Goal: Transaction & Acquisition: Purchase product/service

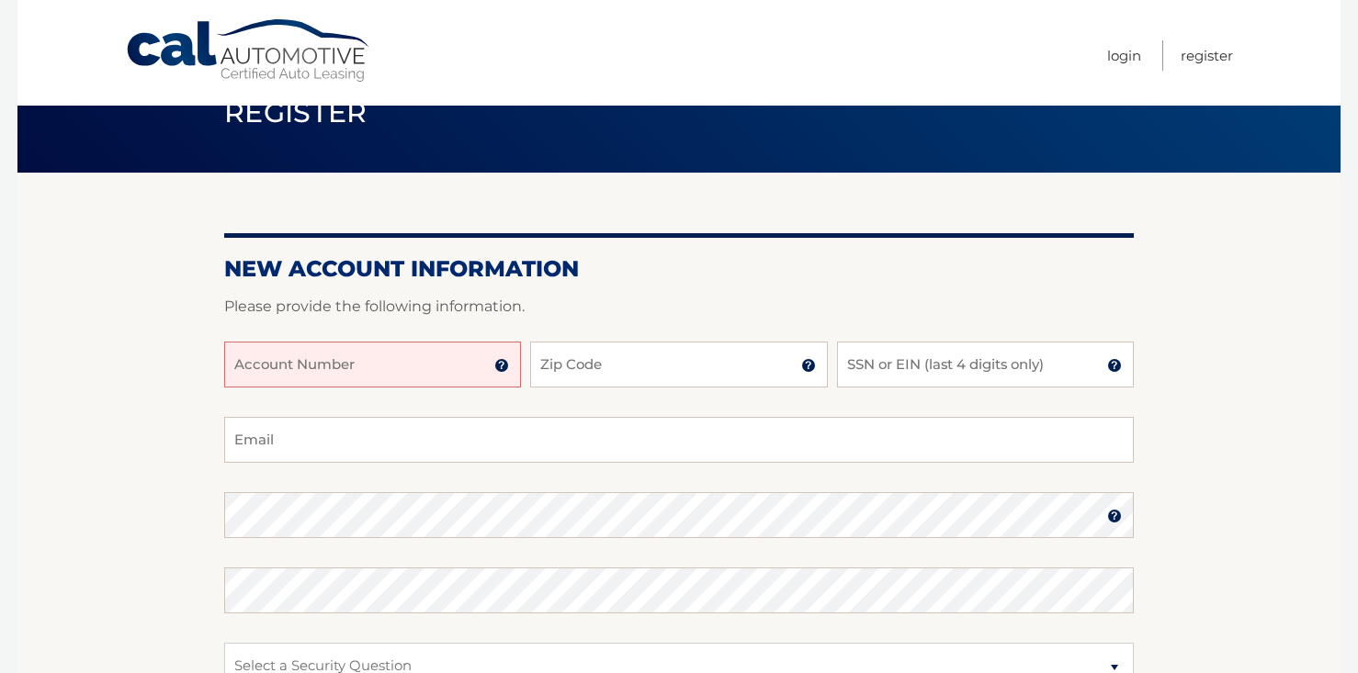
scroll to position [53, 0]
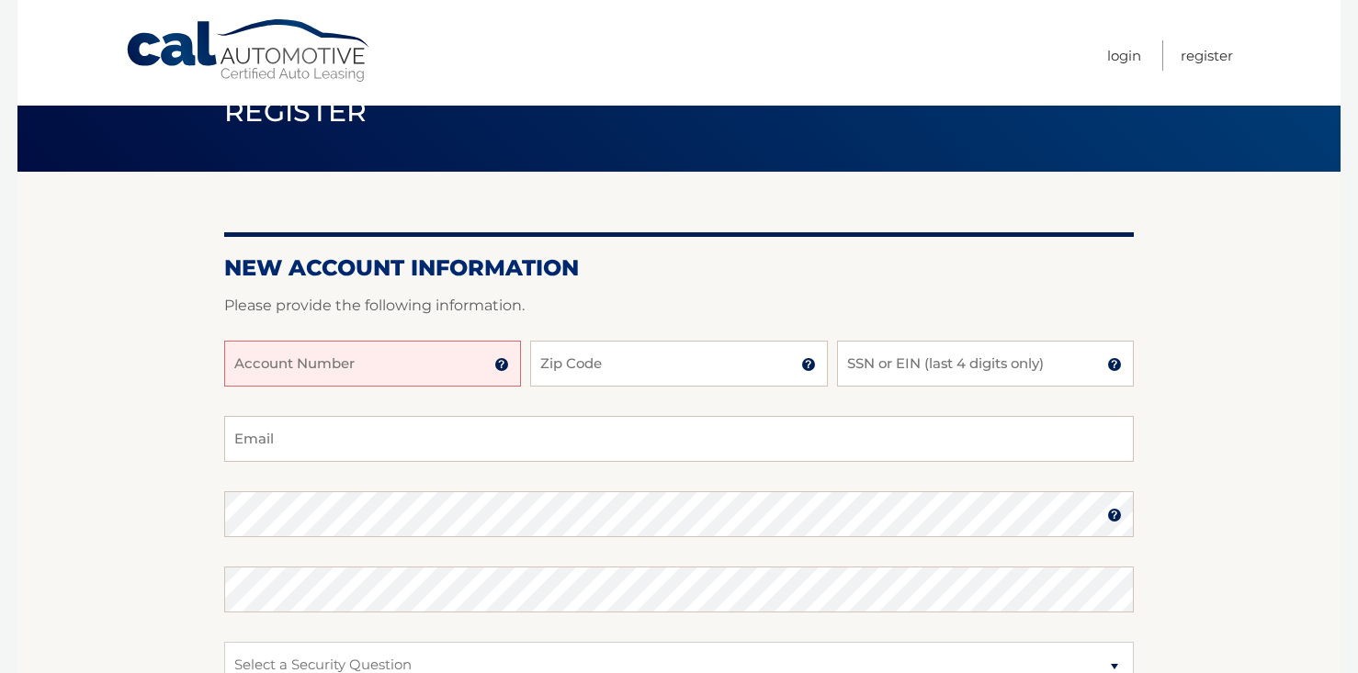
click at [379, 357] on input "Account Number" at bounding box center [372, 364] width 297 height 46
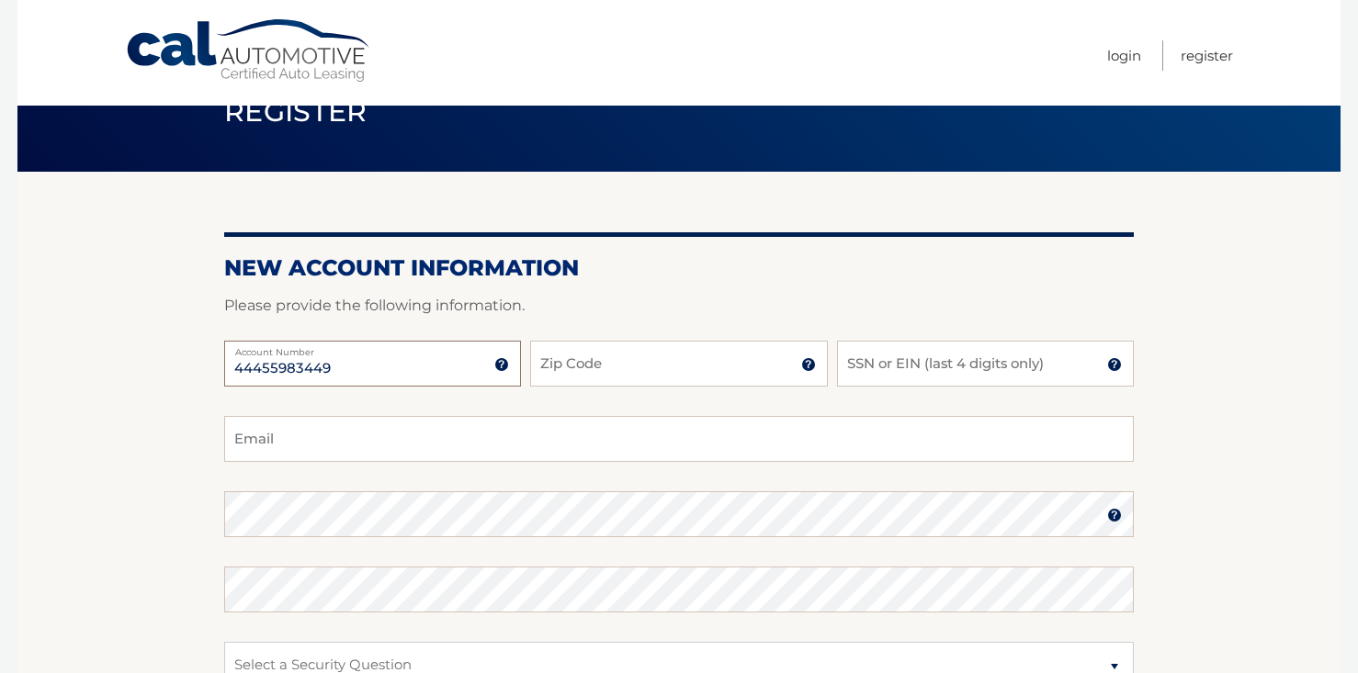
type input "44455983449"
click at [565, 376] on input "Zip Code" at bounding box center [678, 364] width 297 height 46
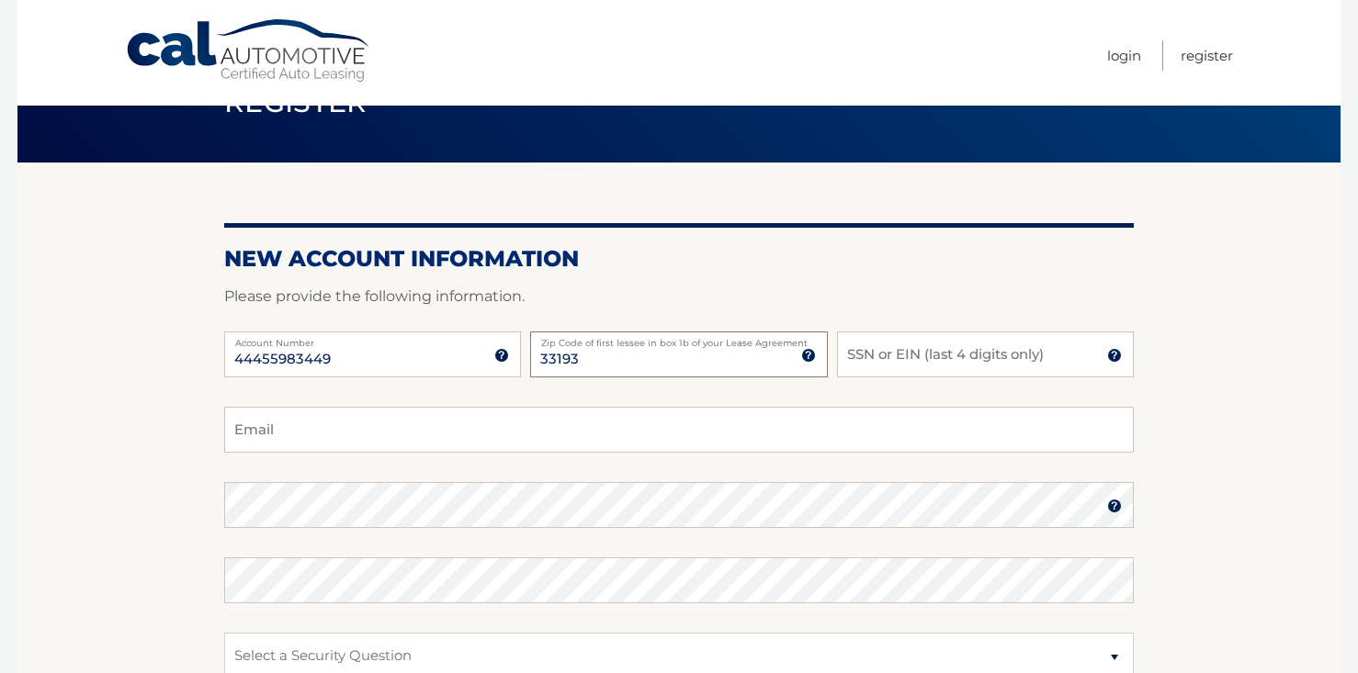
scroll to position [109, 0]
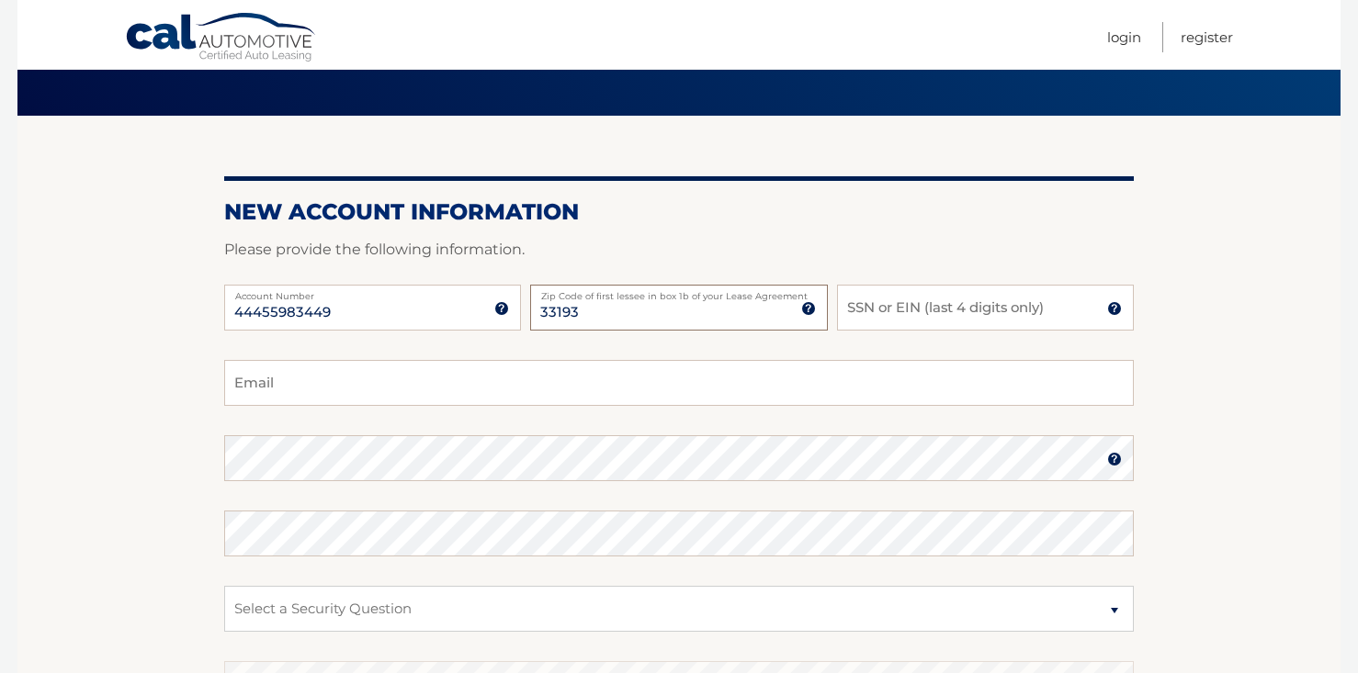
type input "33193"
click at [886, 316] on input "SSN or EIN (last 4 digits only)" at bounding box center [985, 308] width 297 height 46
click at [1112, 307] on img at bounding box center [1114, 308] width 15 height 15
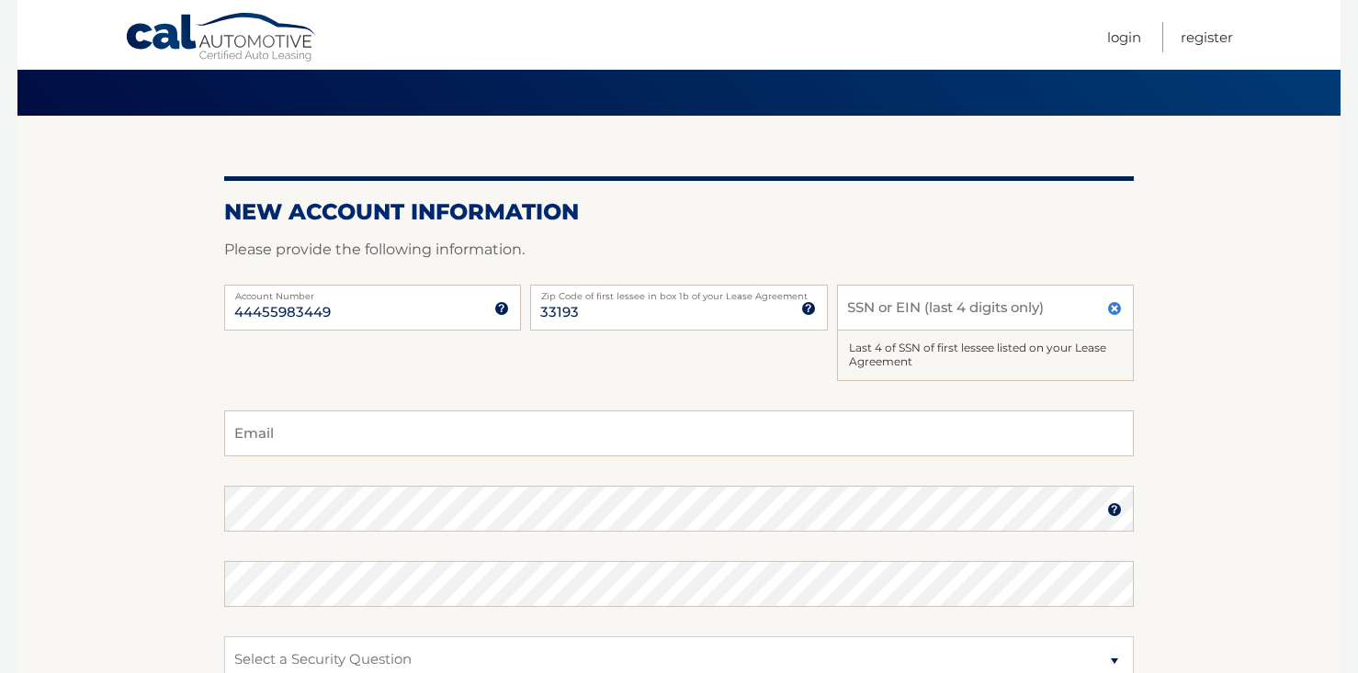
click at [1112, 307] on img at bounding box center [1114, 308] width 15 height 15
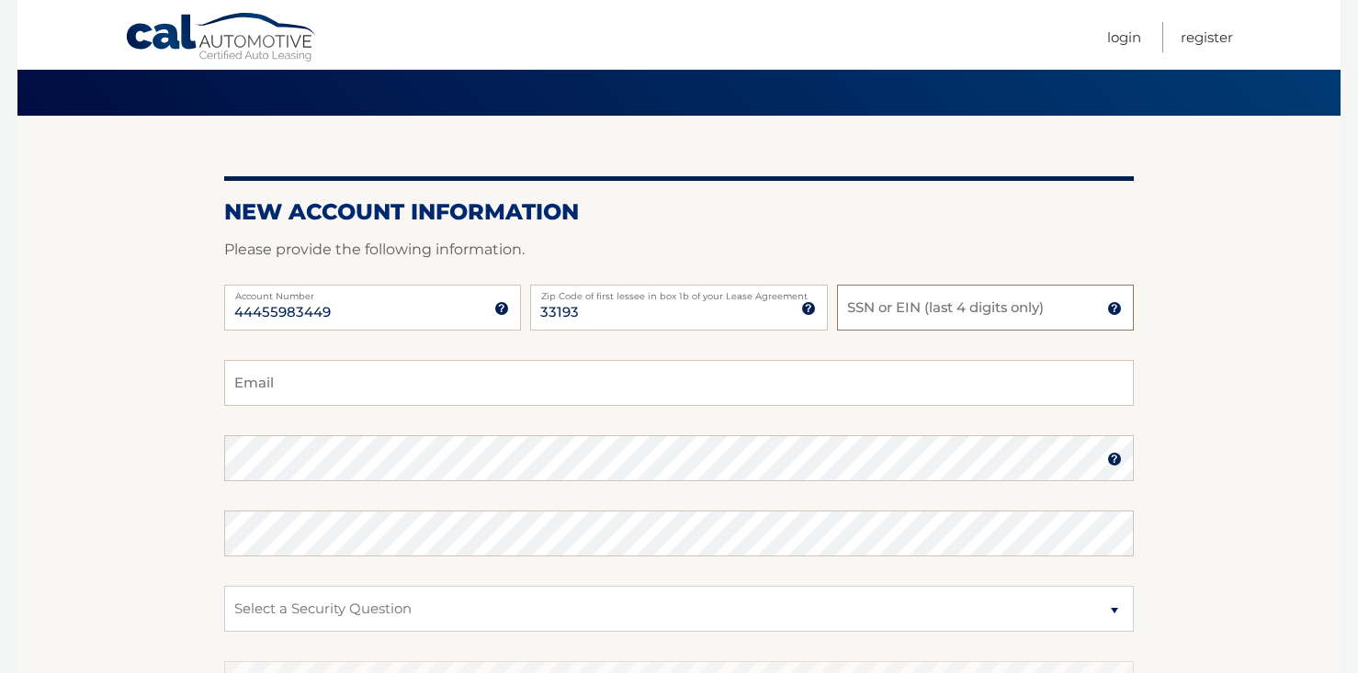
click at [982, 314] on input "SSN or EIN (last 4 digits only)" at bounding box center [985, 308] width 297 height 46
type input "0162"
drag, startPoint x: 855, startPoint y: 376, endPoint x: 852, endPoint y: 391, distance: 16.0
click at [854, 384] on input "Email" at bounding box center [678, 383] width 909 height 46
type input "ladybugidive@gmail.com"
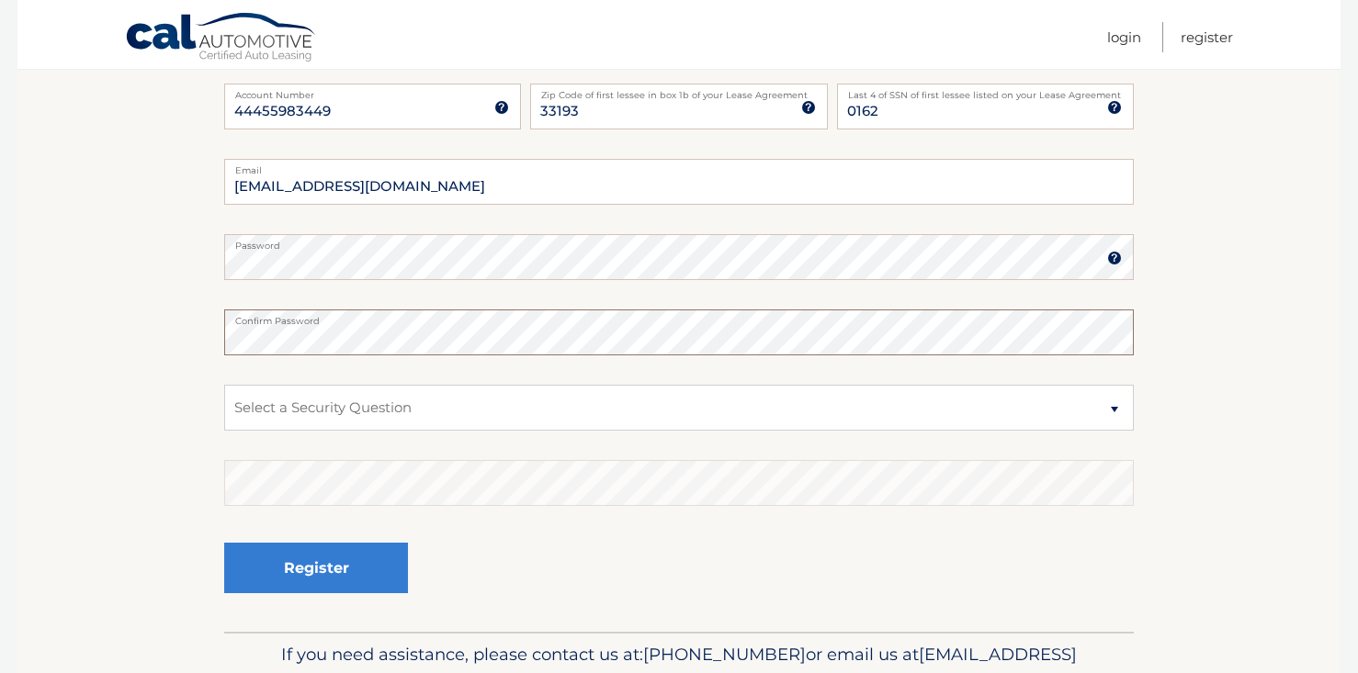
scroll to position [311, 0]
select select "1"
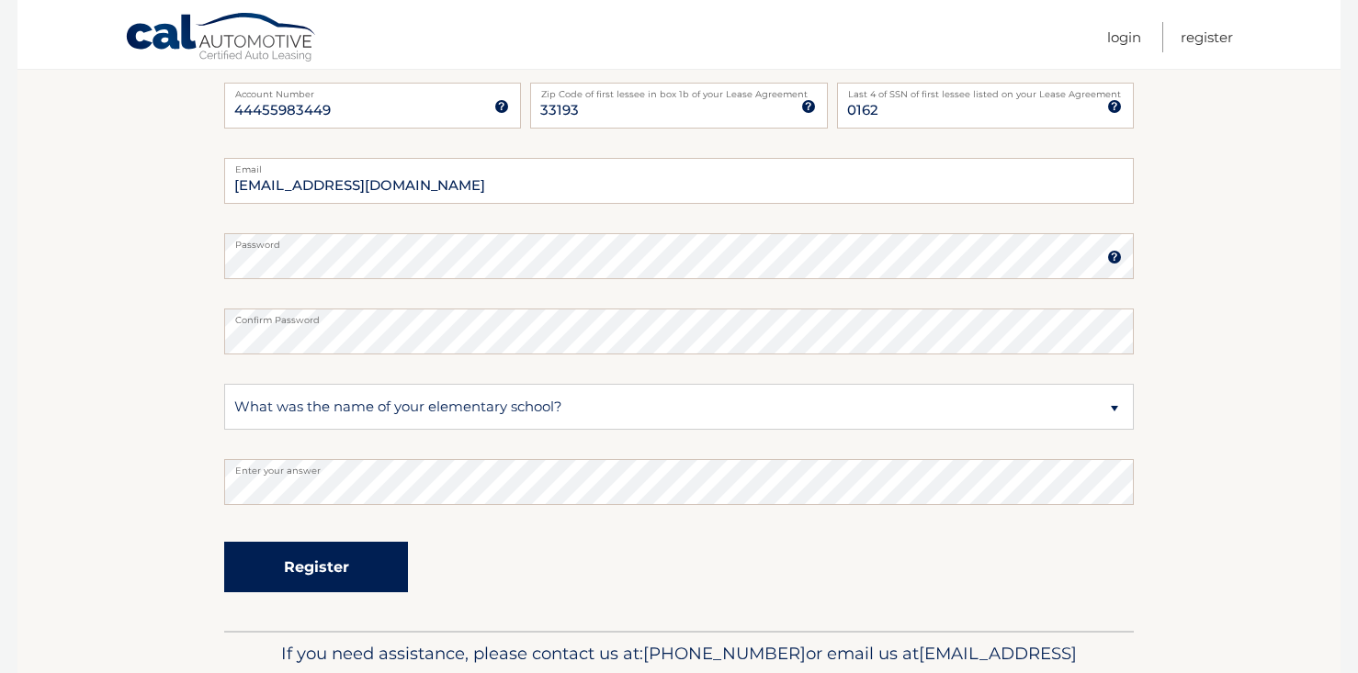
click at [375, 568] on button "Register" at bounding box center [316, 567] width 184 height 51
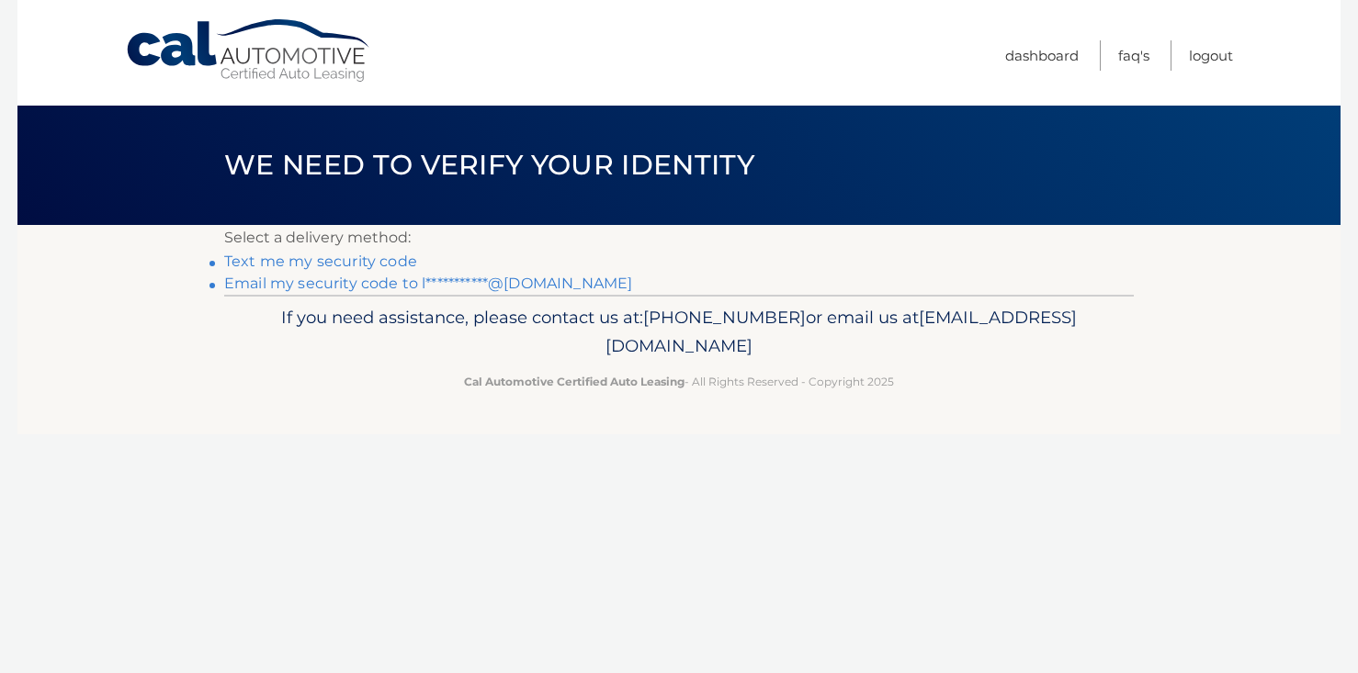
click at [340, 259] on link "Text me my security code" at bounding box center [320, 261] width 193 height 17
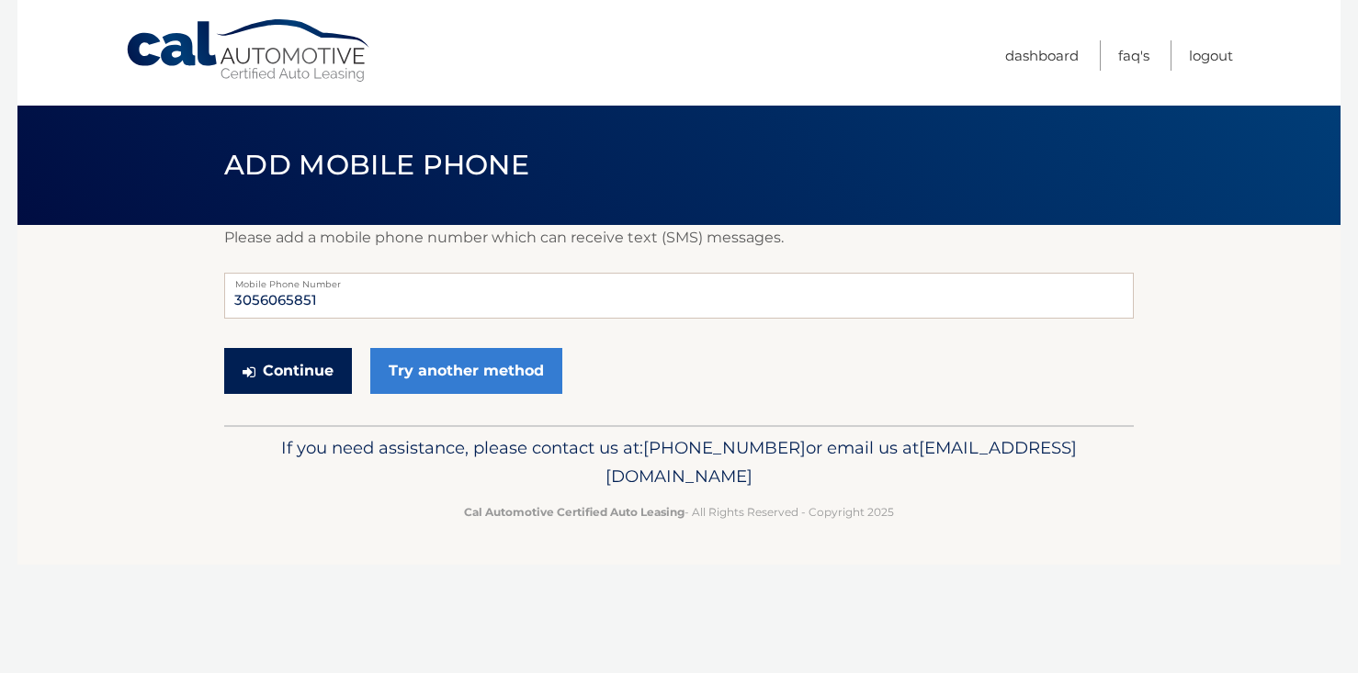
click at [309, 365] on button "Continue" at bounding box center [288, 371] width 128 height 46
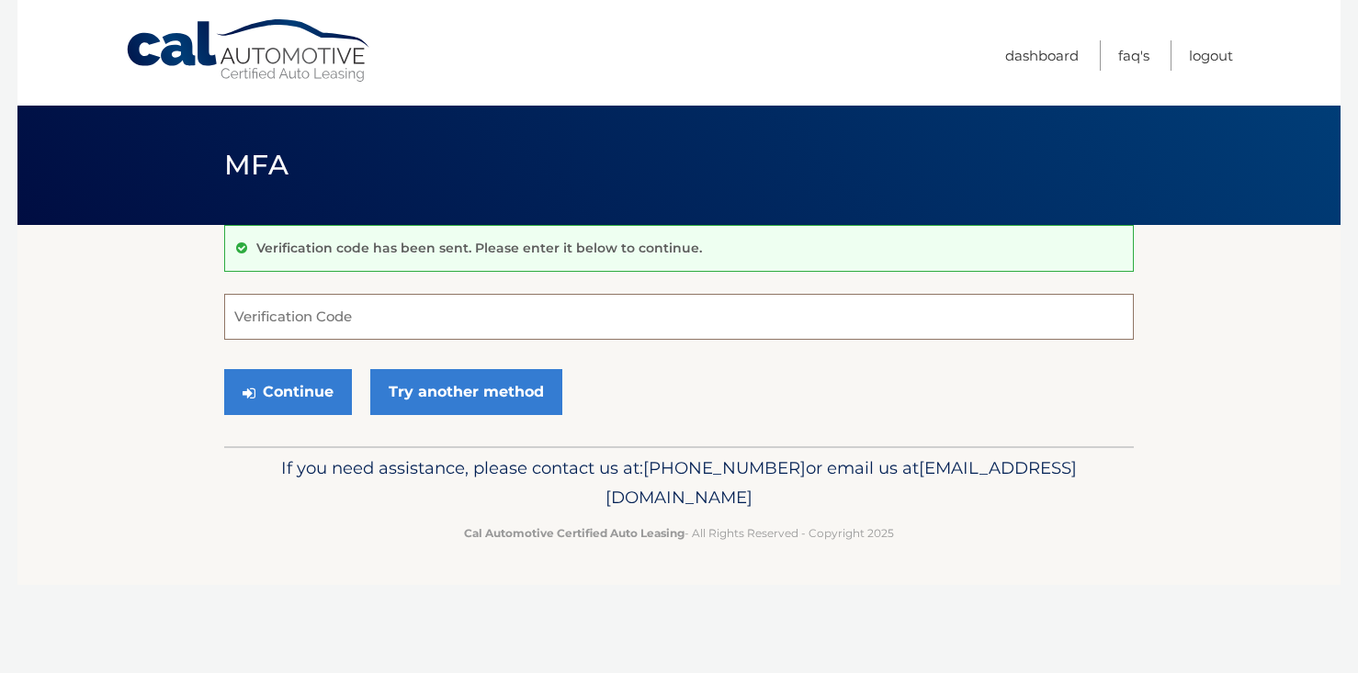
click at [344, 325] on input "Verification Code" at bounding box center [678, 317] width 909 height 46
type input "209233"
click at [322, 384] on button "Continue" at bounding box center [288, 392] width 128 height 46
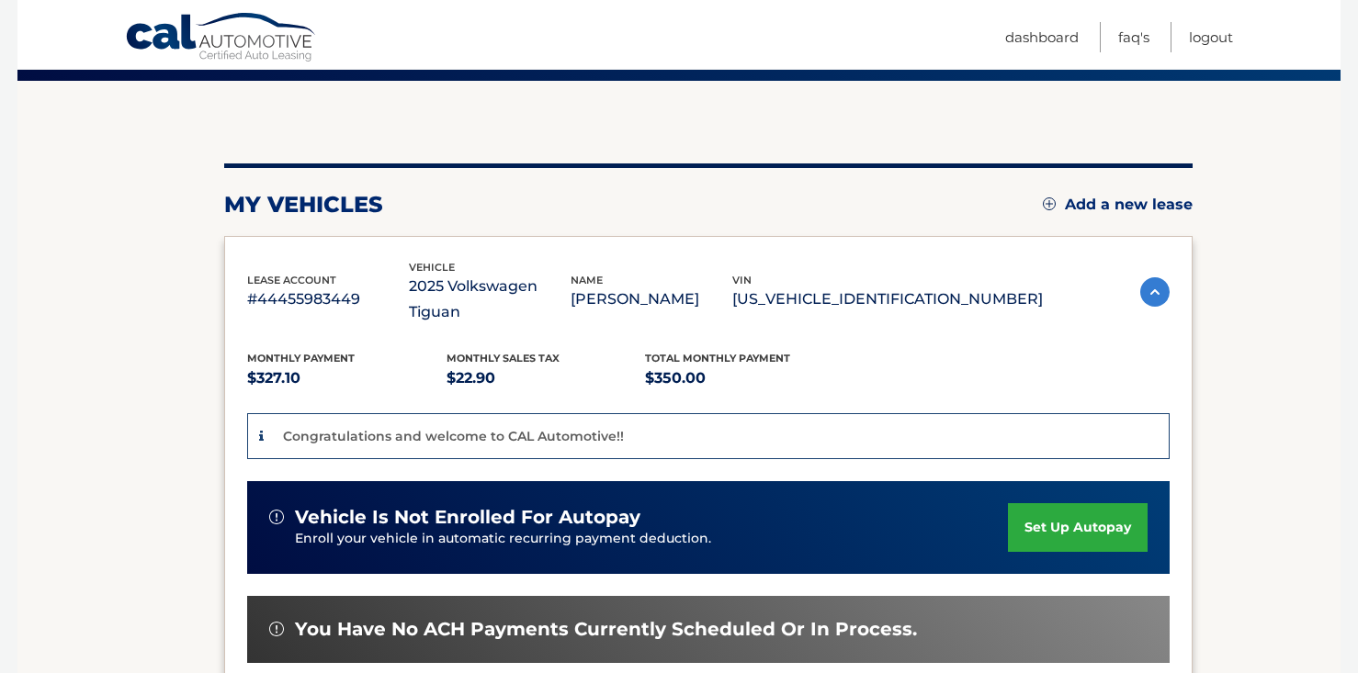
scroll to position [146, 0]
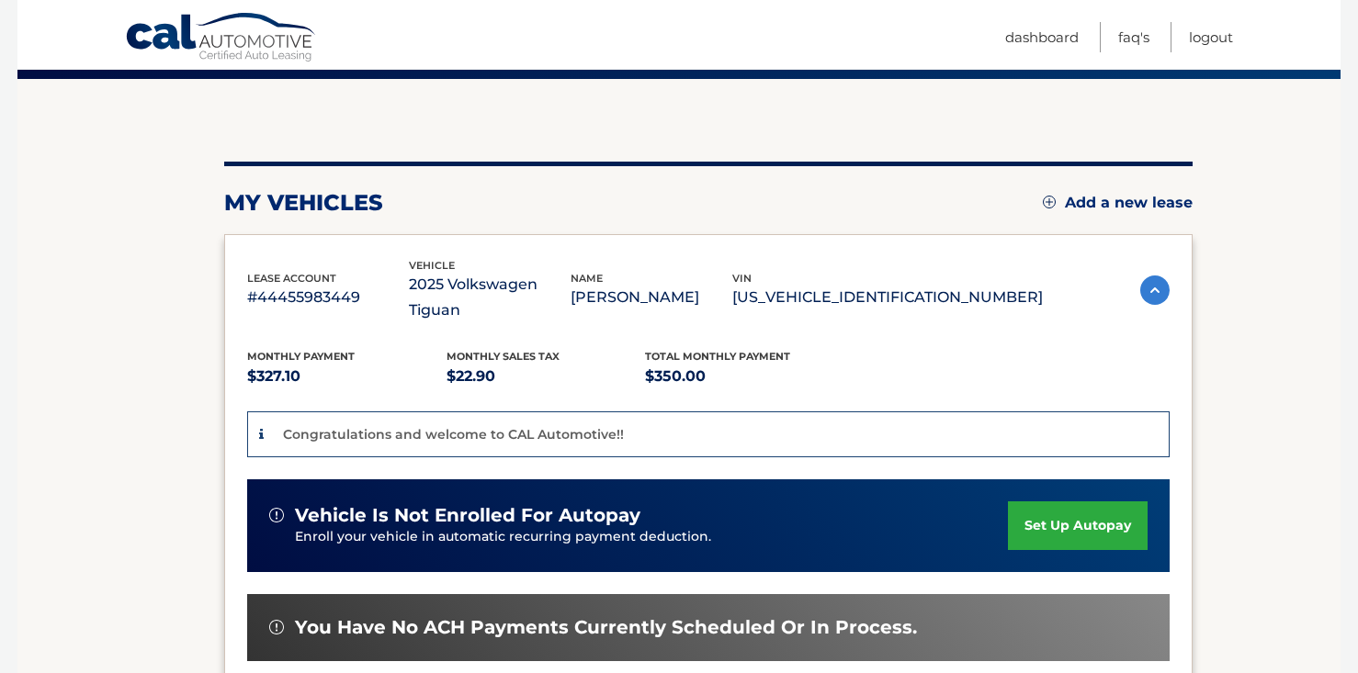
click at [1153, 291] on img at bounding box center [1154, 290] width 29 height 29
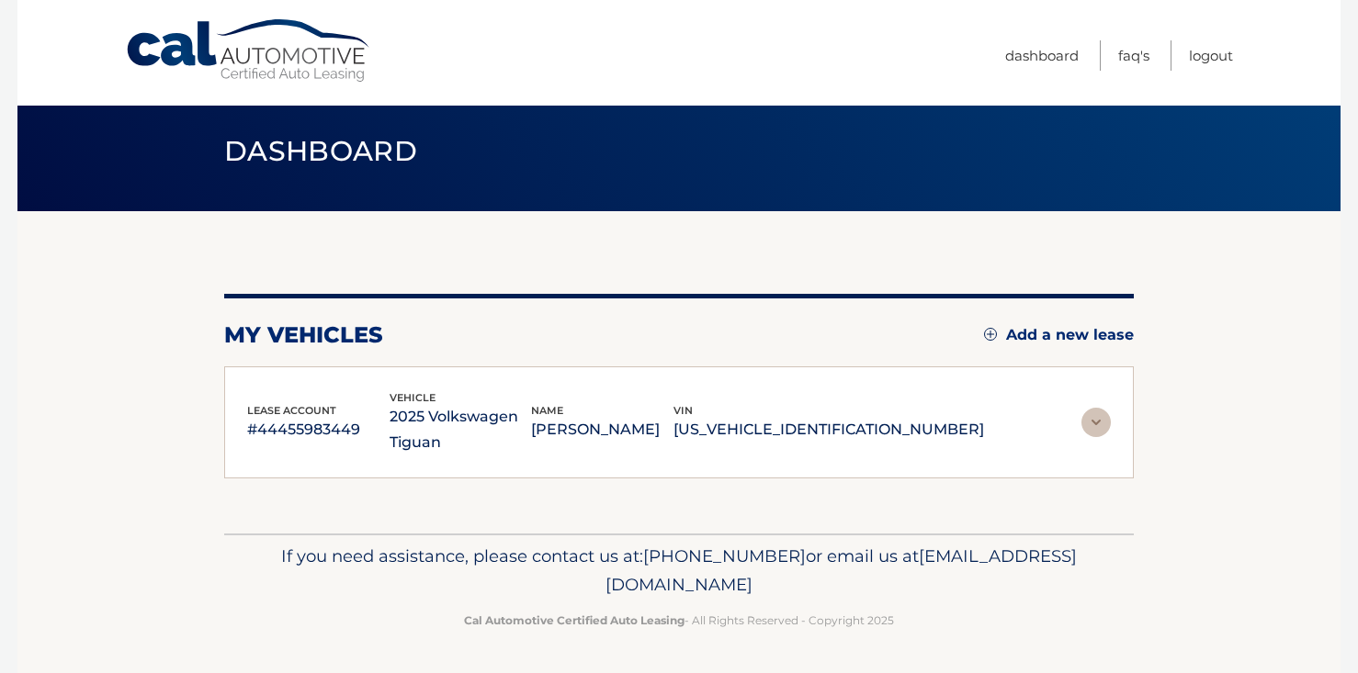
scroll to position [11, 0]
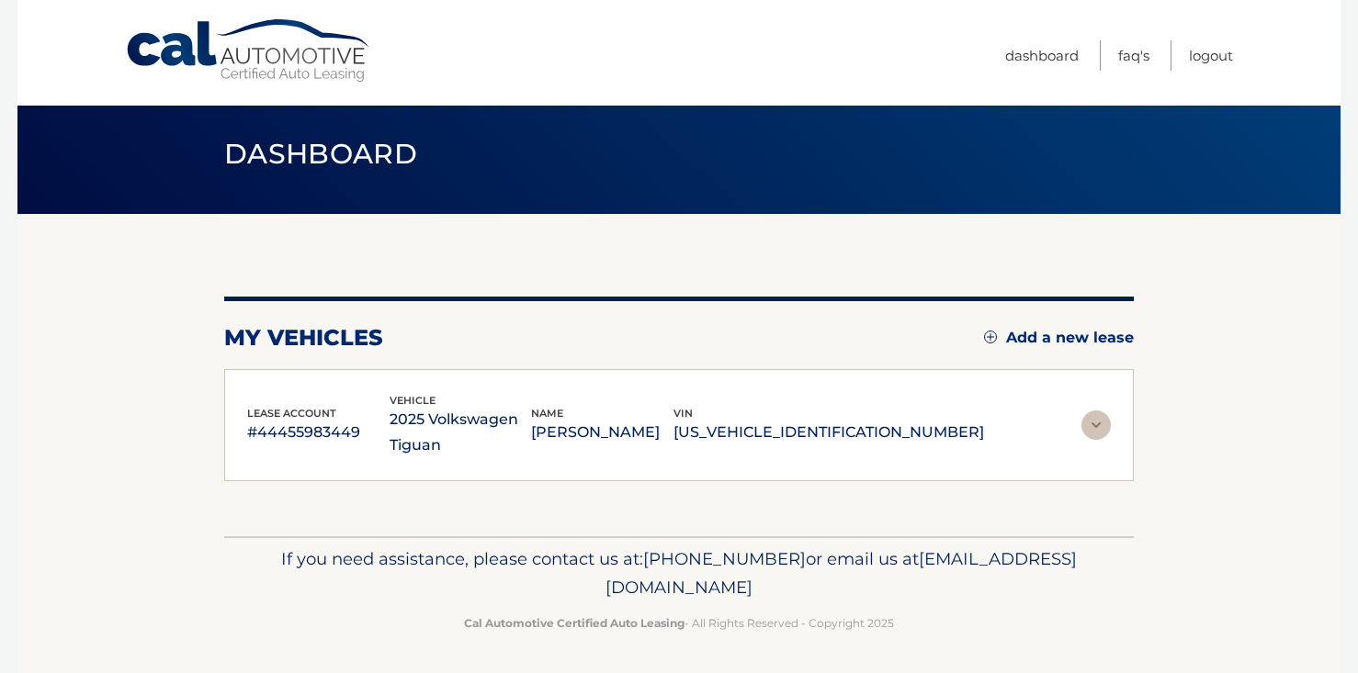
click at [1098, 427] on img at bounding box center [1095, 425] width 29 height 29
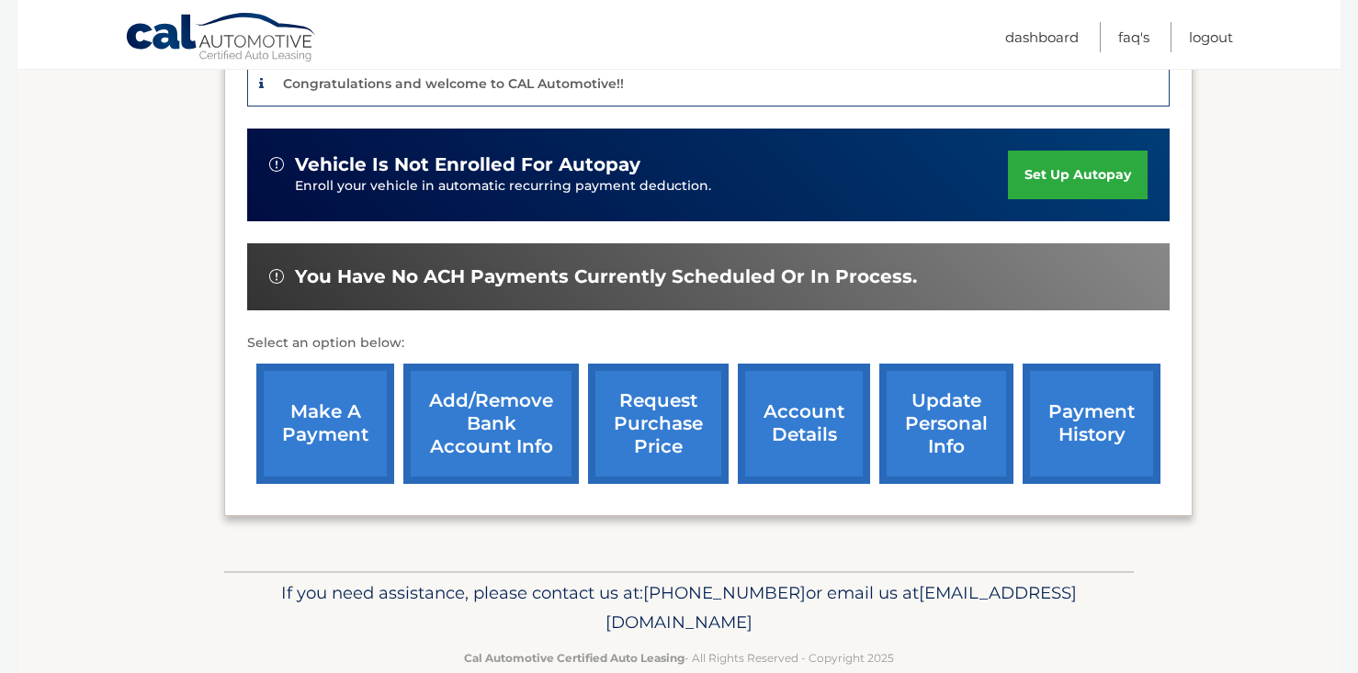
scroll to position [501, 0]
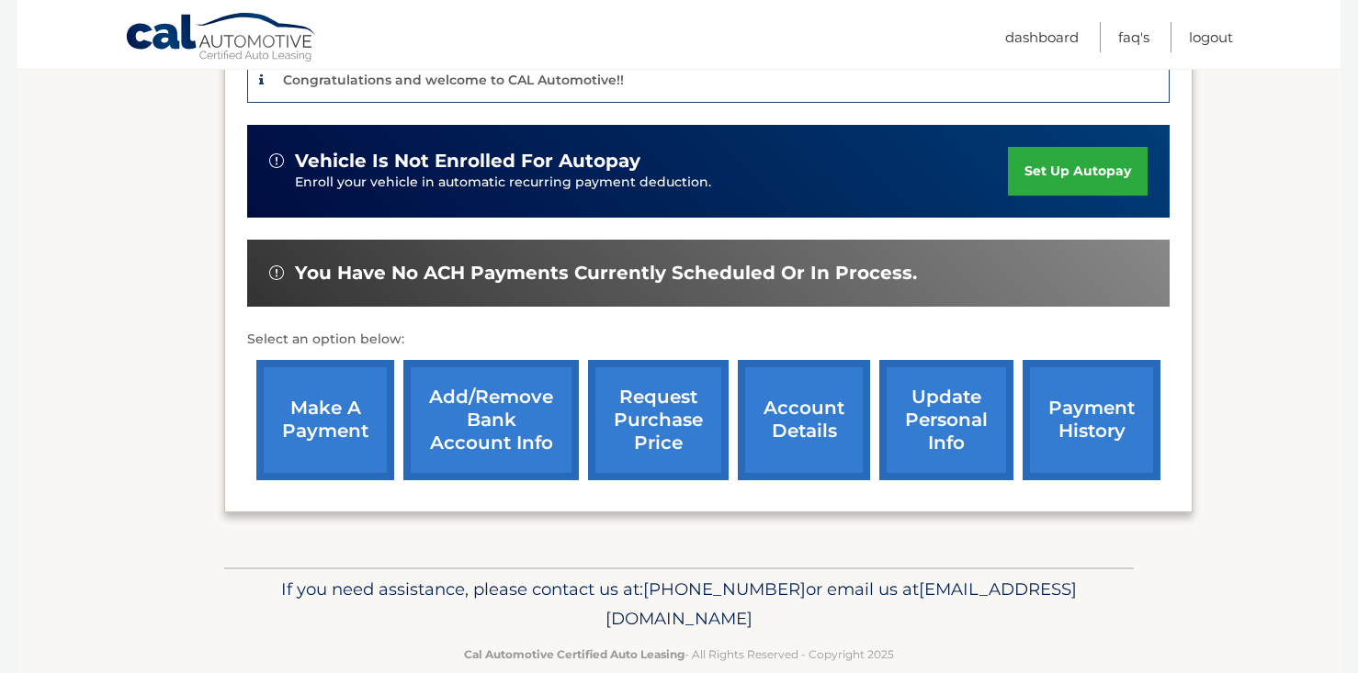
click at [793, 433] on link "account details" at bounding box center [804, 420] width 132 height 120
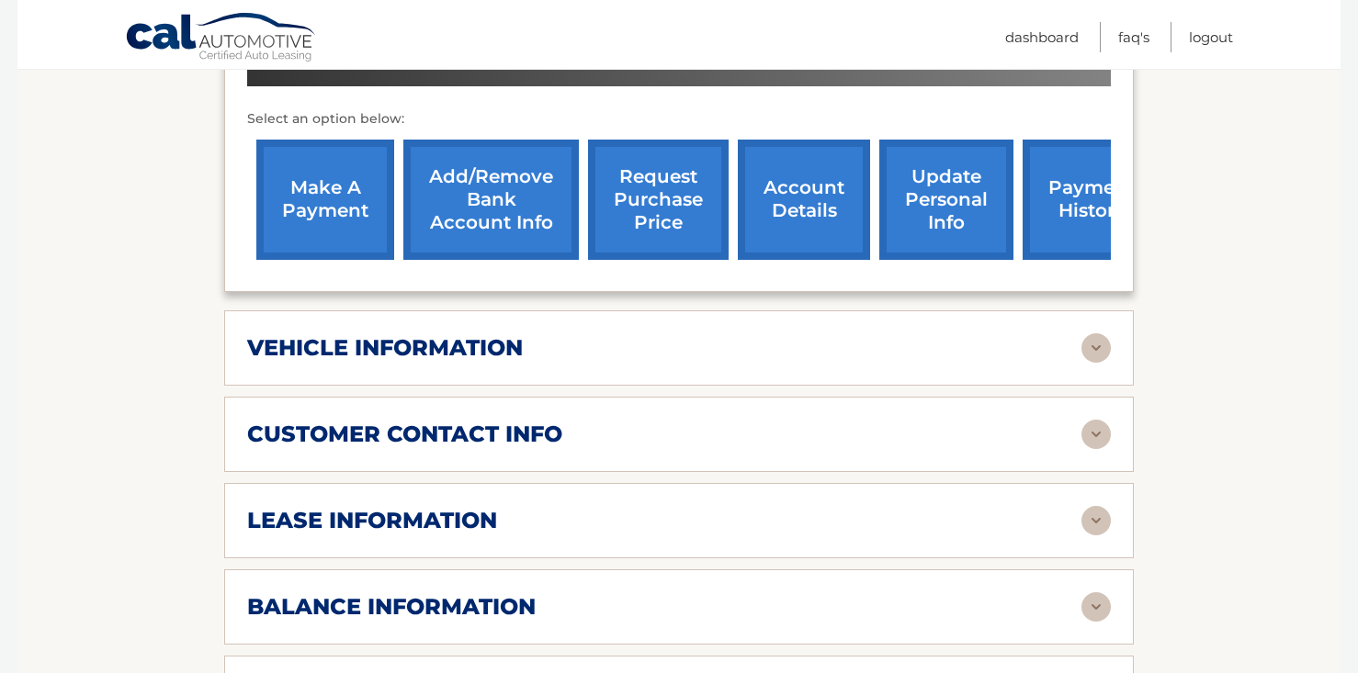
scroll to position [679, 0]
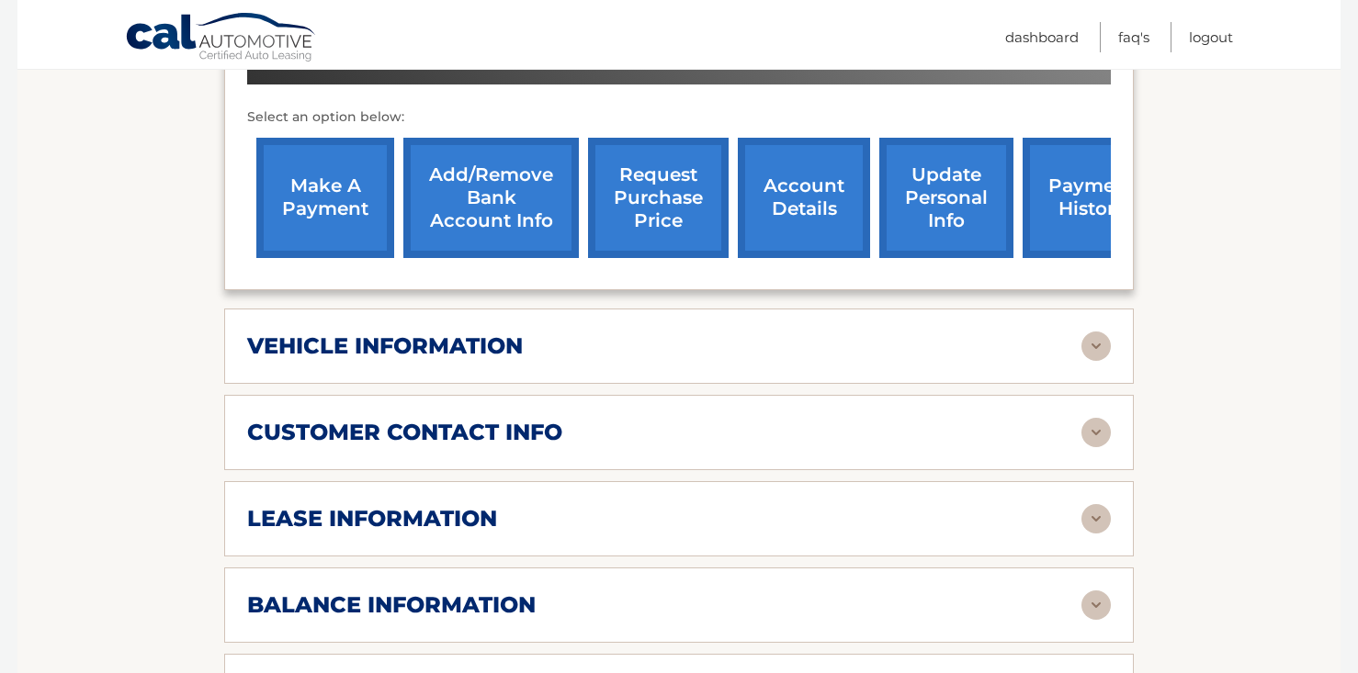
click at [462, 364] on div "vehicle information vehicle Year [DATE] vehicle make Volkswagen vehicle model T…" at bounding box center [678, 346] width 909 height 75
click at [1089, 344] on img at bounding box center [1095, 346] width 29 height 29
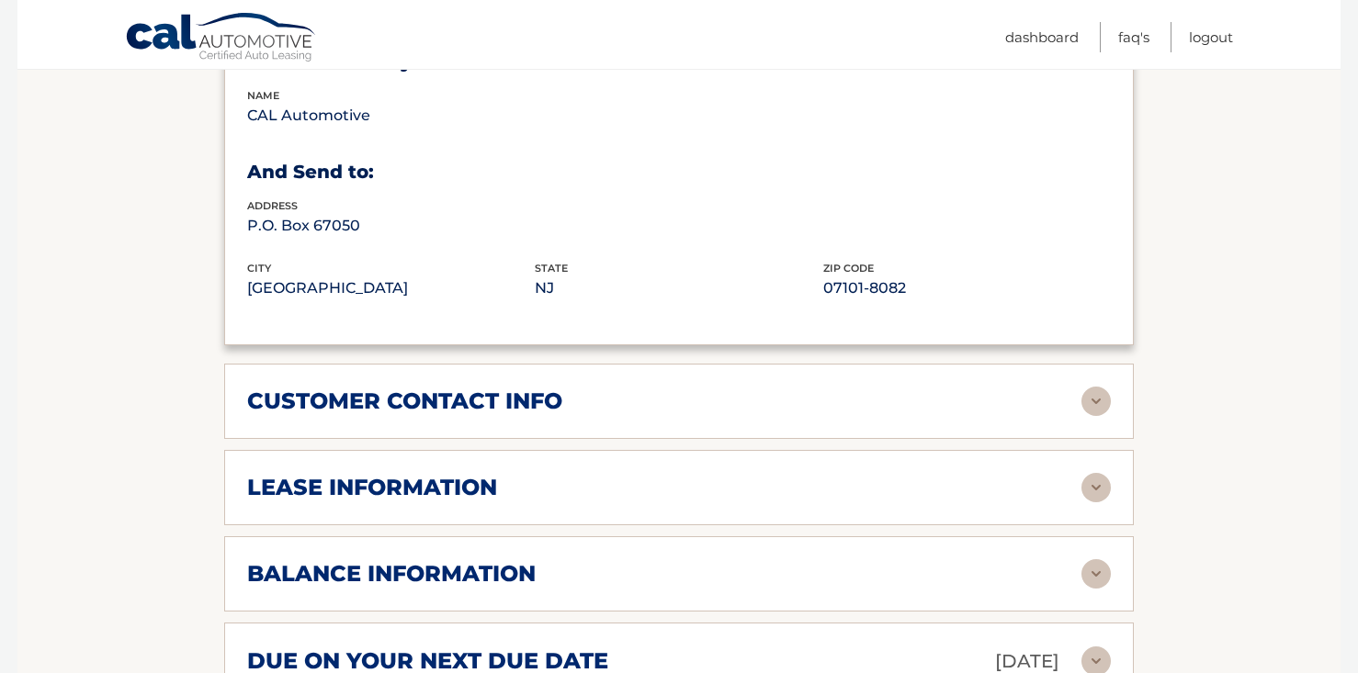
scroll to position [1155, 0]
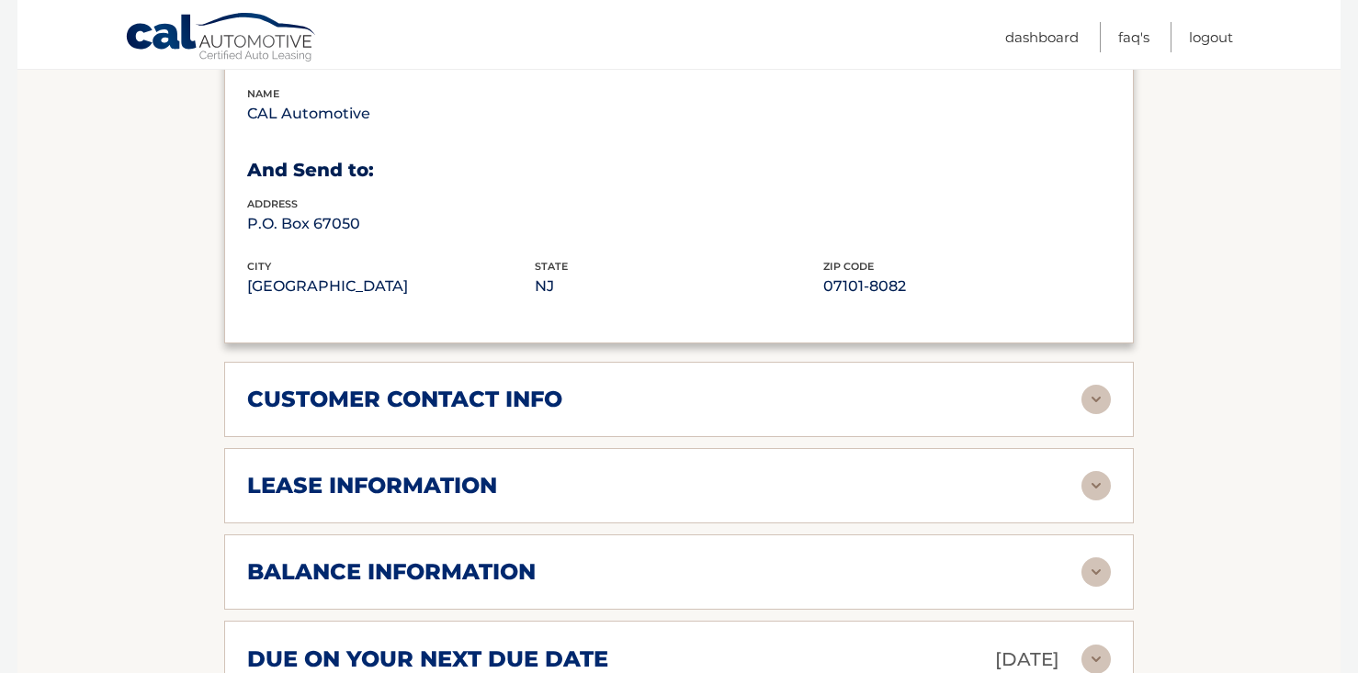
click at [1092, 397] on img at bounding box center [1095, 399] width 29 height 29
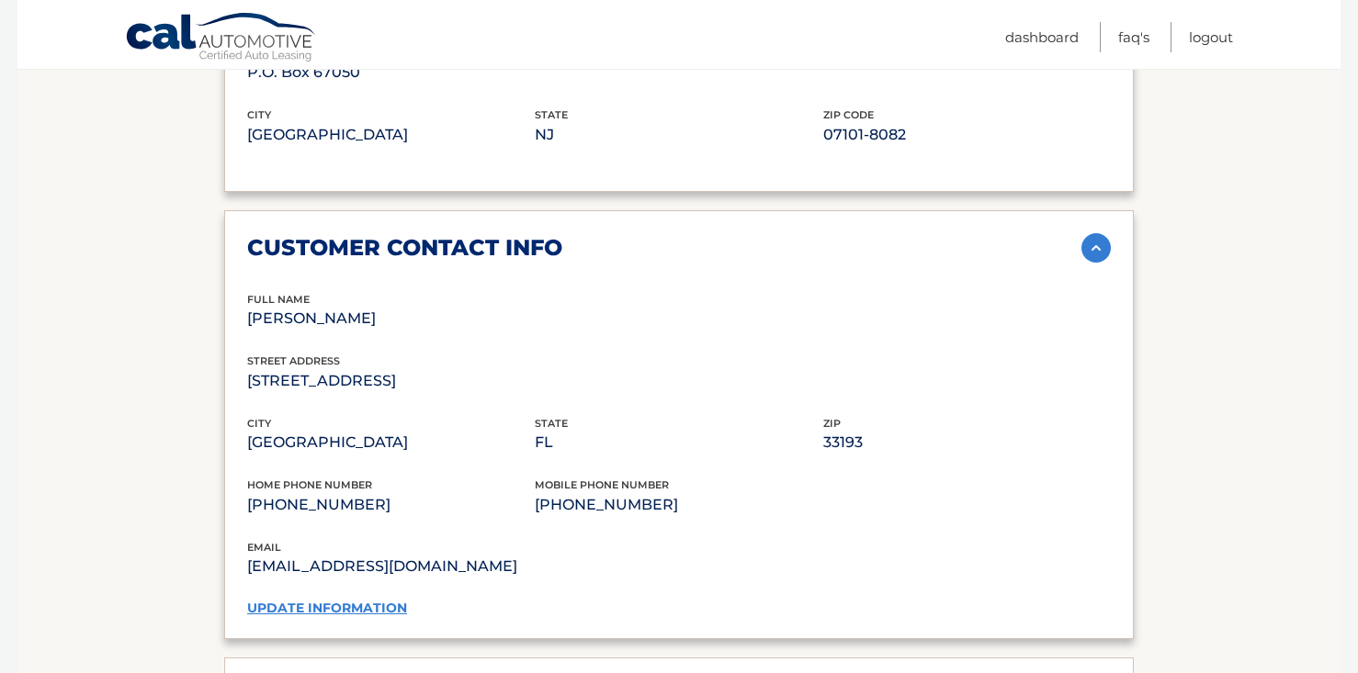
scroll to position [1346, 0]
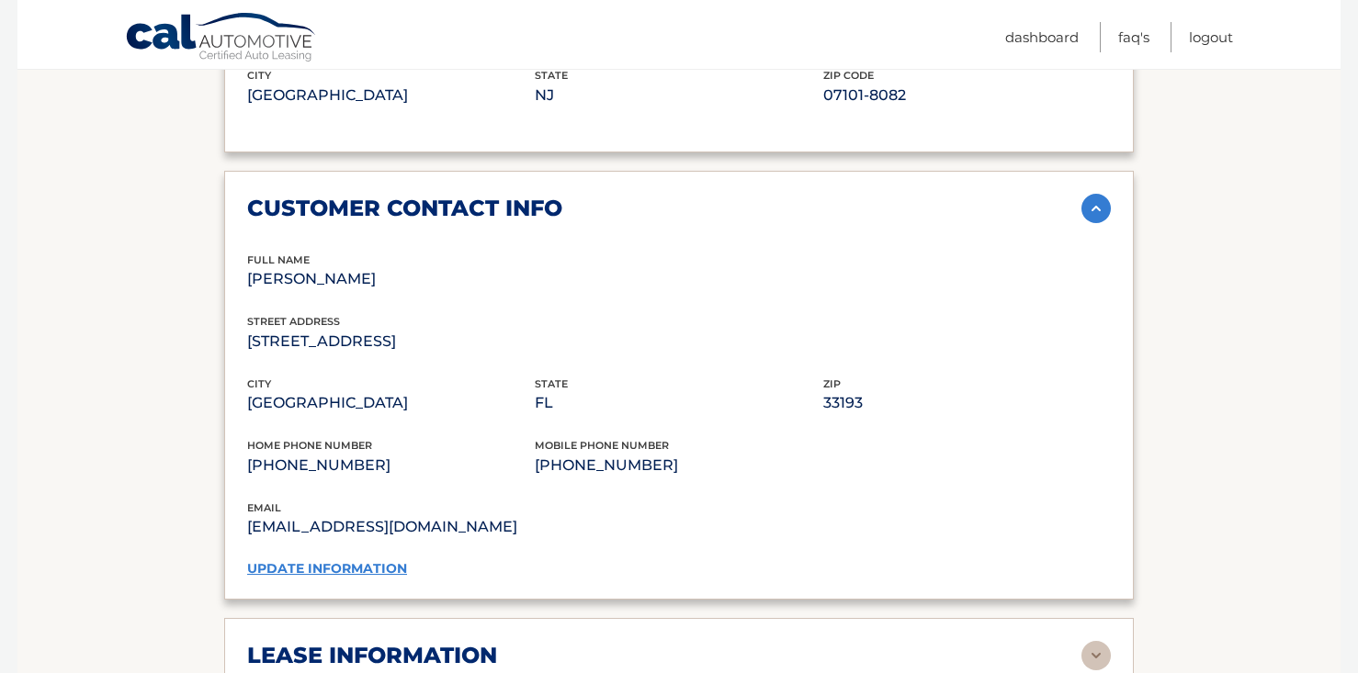
click at [343, 560] on link "update information" at bounding box center [327, 568] width 160 height 17
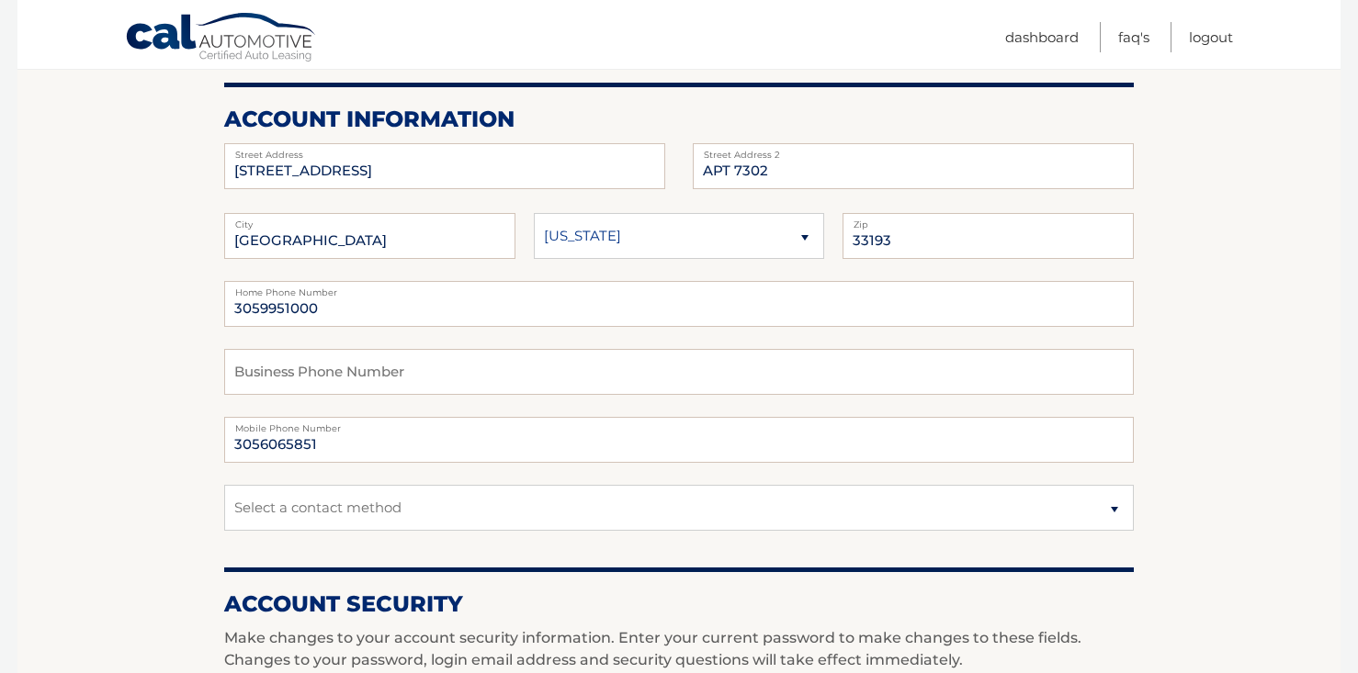
scroll to position [209, 0]
click at [375, 309] on input "3059951000" at bounding box center [678, 303] width 909 height 46
type input "[PHONE_NUMBER]"
drag, startPoint x: 389, startPoint y: 312, endPoint x: 237, endPoint y: 304, distance: 151.8
click at [237, 304] on input "[PHONE_NUMBER]" at bounding box center [678, 303] width 909 height 46
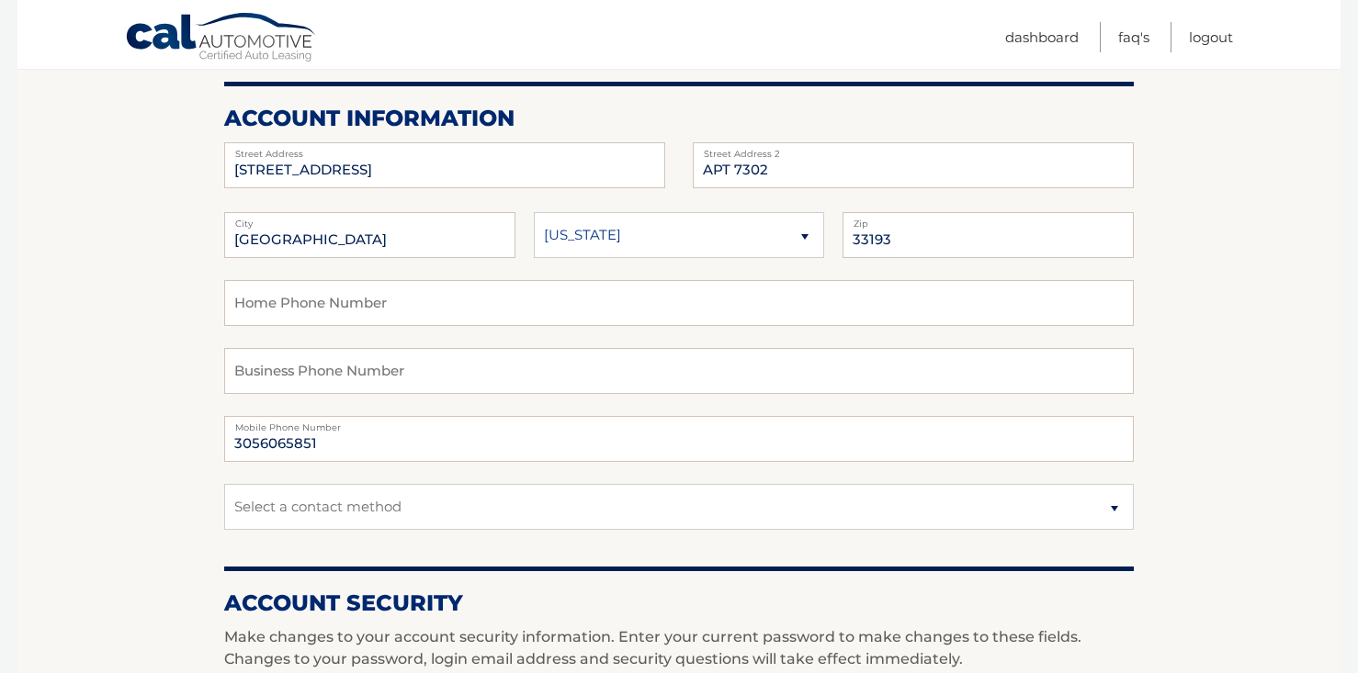
click at [201, 320] on section "Account Overview | Edit Profile account information 8205 HAMMOCKS BLVD Street A…" at bounding box center [678, 685] width 1323 height 1338
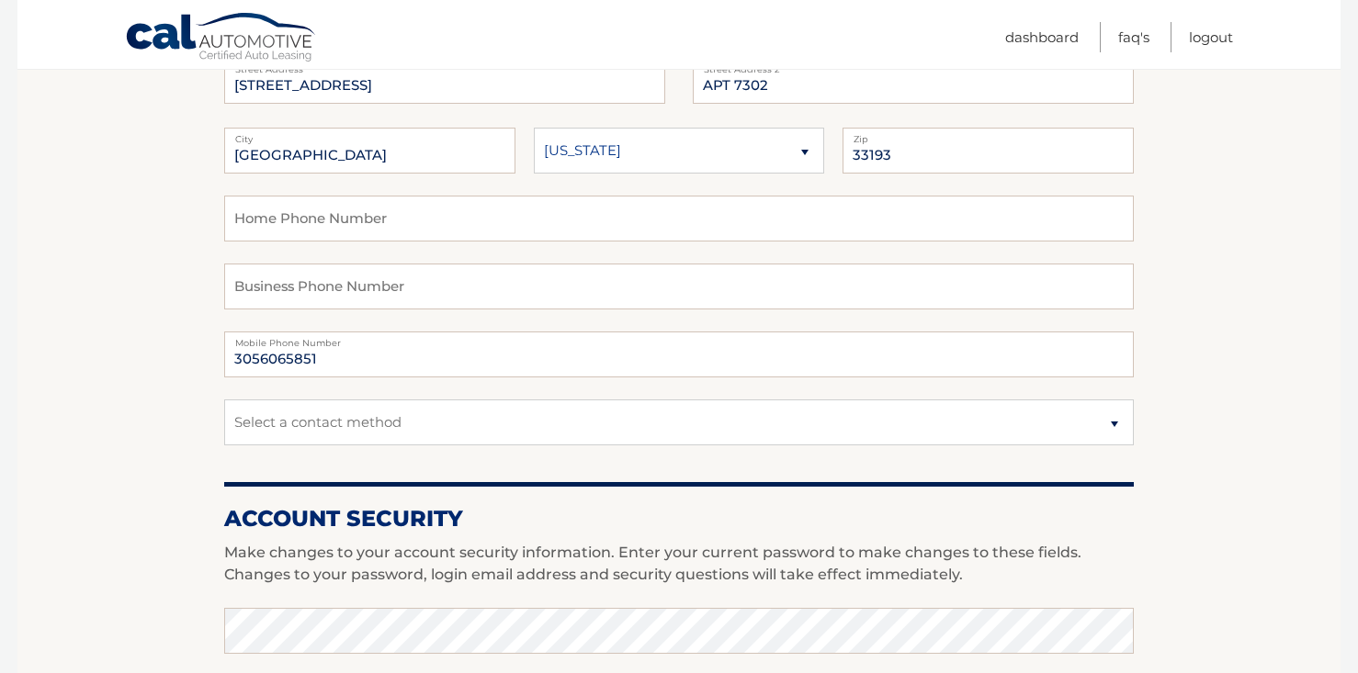
scroll to position [295, 0]
select select "1"
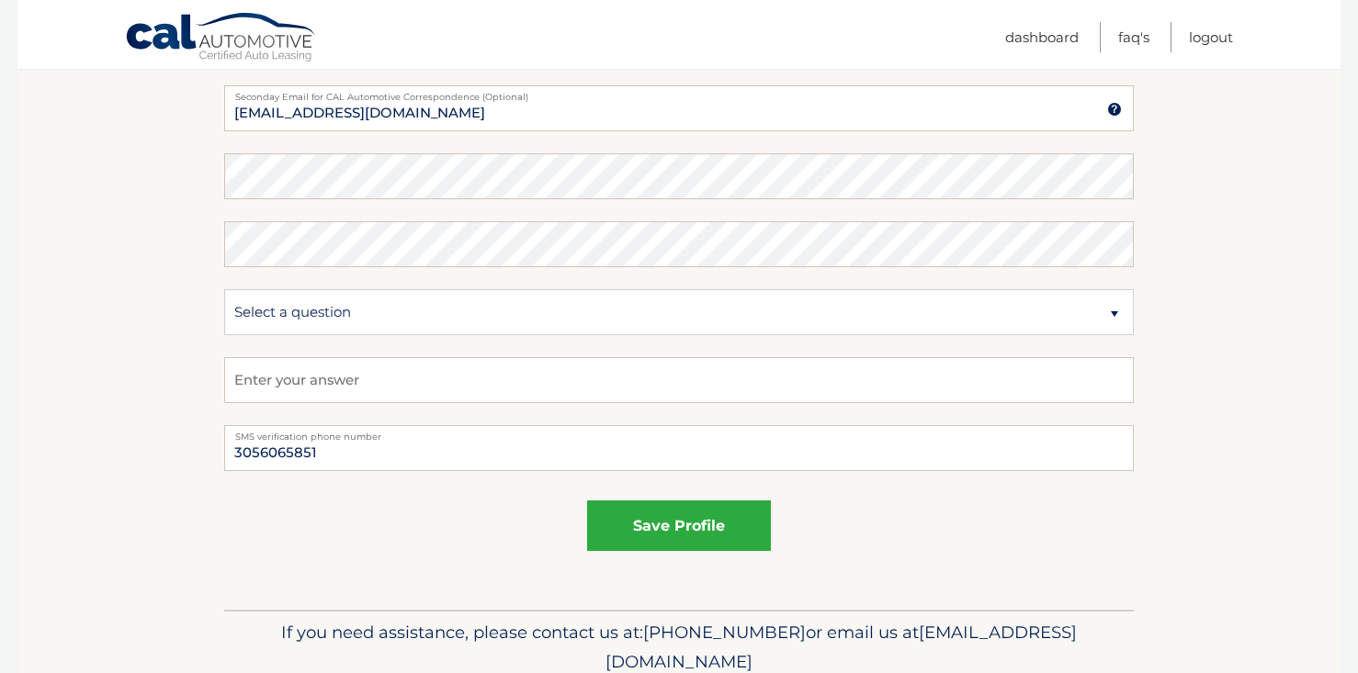
scroll to position [967, 0]
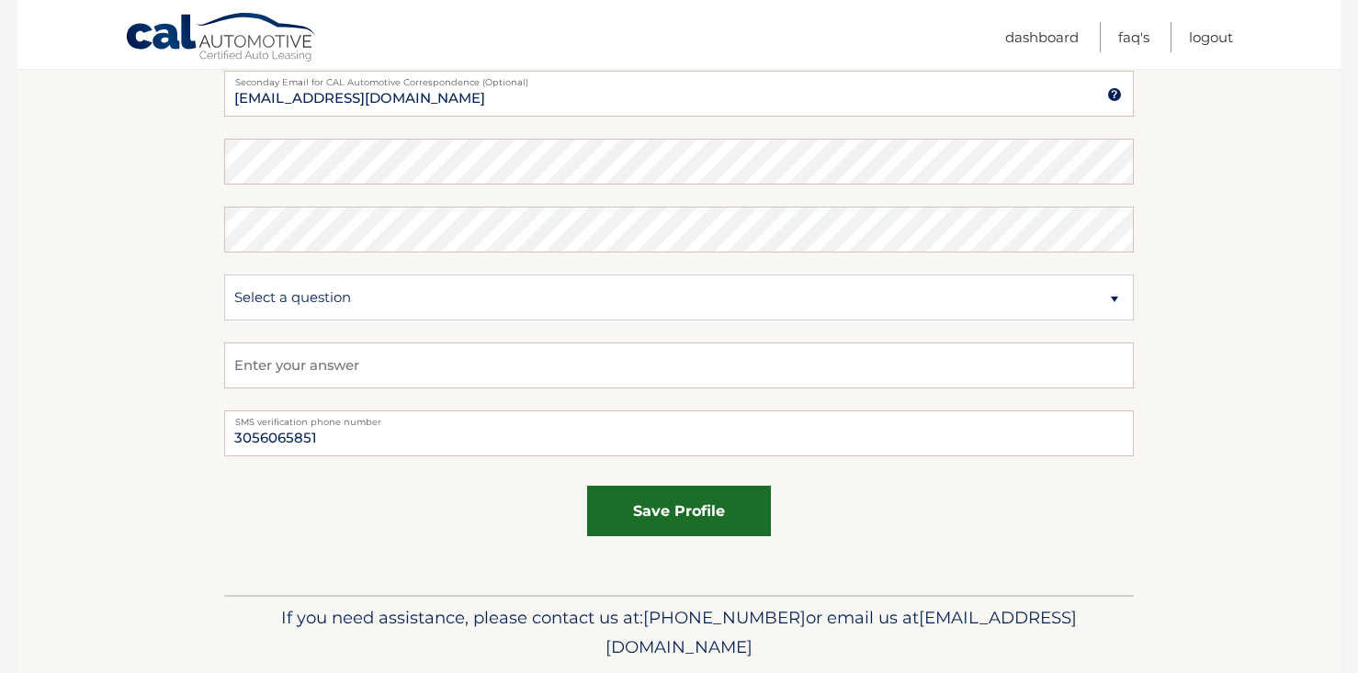
click at [748, 534] on button "save profile" at bounding box center [679, 511] width 184 height 51
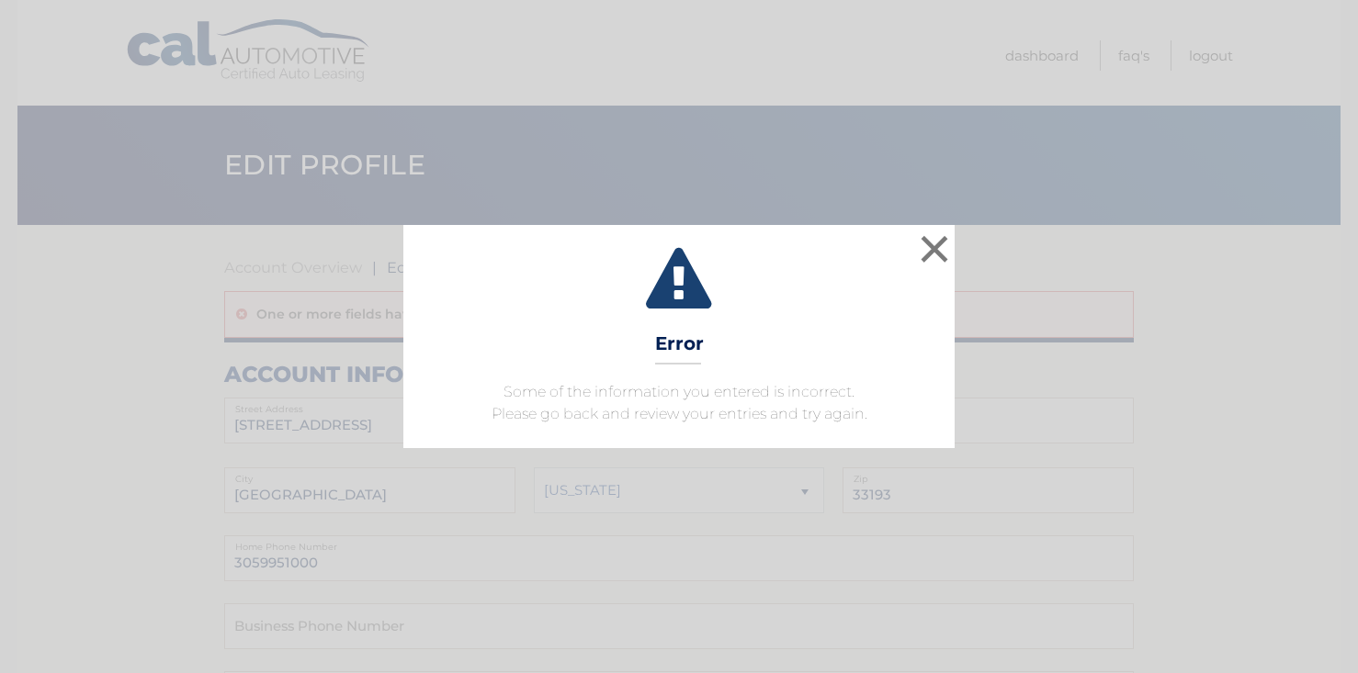
drag, startPoint x: 931, startPoint y: 247, endPoint x: 926, endPoint y: 258, distance: 11.9
click at [931, 247] on button "×" at bounding box center [934, 249] width 37 height 37
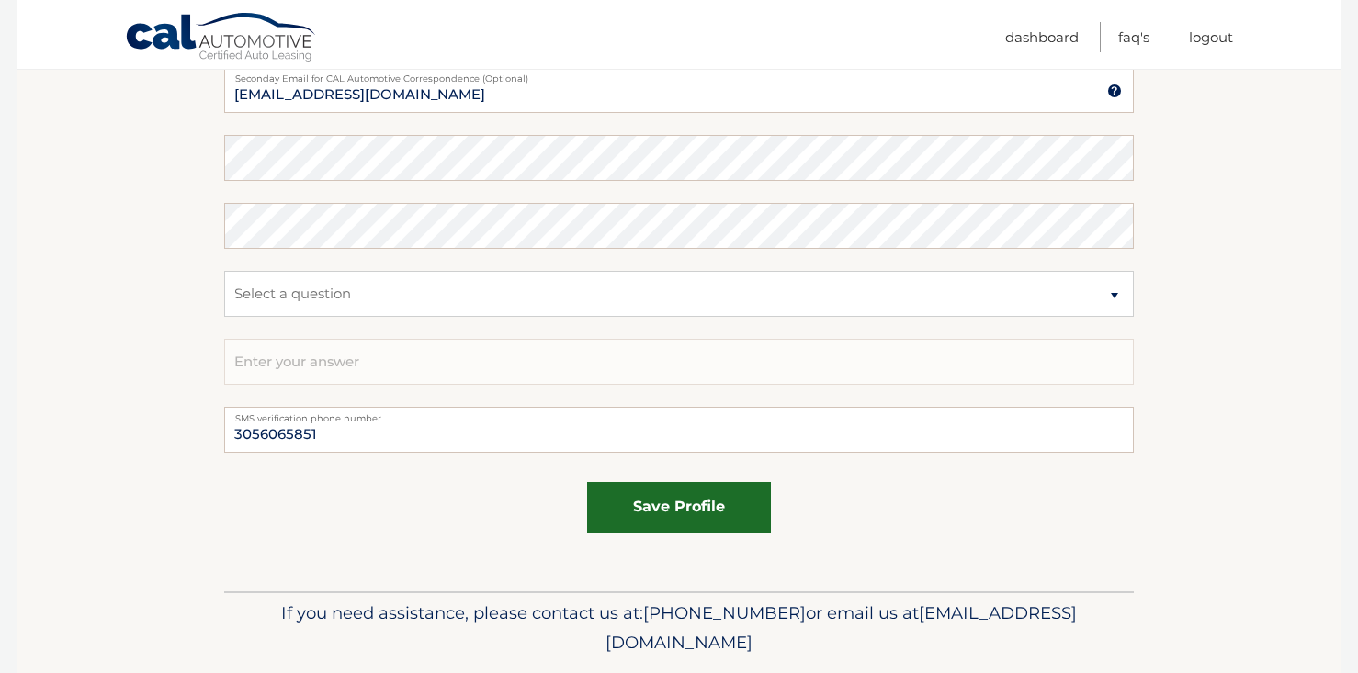
scroll to position [1019, 0]
click at [717, 495] on button "save profile" at bounding box center [679, 506] width 184 height 51
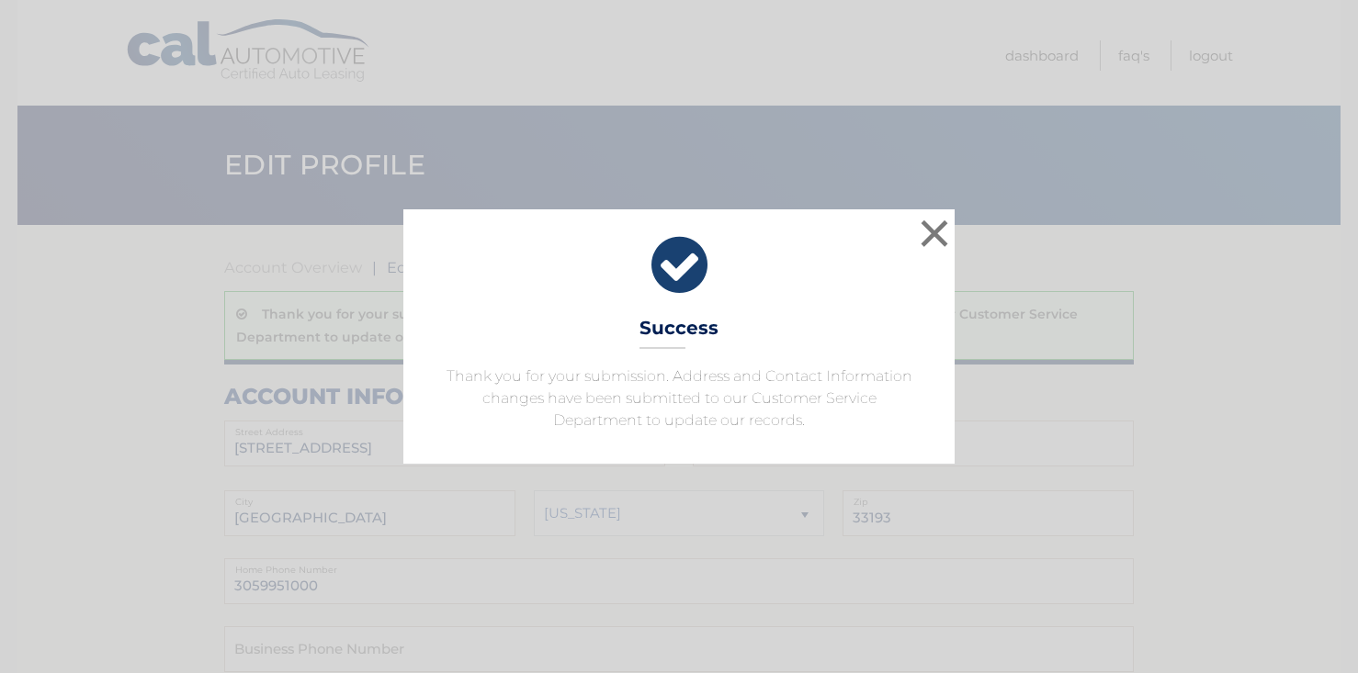
click at [940, 234] on button "×" at bounding box center [934, 233] width 37 height 37
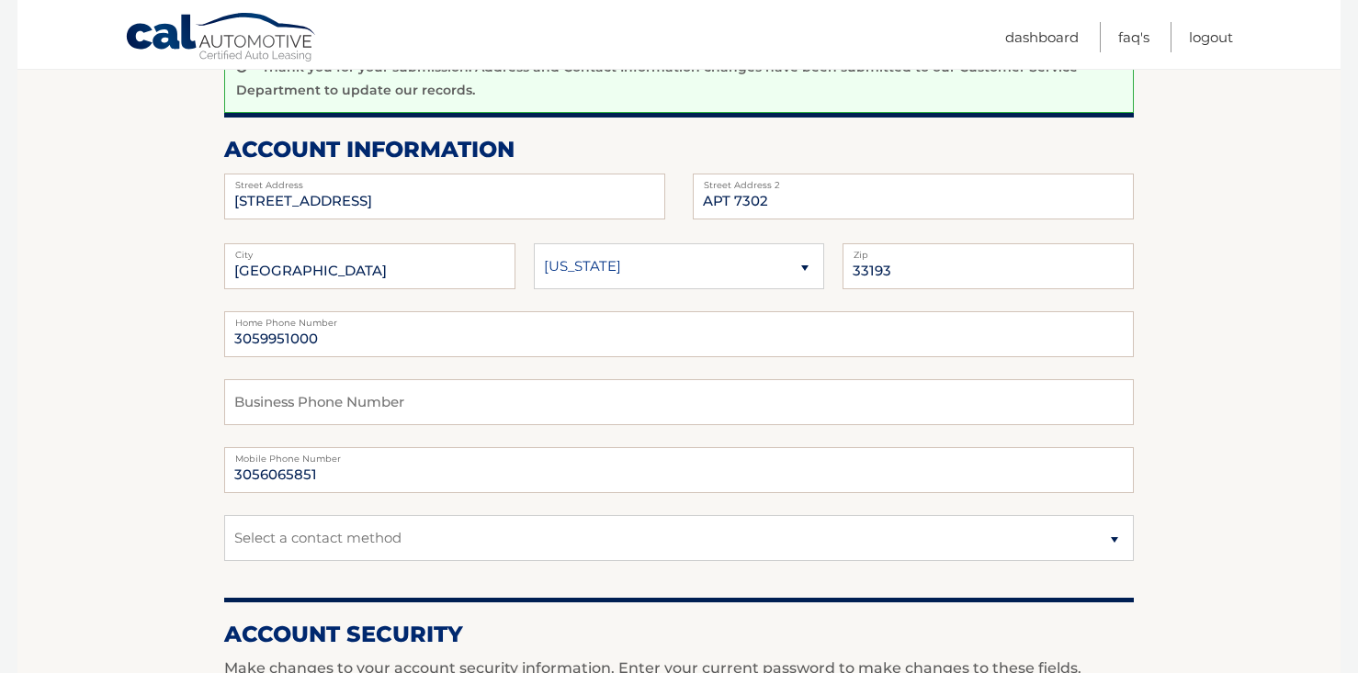
scroll to position [245, 0]
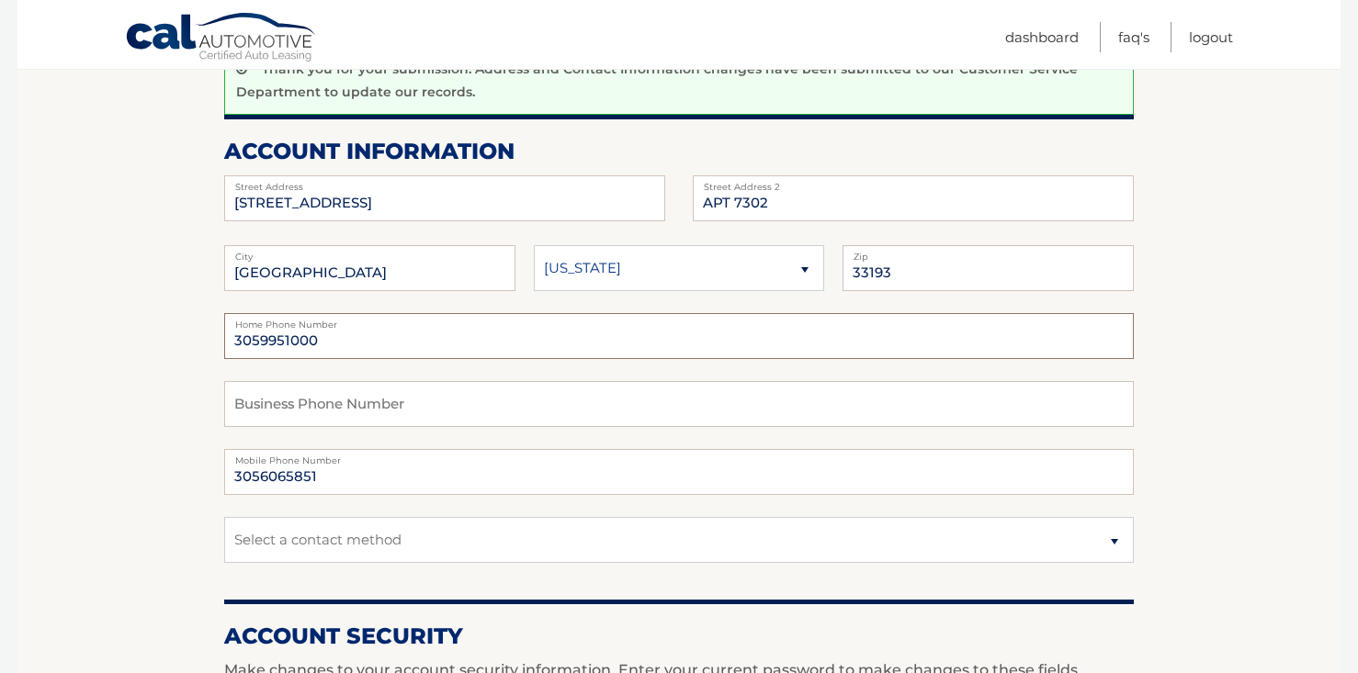
click at [546, 344] on input "3059951000" at bounding box center [678, 336] width 909 height 46
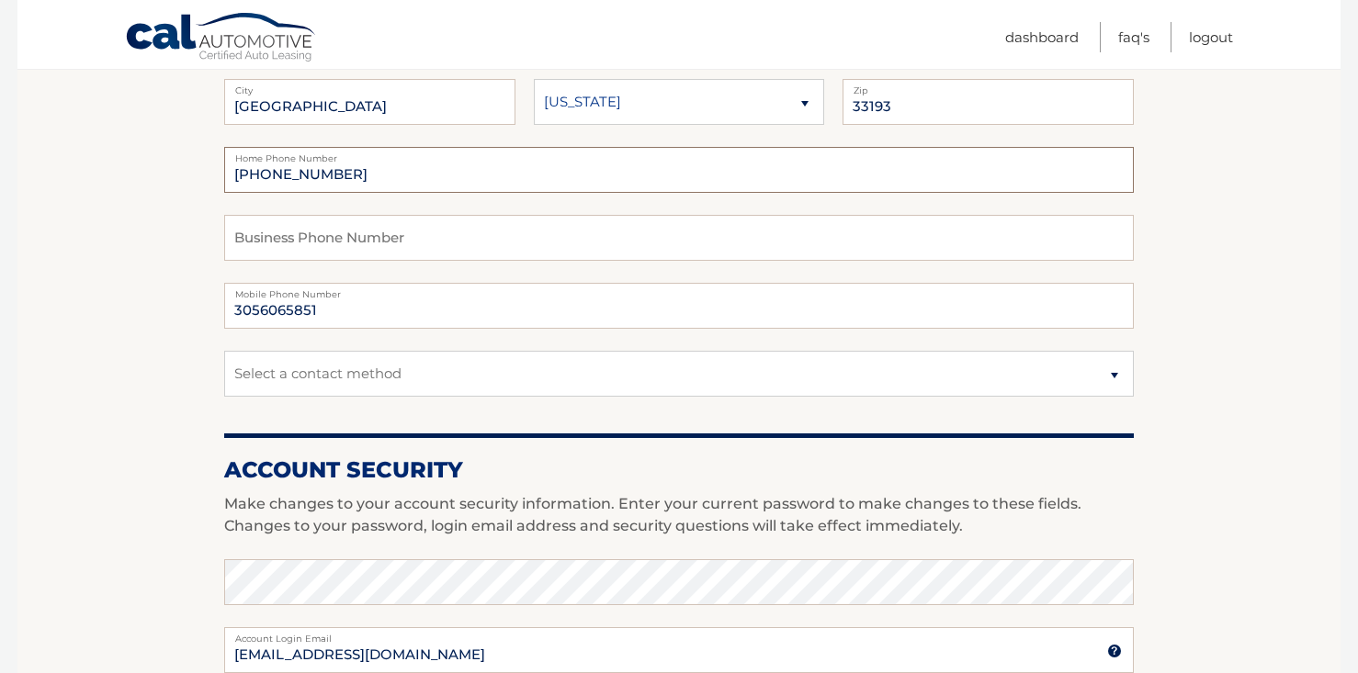
type input "305-606-5851"
click at [542, 418] on form "Account Overview | Edit Profile Thank you for your submission. Address and Cont…" at bounding box center [678, 515] width 909 height 1337
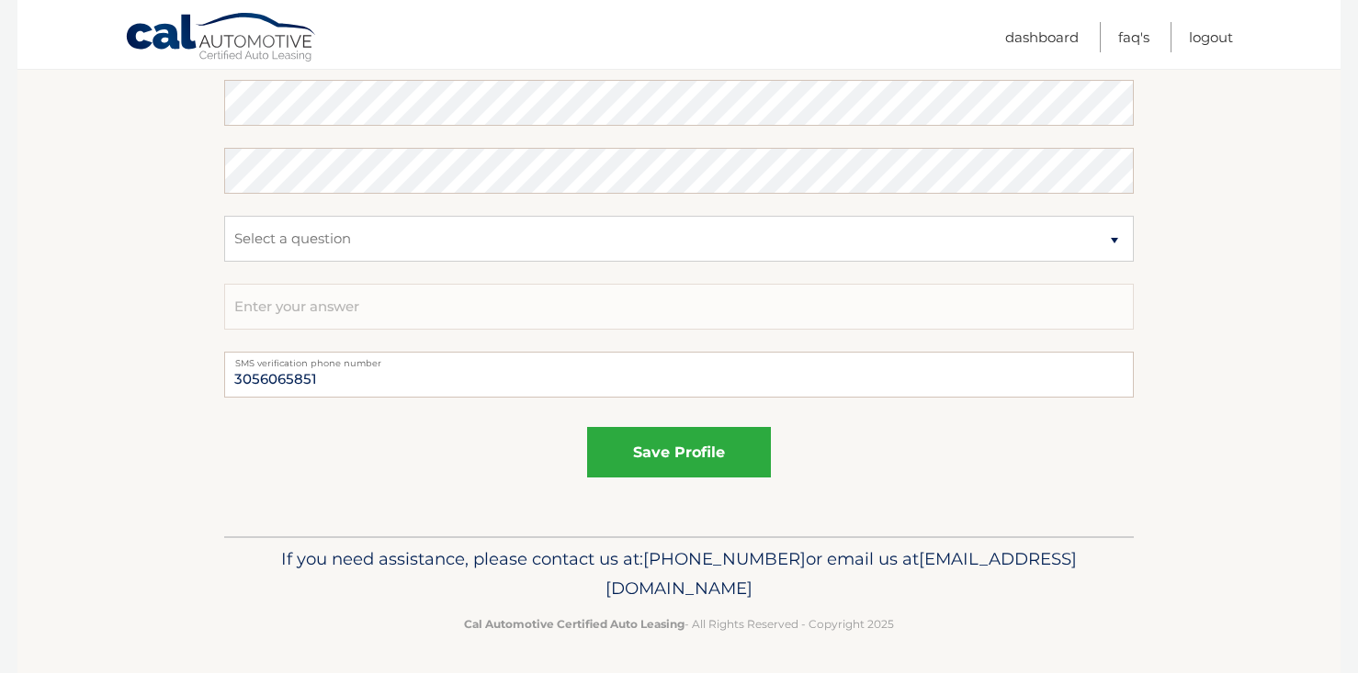
scroll to position [1094, 0]
click at [655, 464] on button "save profile" at bounding box center [679, 453] width 184 height 51
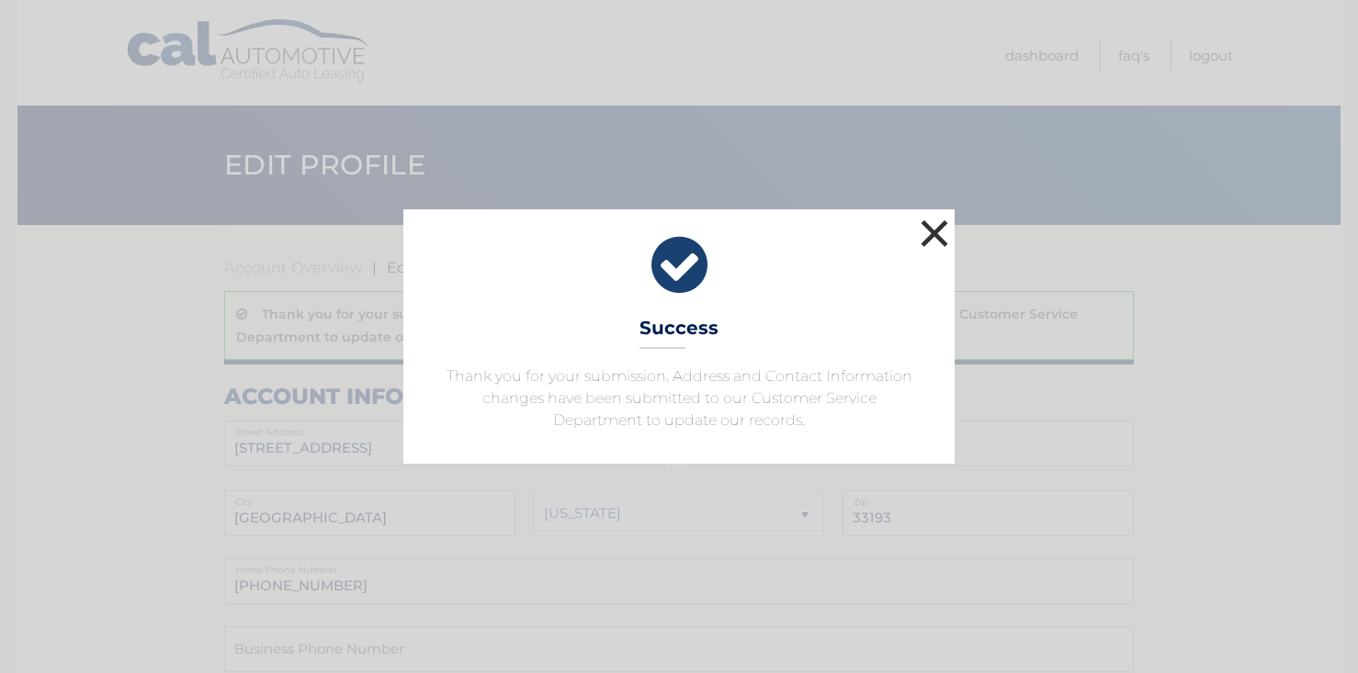
click at [927, 236] on button "×" at bounding box center [934, 233] width 37 height 37
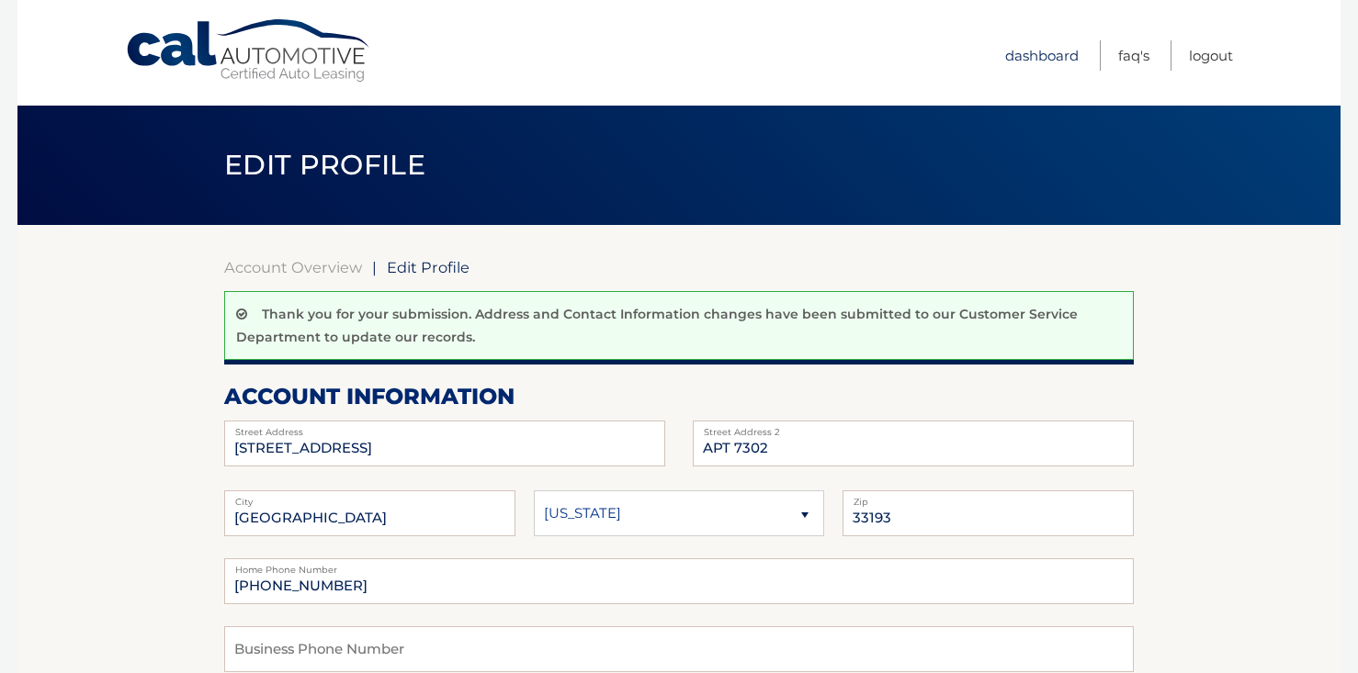
click at [1020, 53] on link "Dashboard" at bounding box center [1041, 55] width 73 height 30
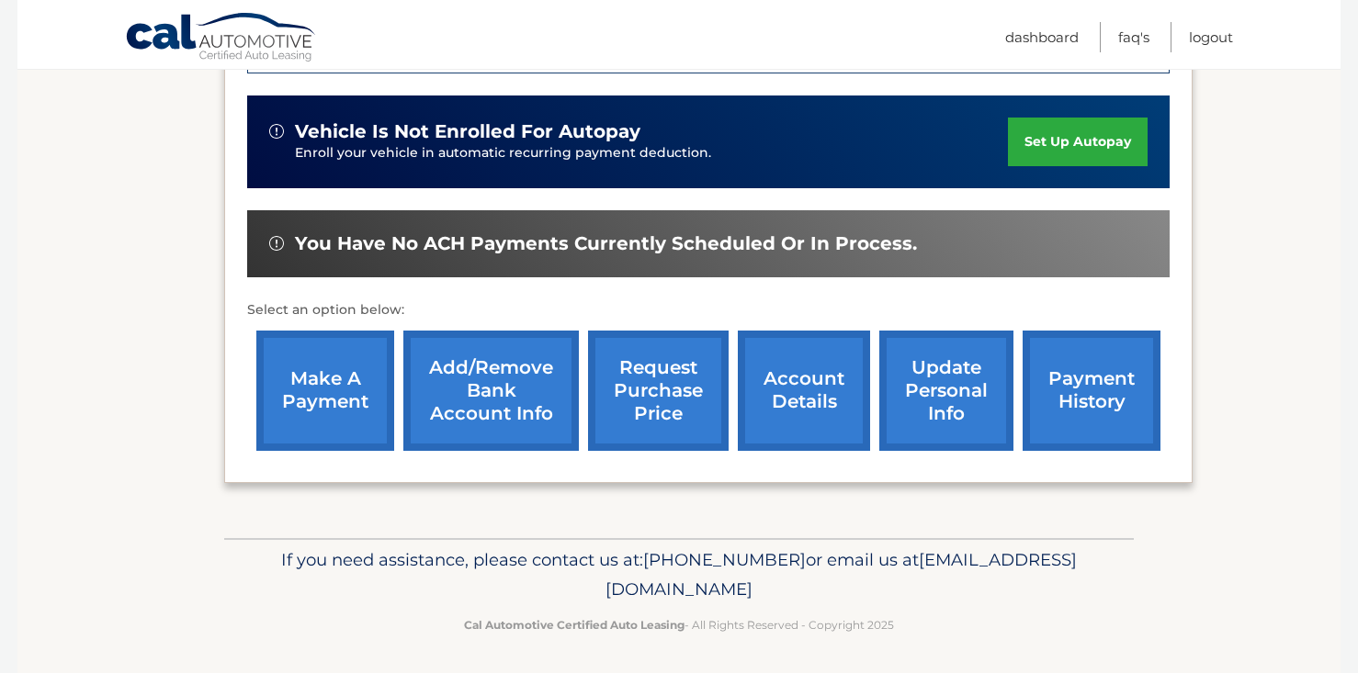
scroll to position [529, 0]
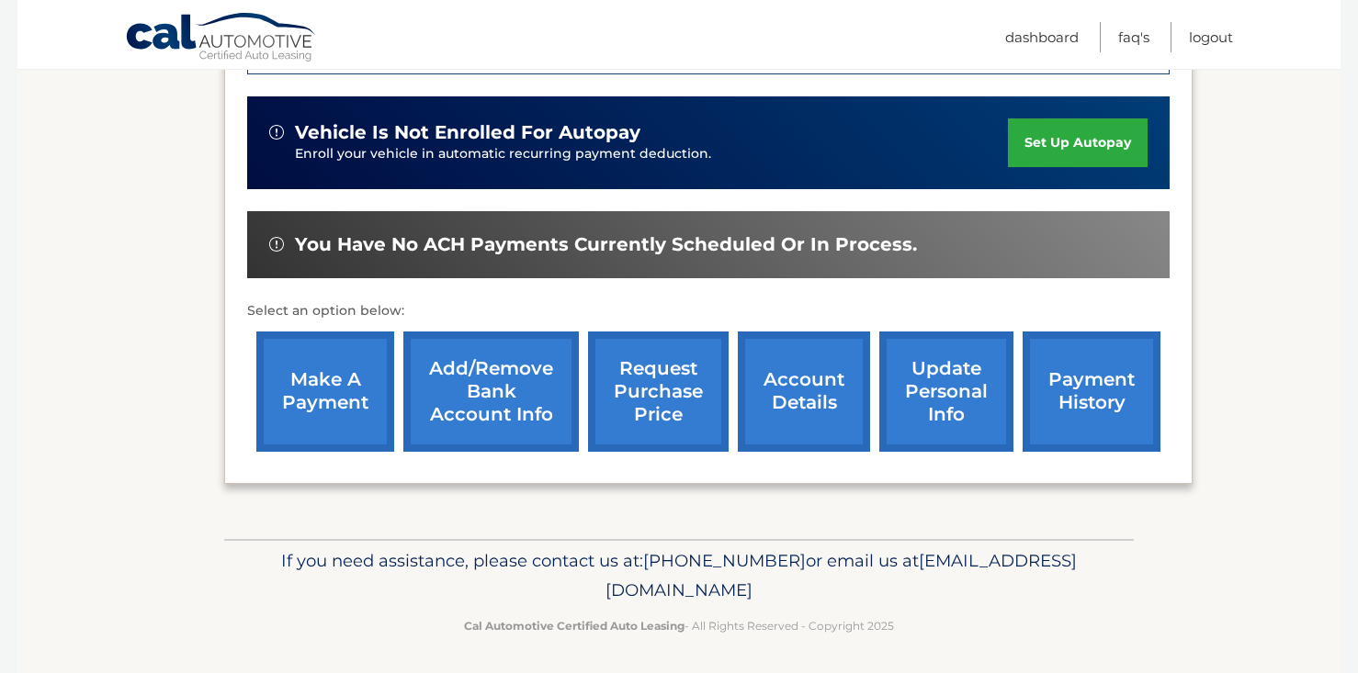
click at [822, 387] on link "account details" at bounding box center [804, 392] width 132 height 120
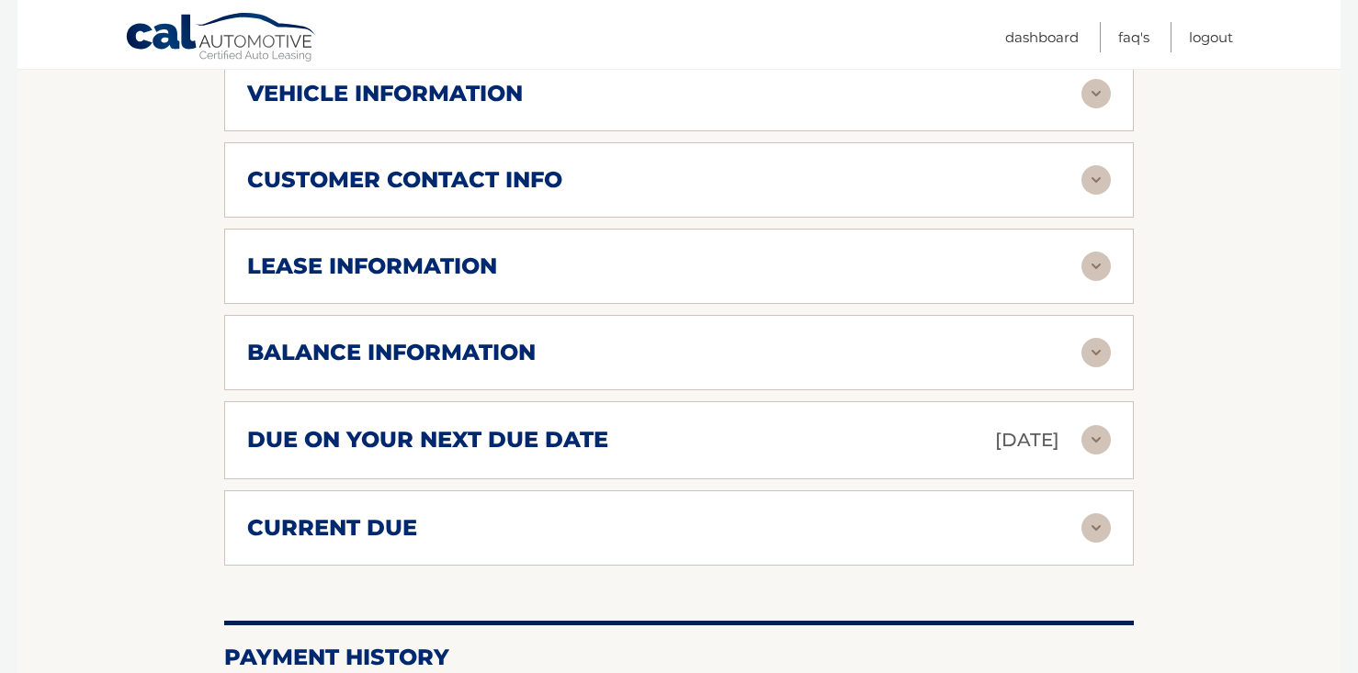
scroll to position [937, 0]
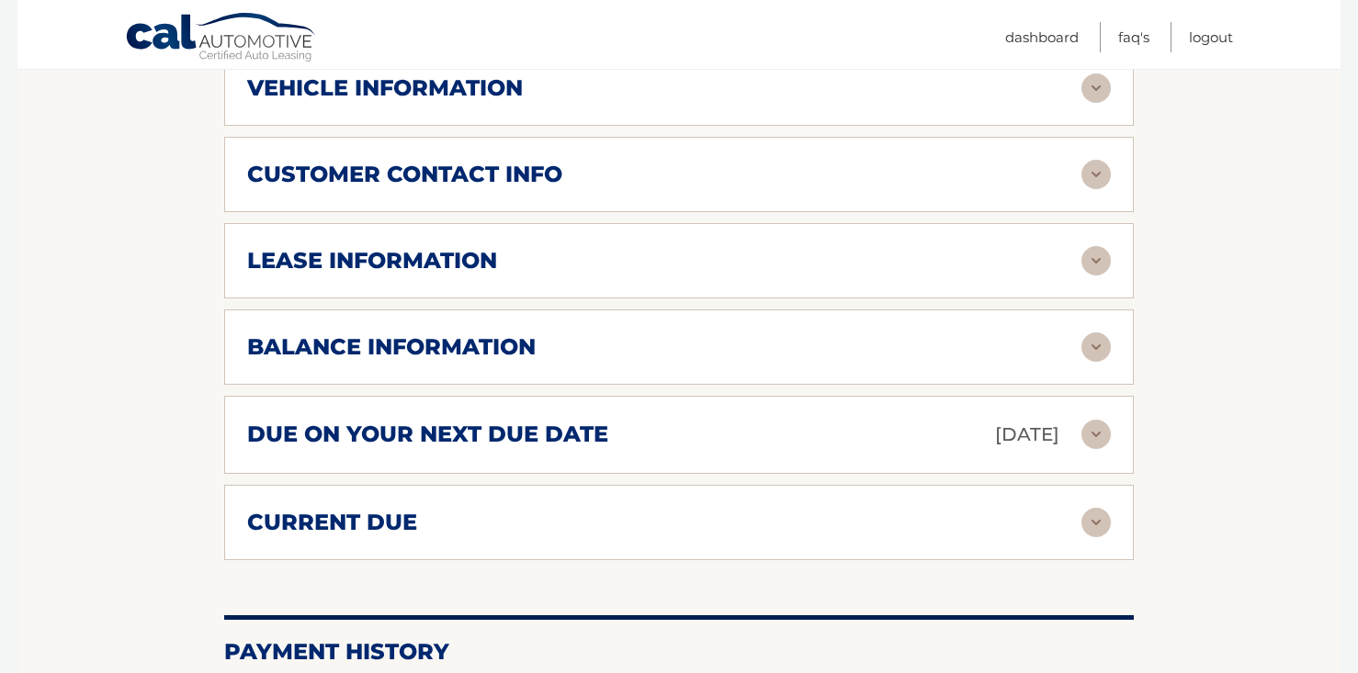
click at [1103, 252] on img at bounding box center [1095, 260] width 29 height 29
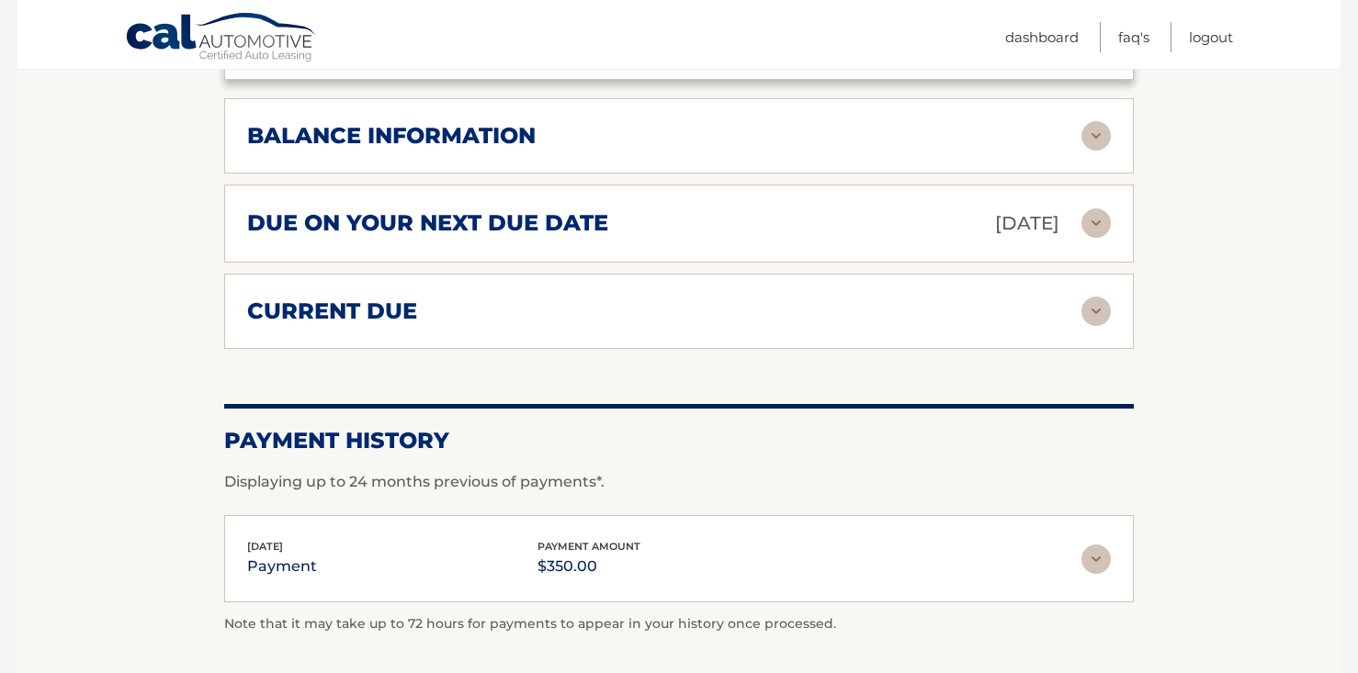
scroll to position [1492, 0]
click at [1107, 140] on img at bounding box center [1095, 136] width 29 height 29
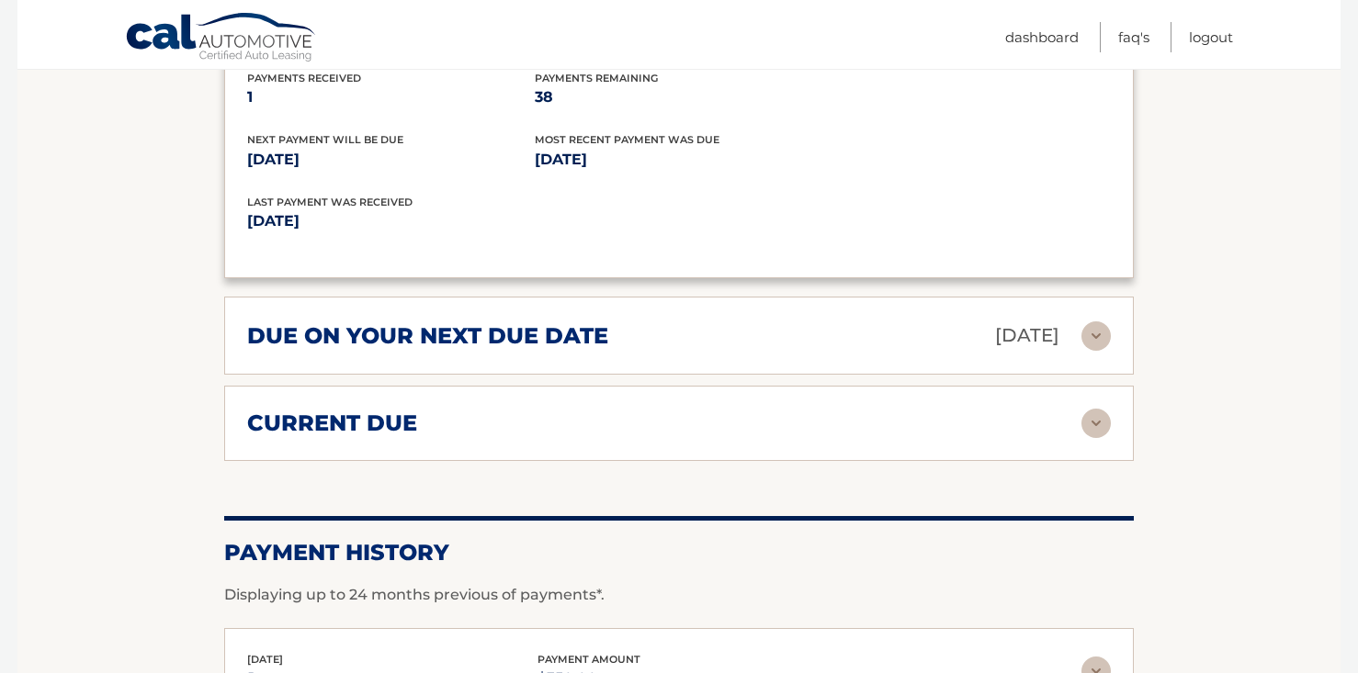
scroll to position [1603, 0]
click at [1070, 324] on div "due on your next due date Sep 01, 2025" at bounding box center [664, 335] width 834 height 32
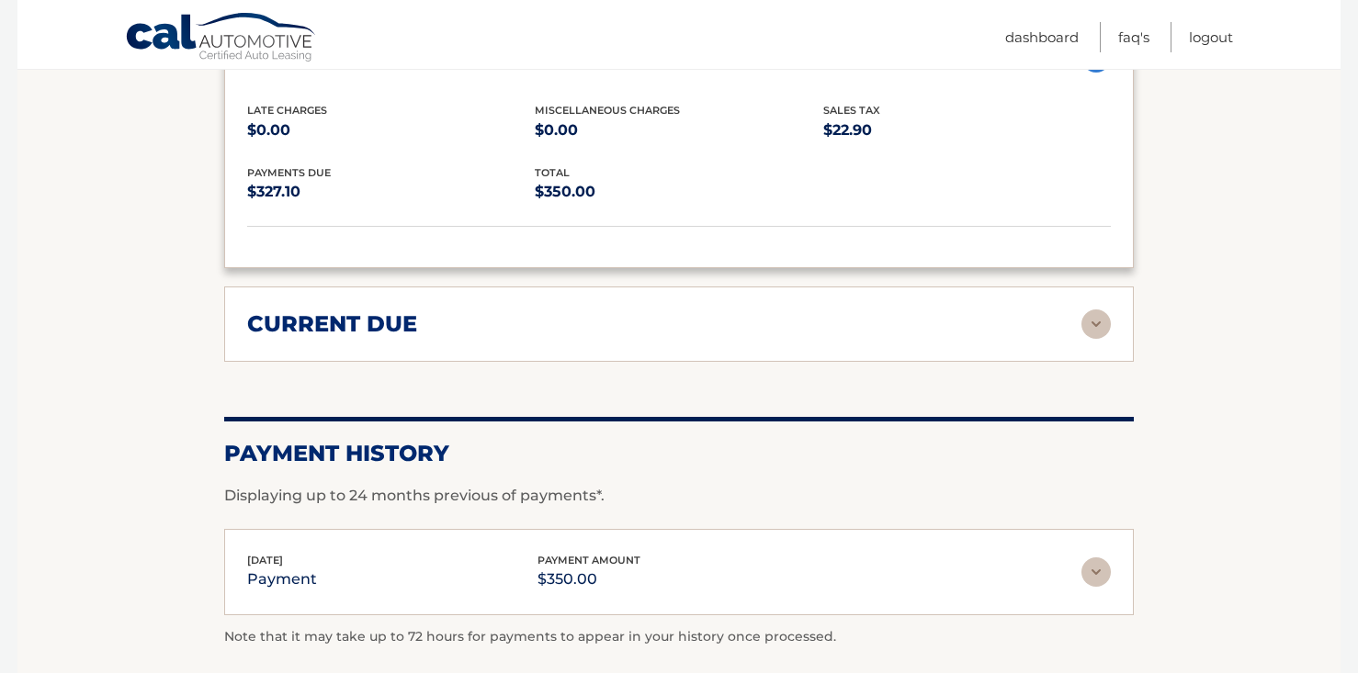
scroll to position [1882, 0]
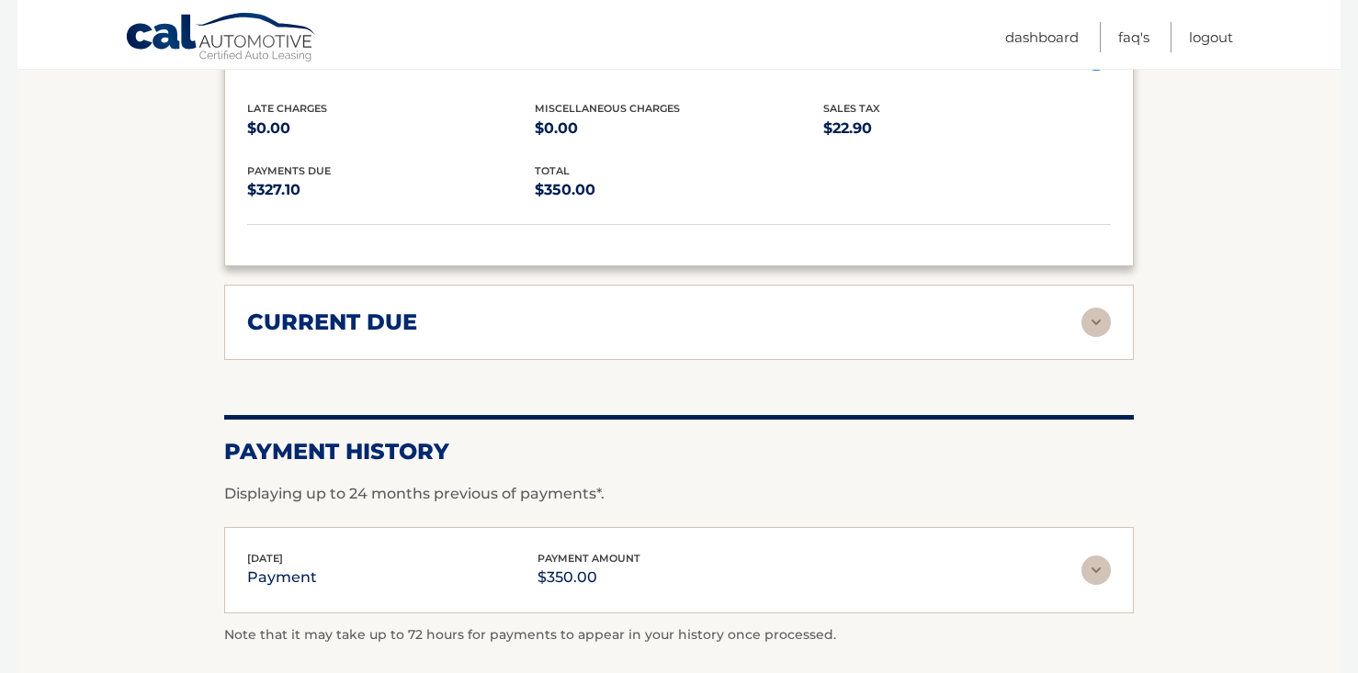
click at [1080, 311] on div "current due" at bounding box center [664, 323] width 834 height 28
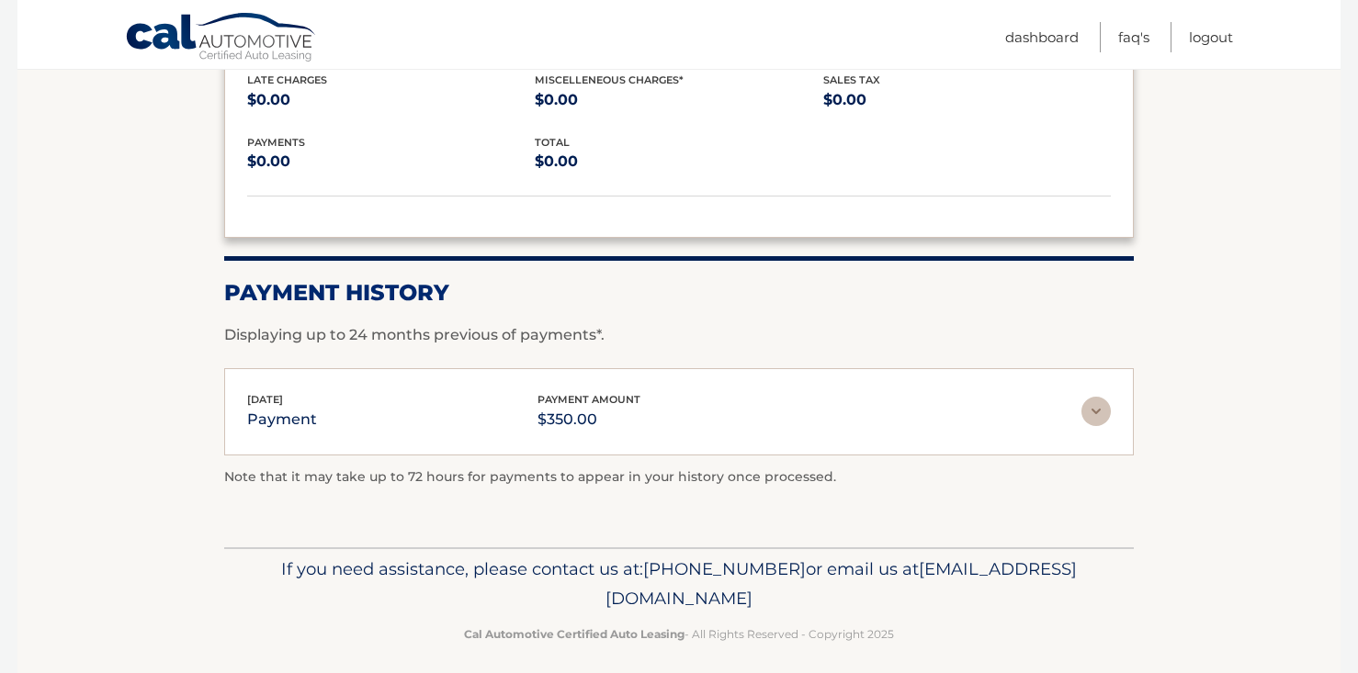
click at [1092, 401] on img at bounding box center [1095, 411] width 29 height 29
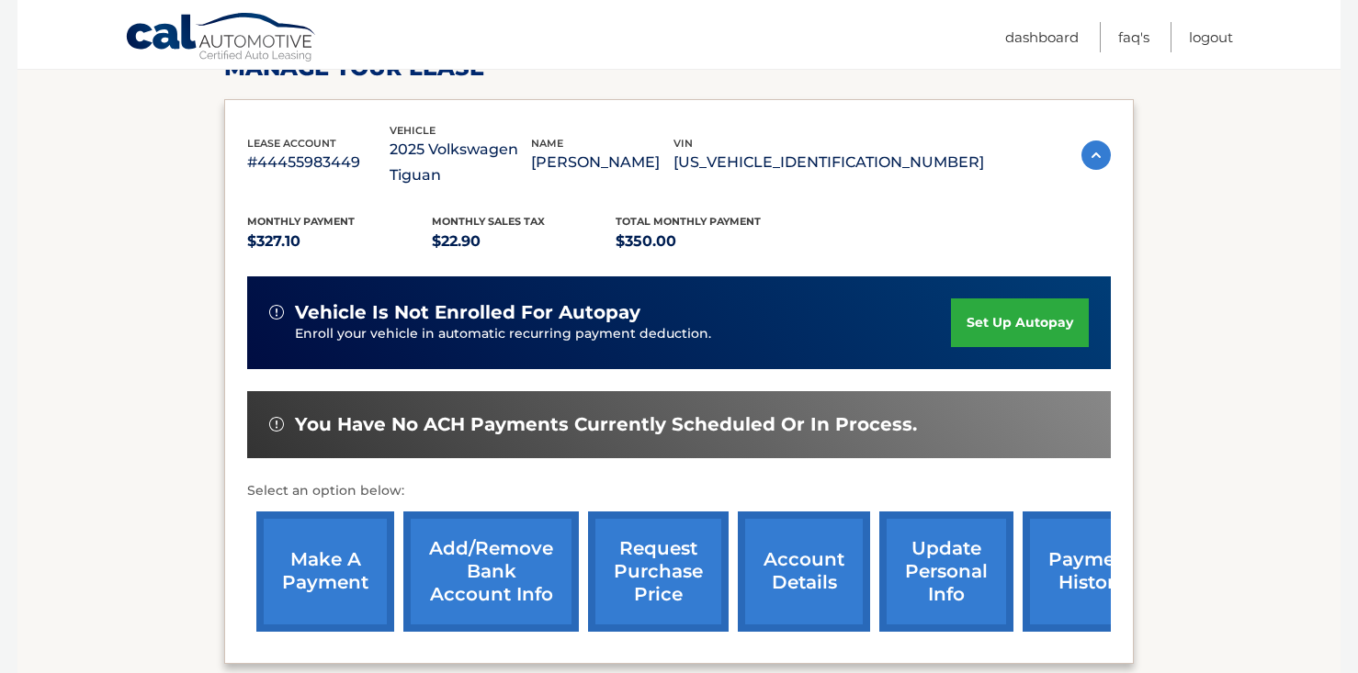
scroll to position [300, 0]
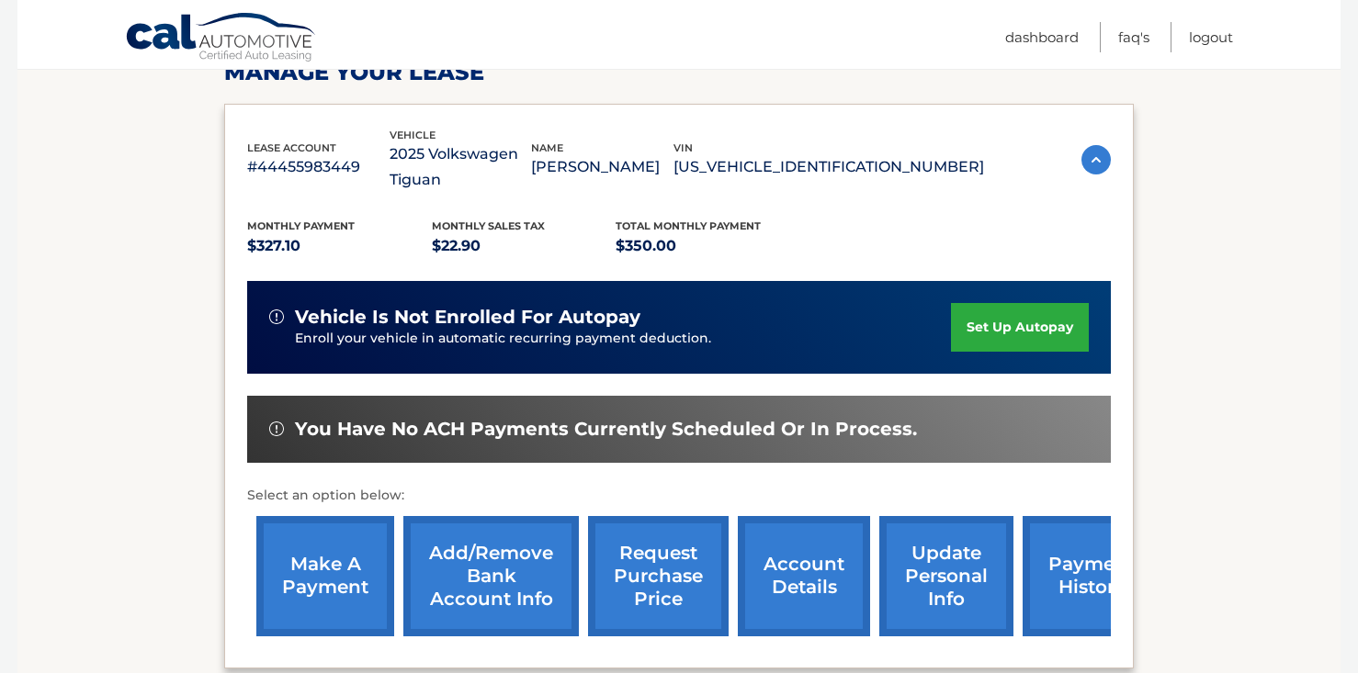
click at [314, 542] on link "make a payment" at bounding box center [325, 576] width 138 height 120
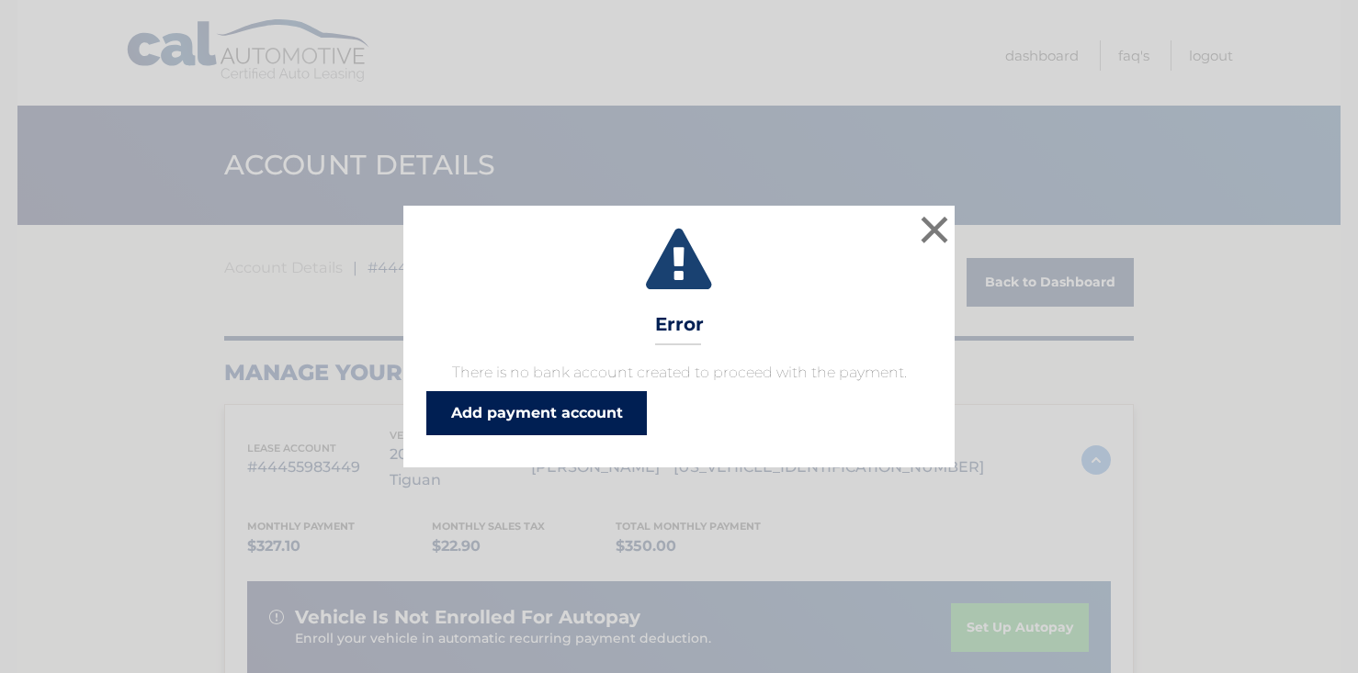
click at [540, 423] on link "Add payment account" at bounding box center [536, 413] width 220 height 44
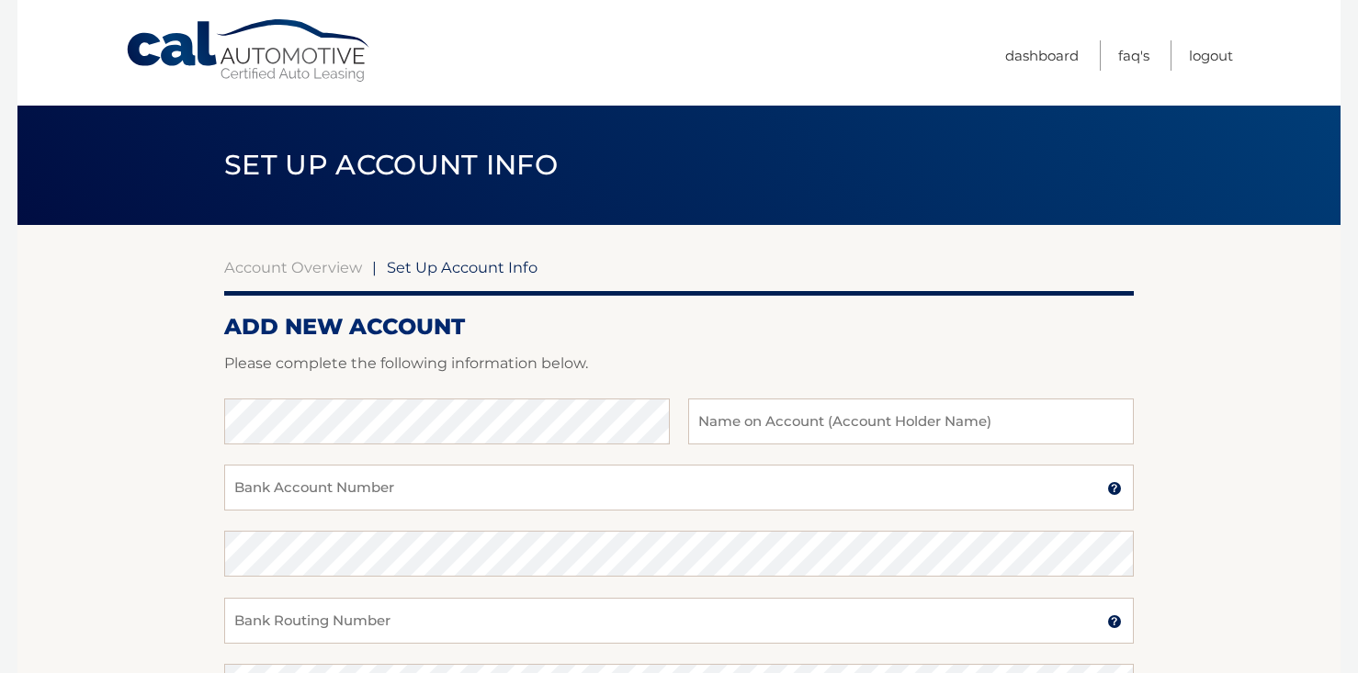
click at [307, 51] on link "Cal Automotive" at bounding box center [249, 50] width 248 height 65
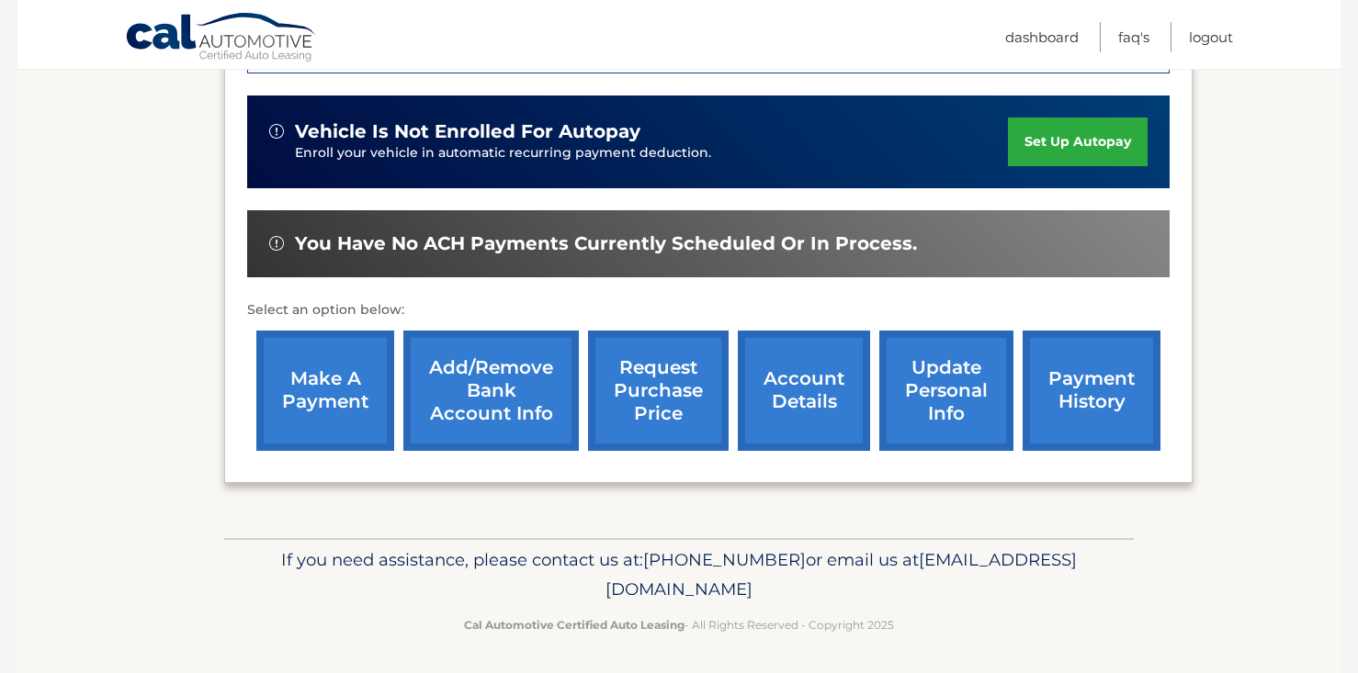
scroll to position [529, 0]
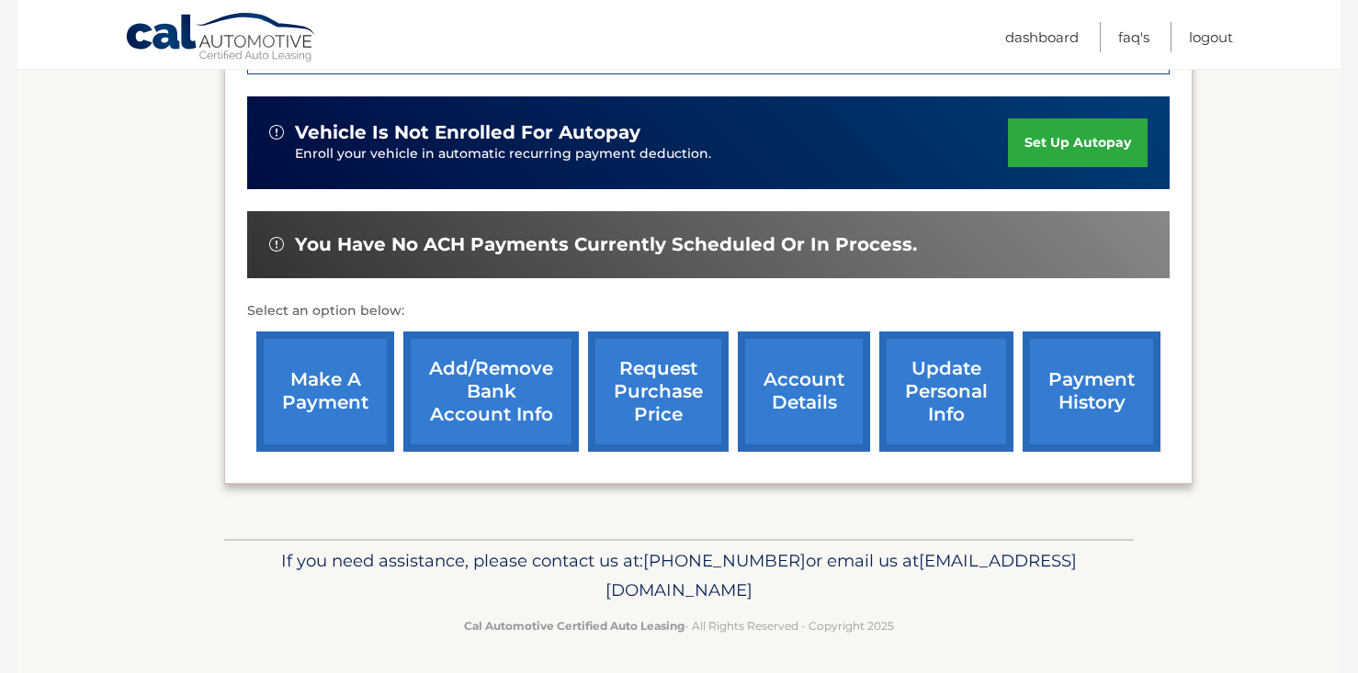
click at [667, 396] on link "request purchase price" at bounding box center [658, 392] width 141 height 120
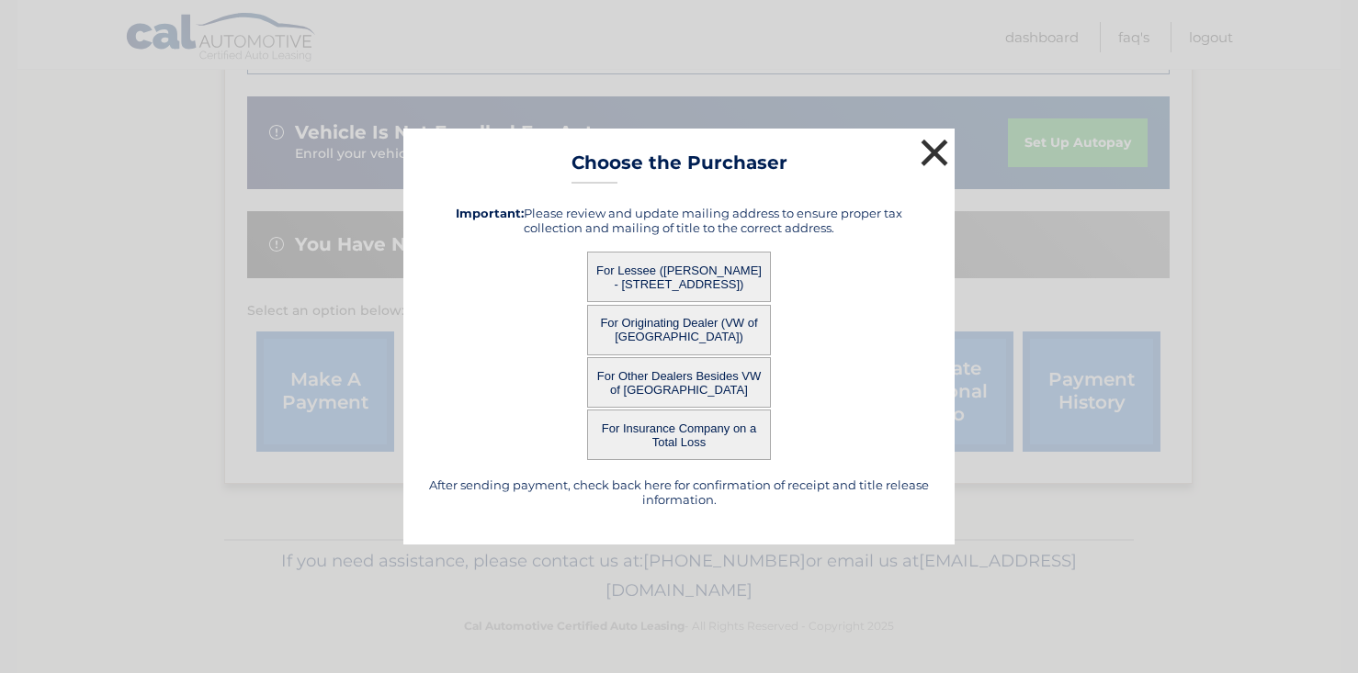
click at [925, 155] on button "×" at bounding box center [934, 152] width 37 height 37
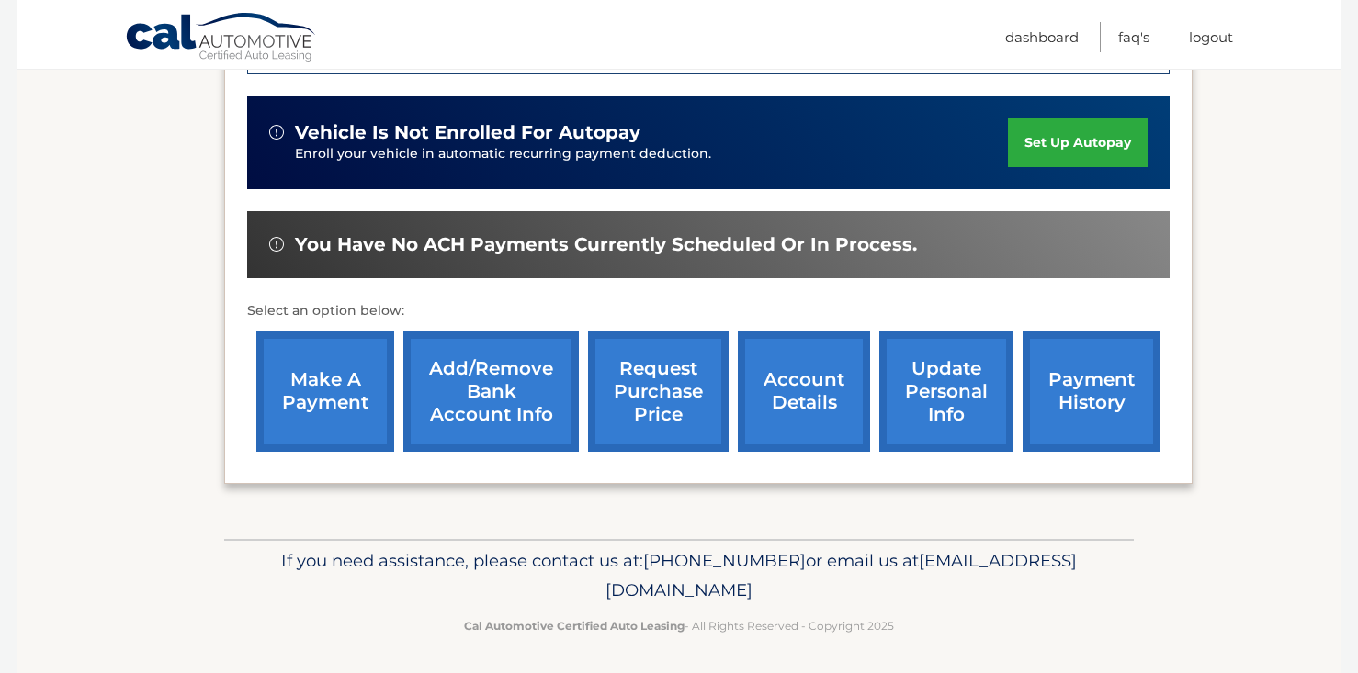
click at [962, 375] on link "update personal info" at bounding box center [946, 392] width 134 height 120
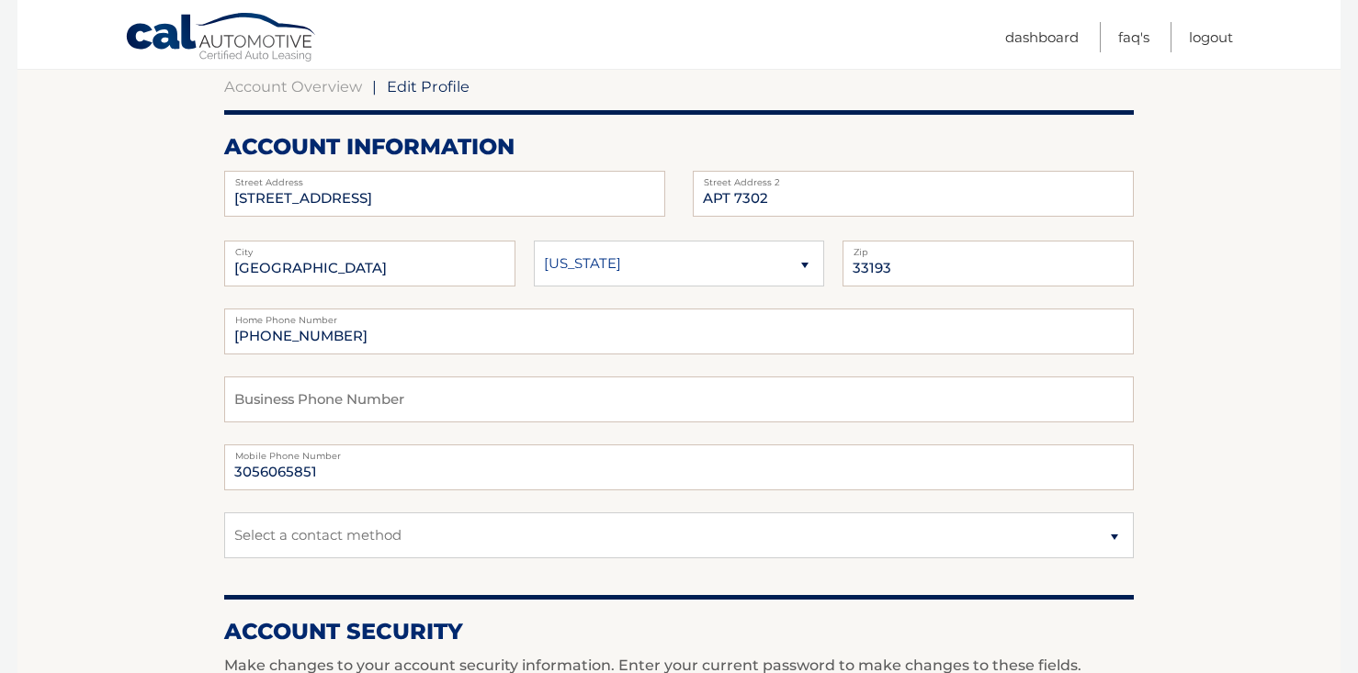
scroll to position [172, 0]
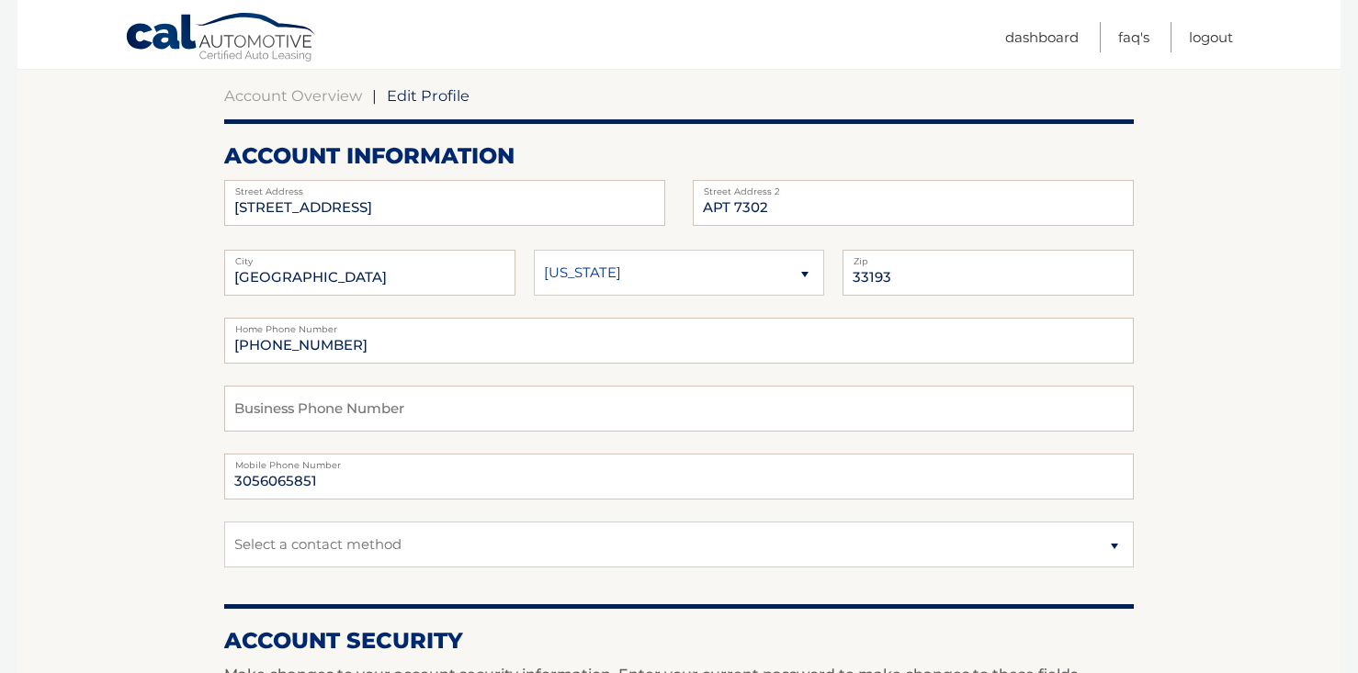
click at [260, 21] on link "Cal Automotive" at bounding box center [221, 38] width 193 height 53
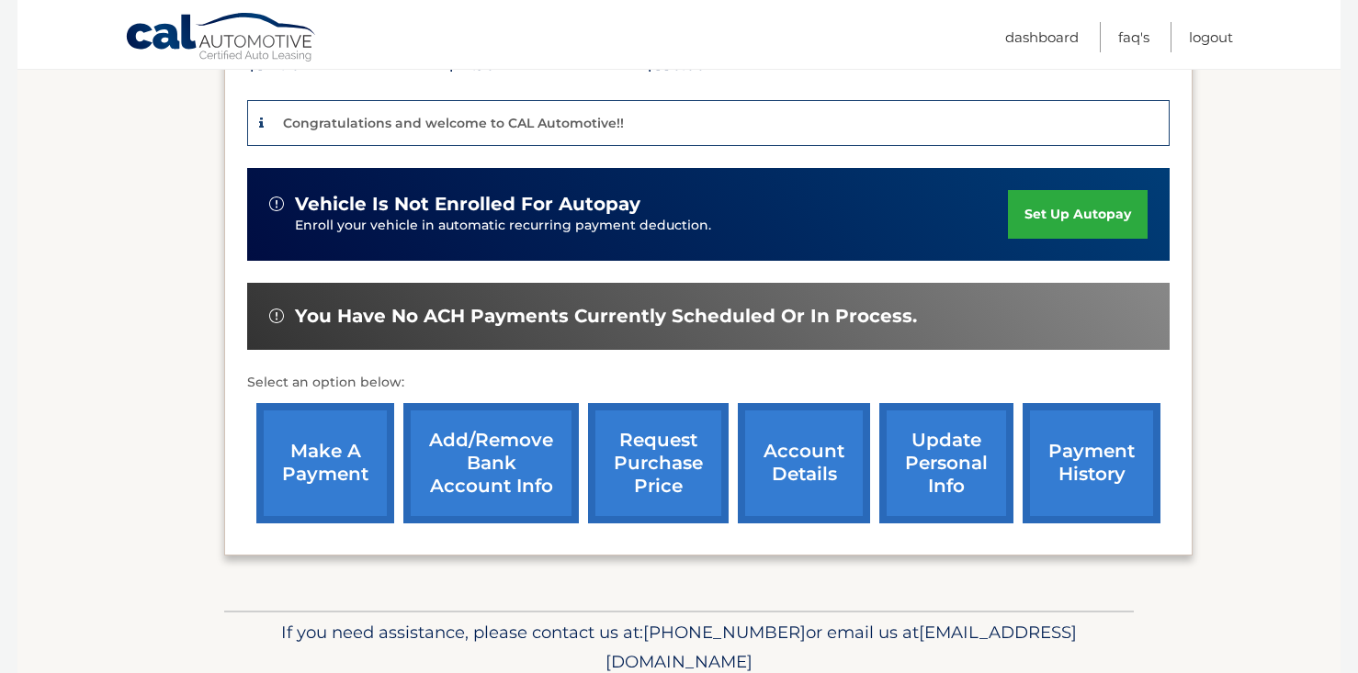
scroll to position [468, 0]
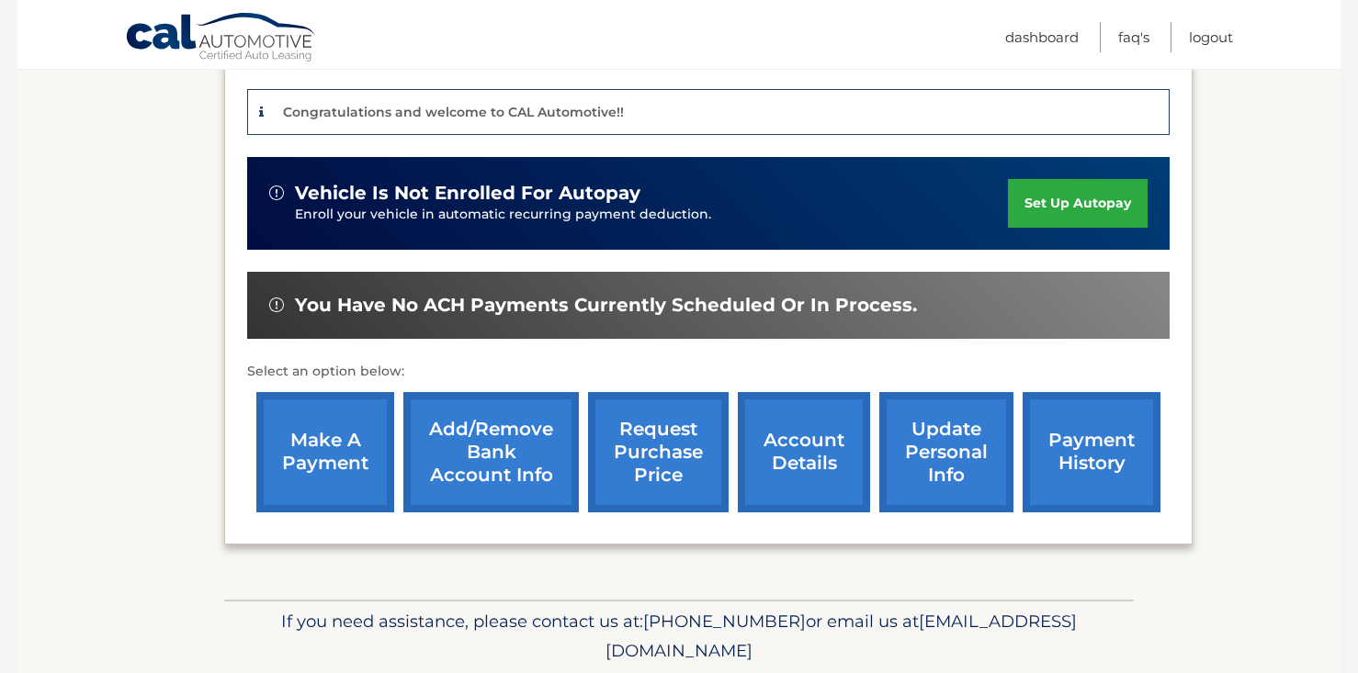
click at [1076, 416] on link "payment history" at bounding box center [1091, 452] width 138 height 120
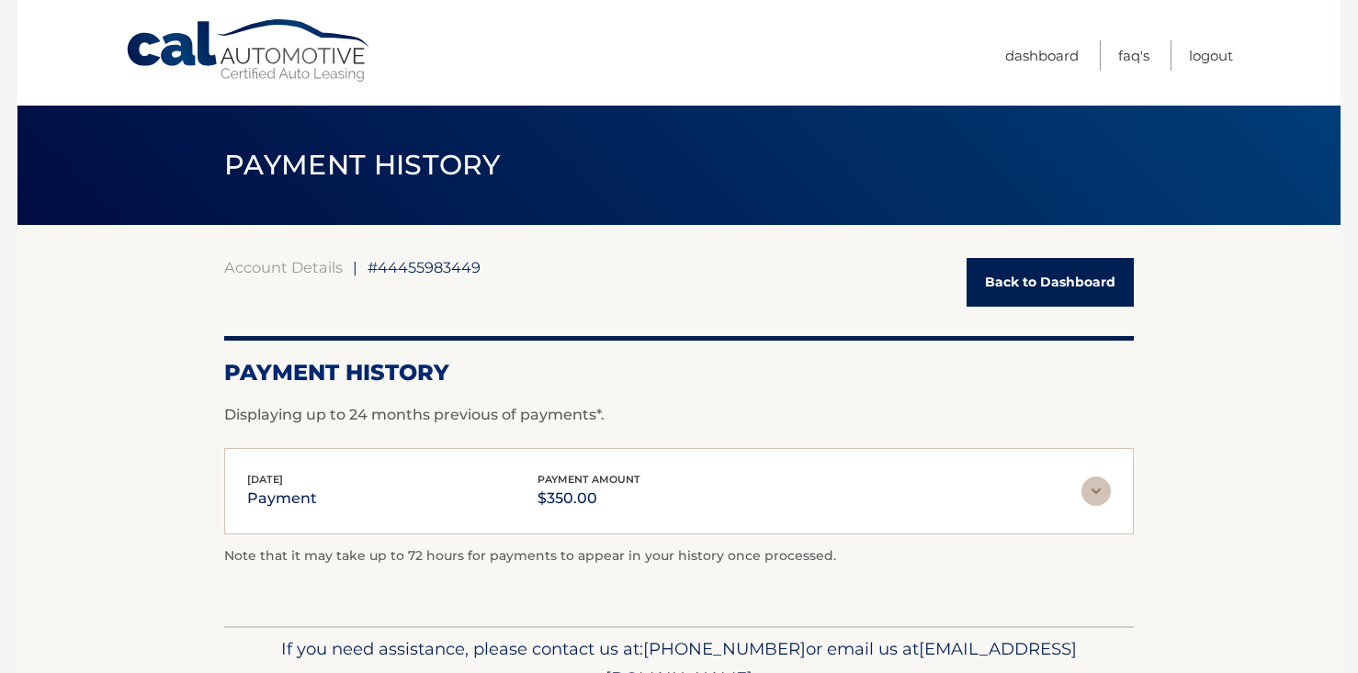
click at [1013, 274] on link "Back to Dashboard" at bounding box center [1049, 282] width 167 height 49
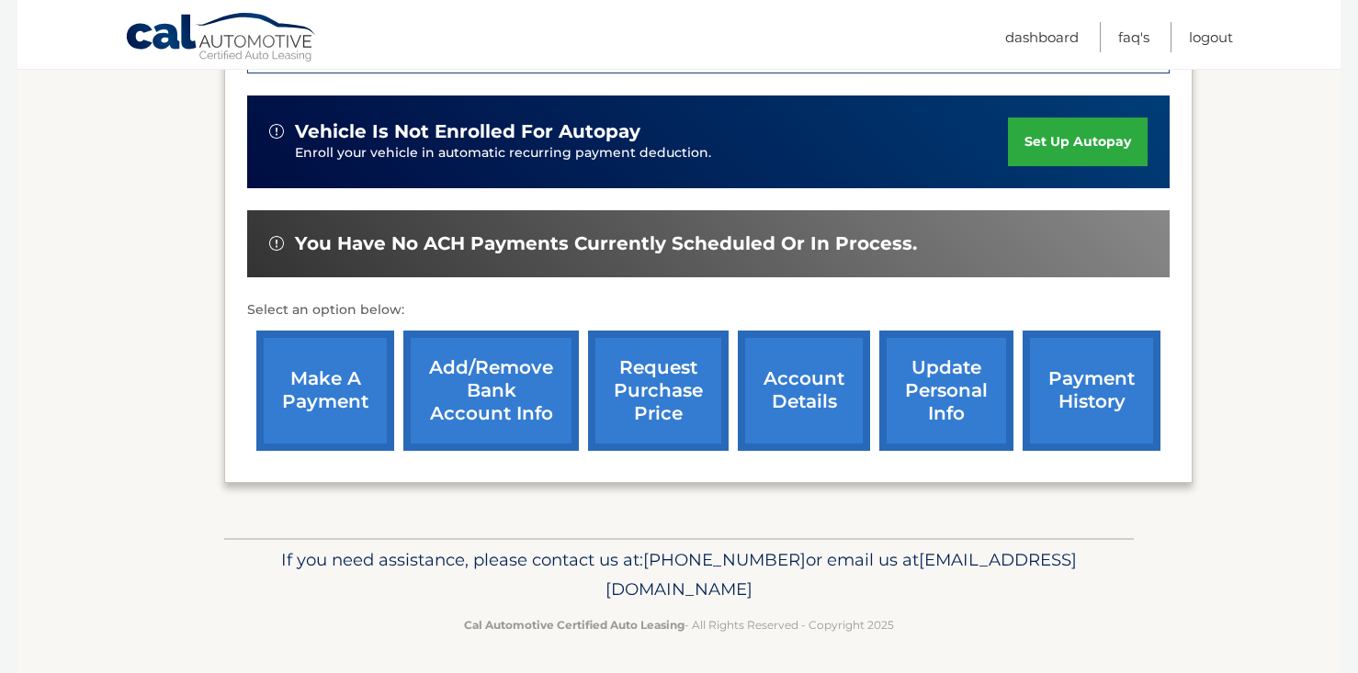
scroll to position [529, 0]
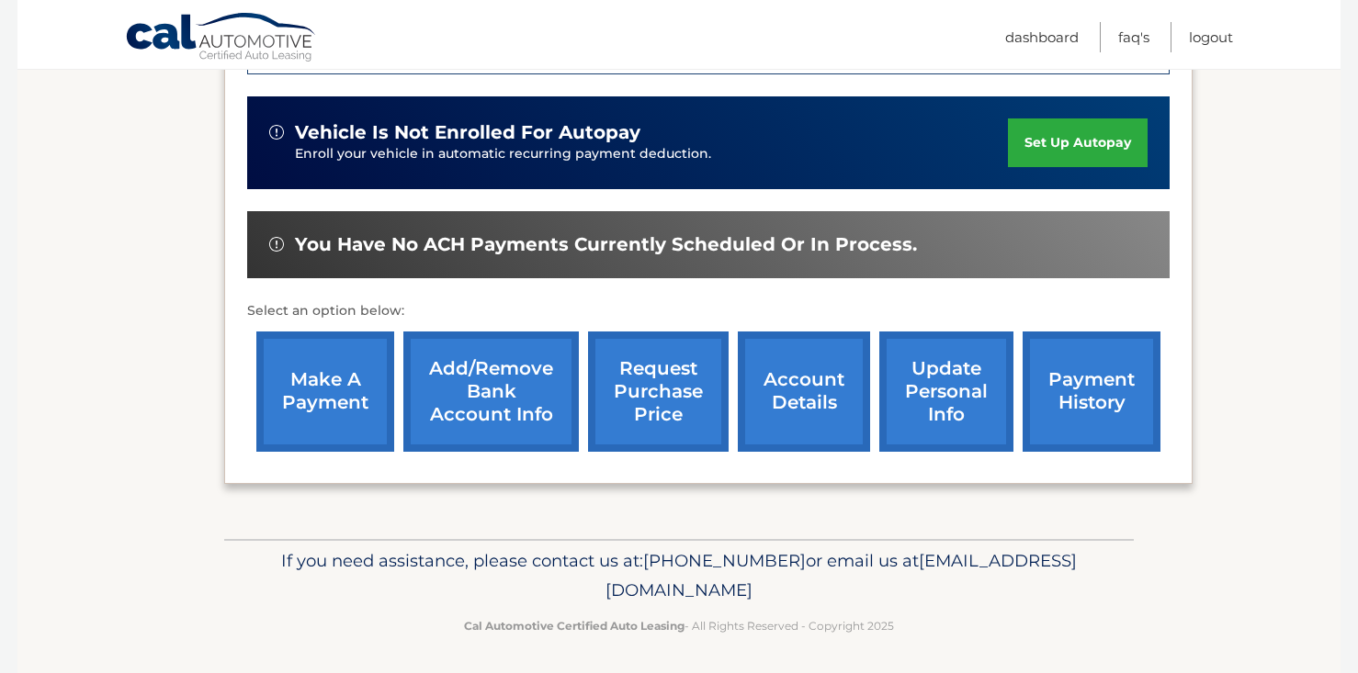
click at [479, 401] on link "Add/Remove bank account info" at bounding box center [490, 392] width 175 height 120
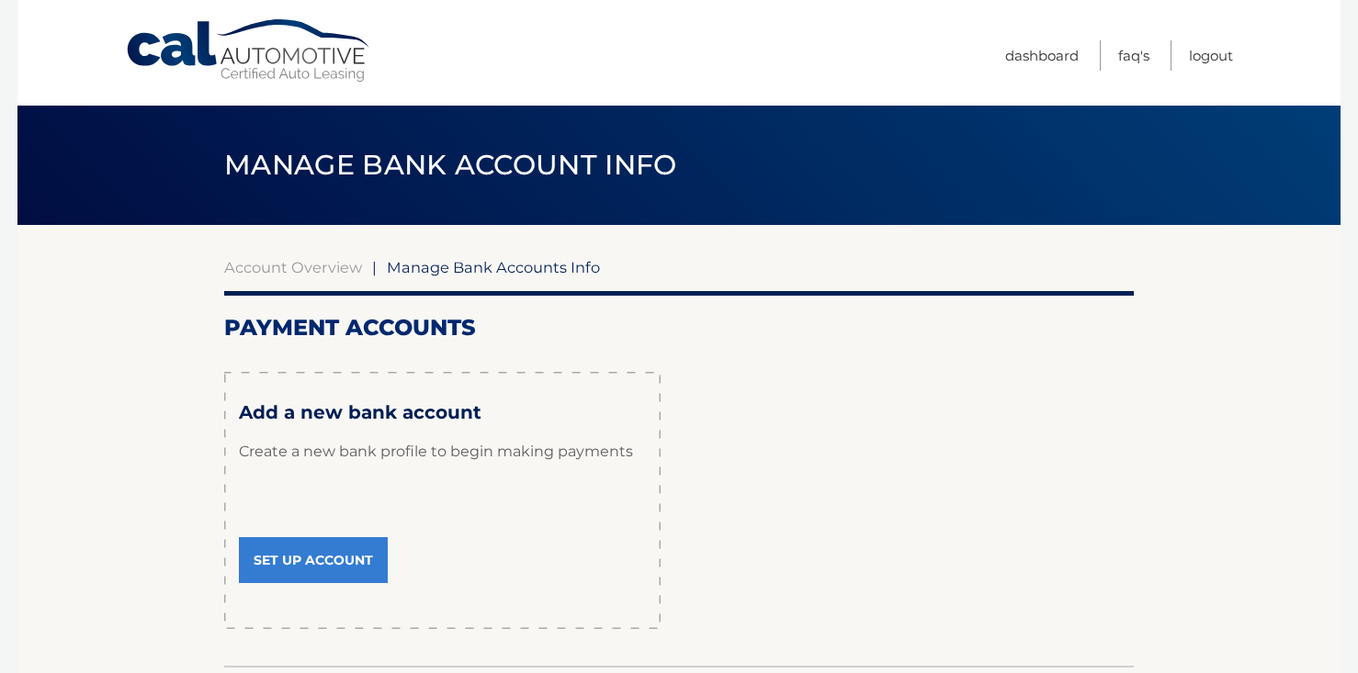
scroll to position [2, 0]
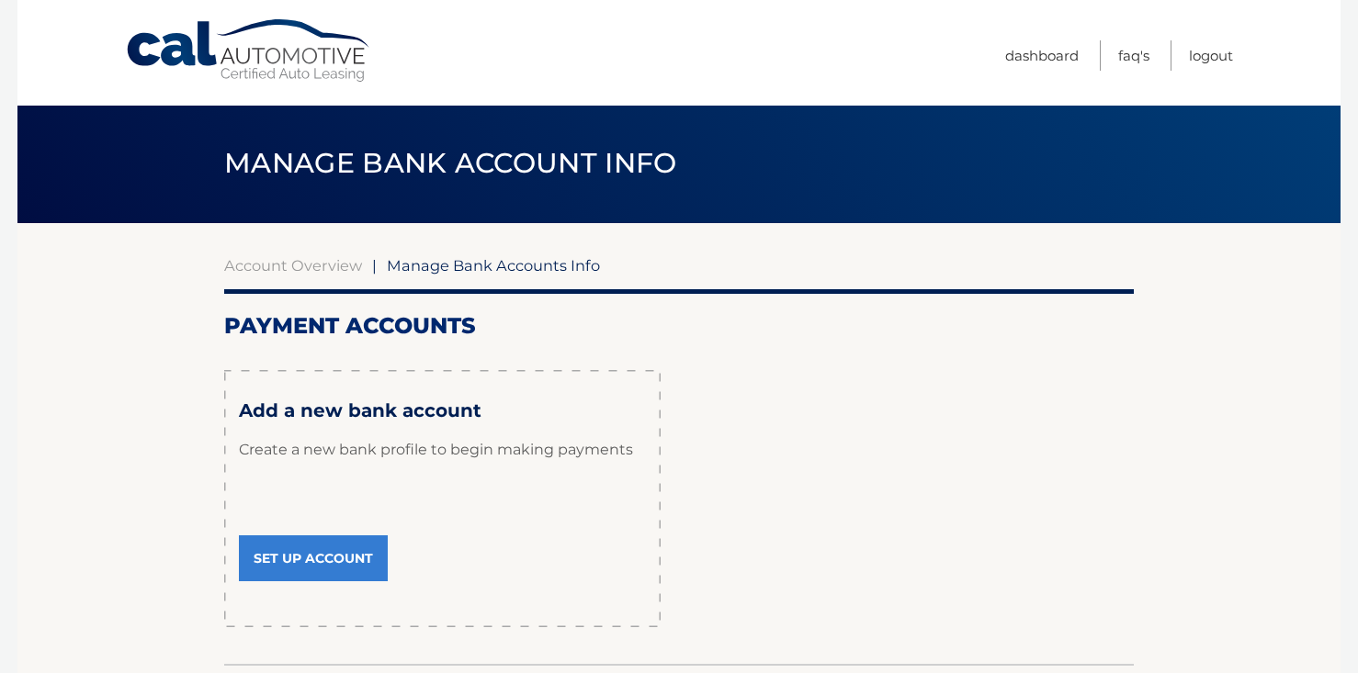
click at [320, 568] on link "Set Up Account" at bounding box center [313, 559] width 149 height 46
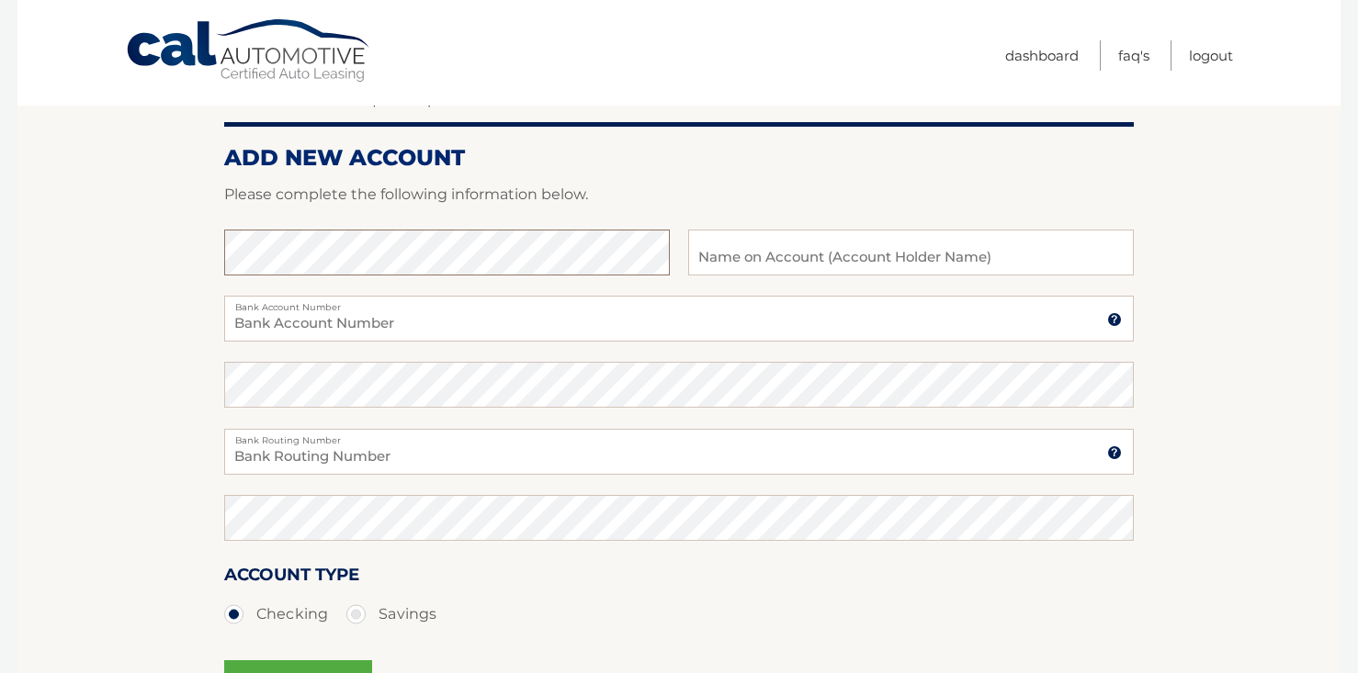
scroll to position [167, 0]
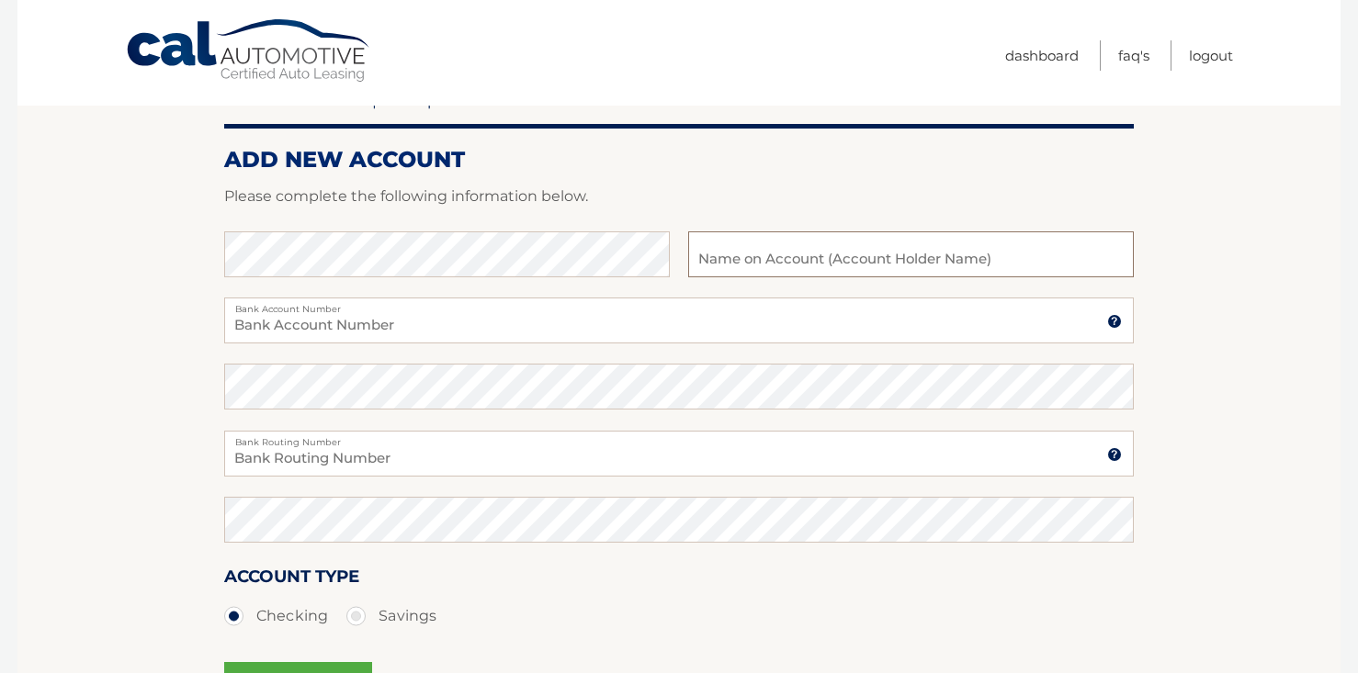
click at [762, 260] on input "text" at bounding box center [911, 254] width 446 height 46
type input "[PERSON_NAME]"
click at [653, 306] on label "Bank Account Number" at bounding box center [678, 305] width 909 height 15
click at [653, 306] on input "Bank Account Number" at bounding box center [678, 321] width 909 height 46
type input "0"
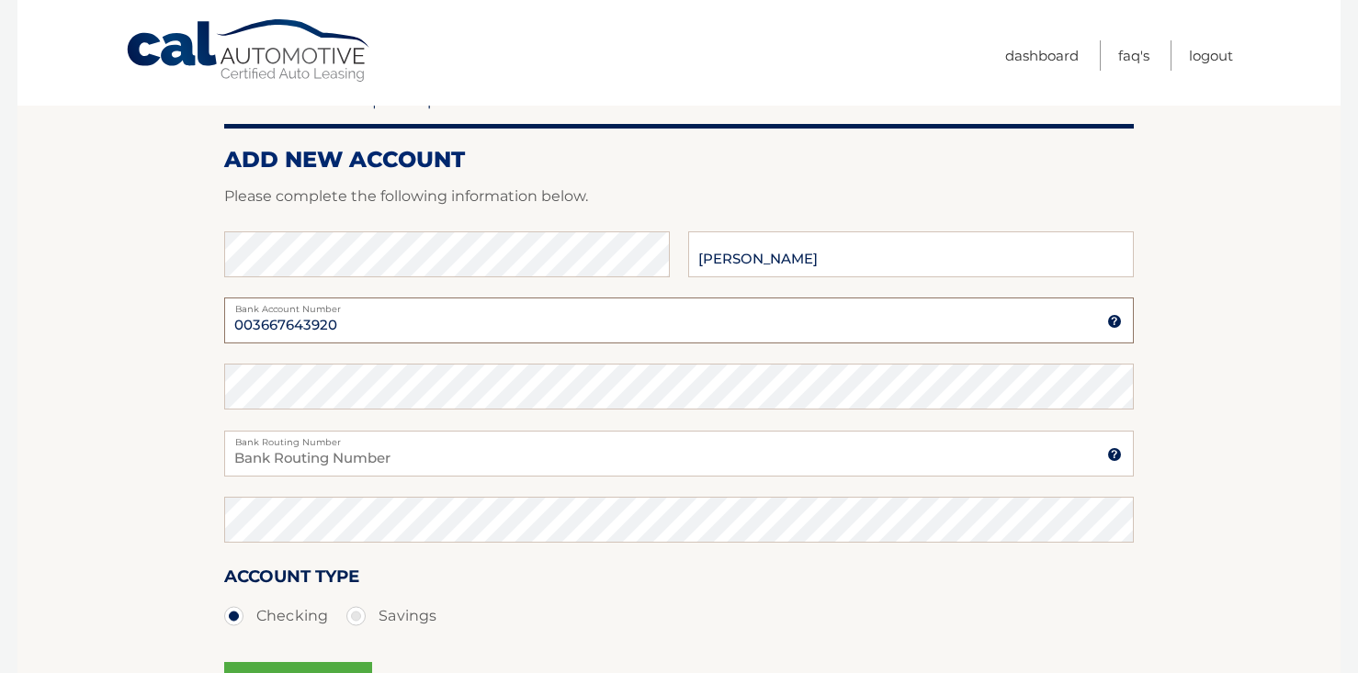
type input "003667643920"
click at [369, 448] on input "Bank Routing Number" at bounding box center [678, 454] width 909 height 46
type input "063100277"
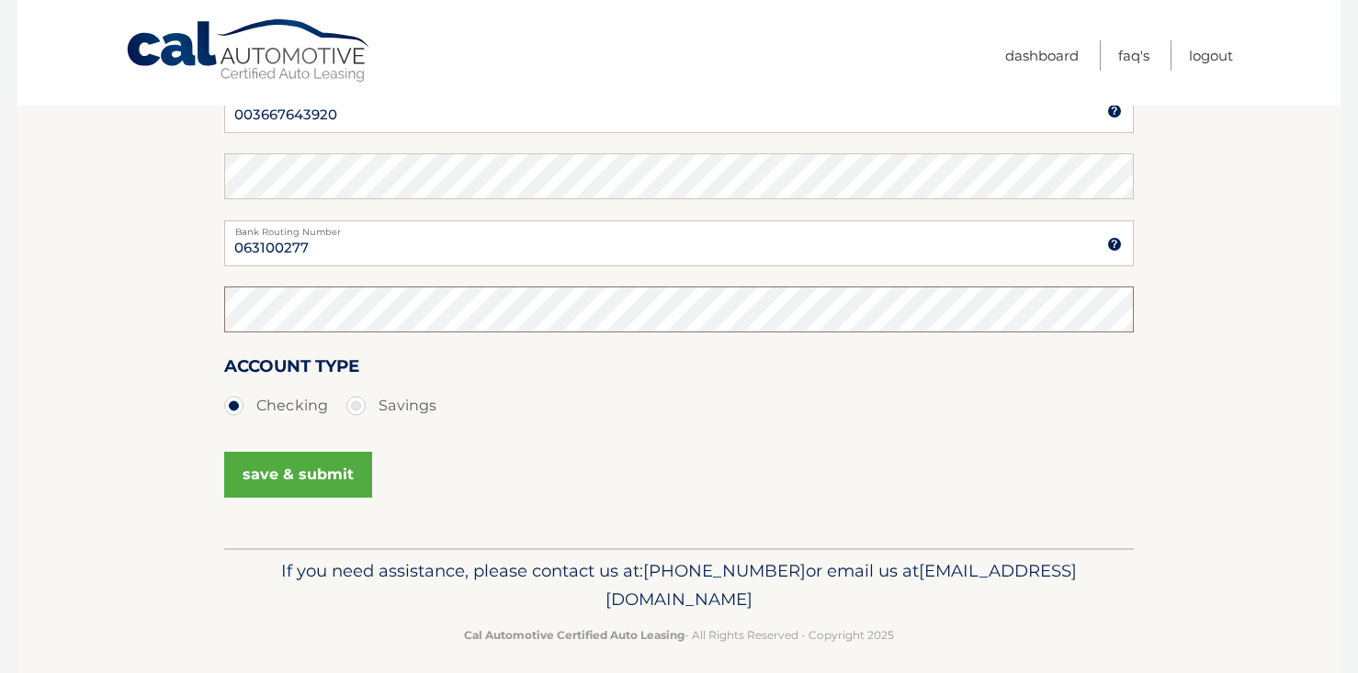
scroll to position [378, 0]
click at [322, 480] on button "save & submit" at bounding box center [298, 474] width 148 height 46
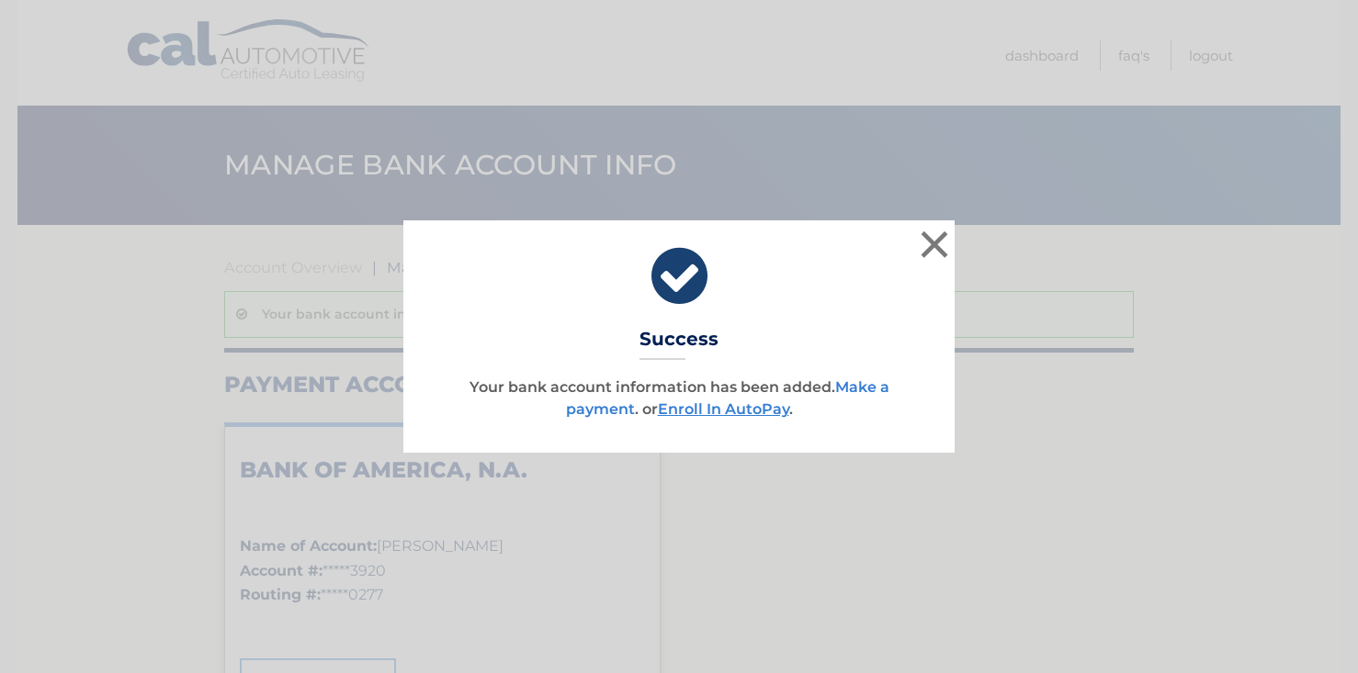
click at [860, 389] on link "Make a payment" at bounding box center [727, 398] width 323 height 40
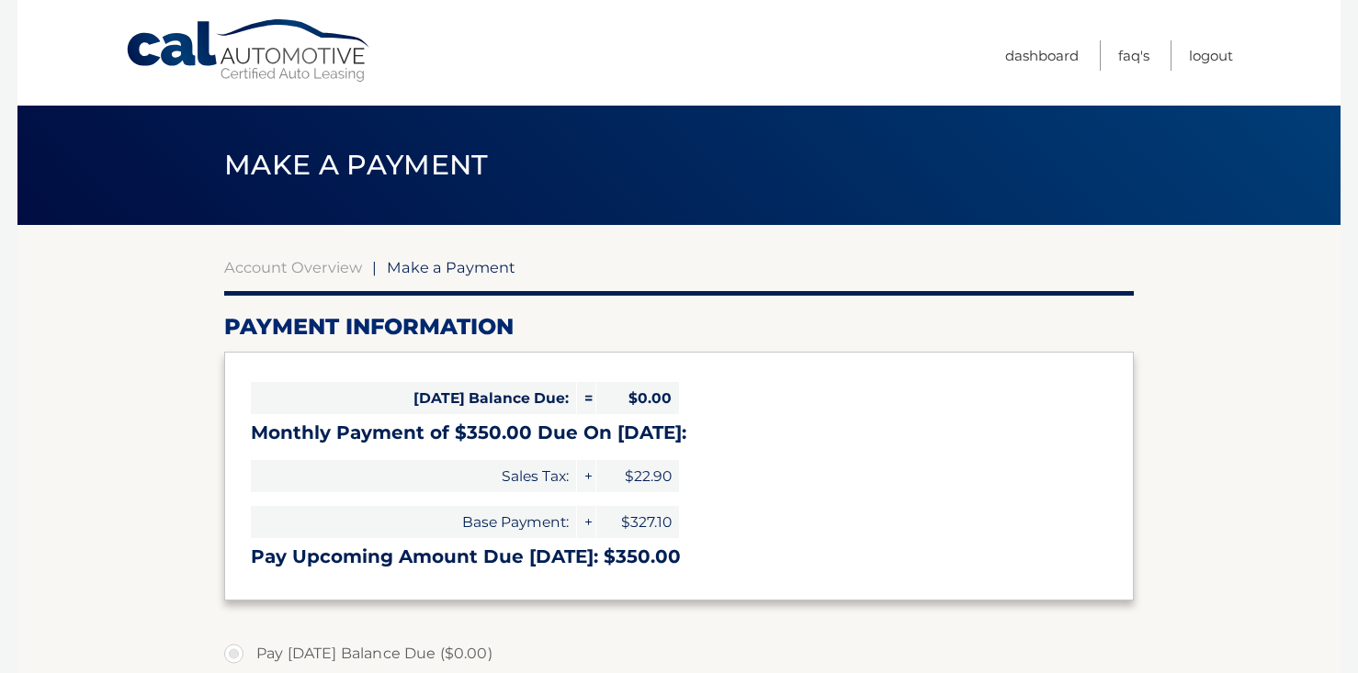
select select "NGZlNGQxOTktNWM5Yi00ZjRlLWIzZGMtZDczNTNjNjJiNWRk"
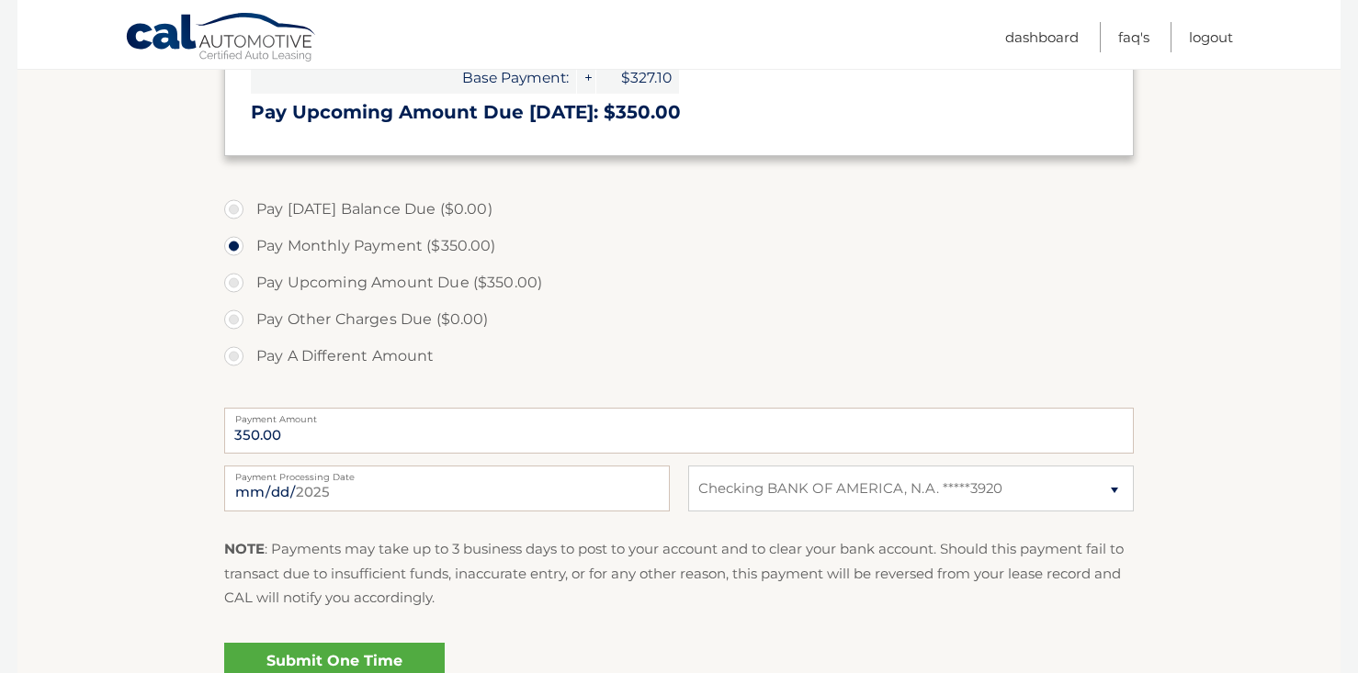
scroll to position [448, 0]
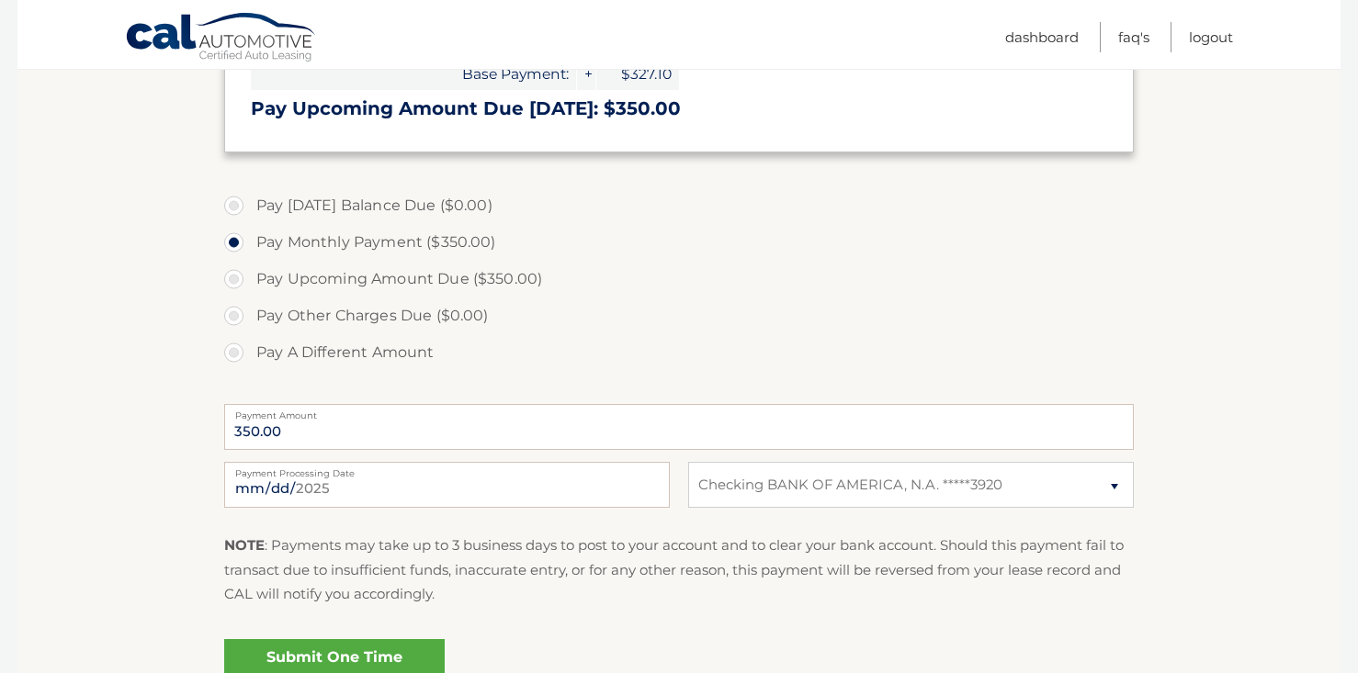
click at [248, 275] on label "Pay Upcoming Amount Due ($350.00)" at bounding box center [678, 279] width 909 height 37
click at [248, 275] on input "Pay Upcoming Amount Due ($350.00)" at bounding box center [240, 275] width 18 height 29
radio input "true"
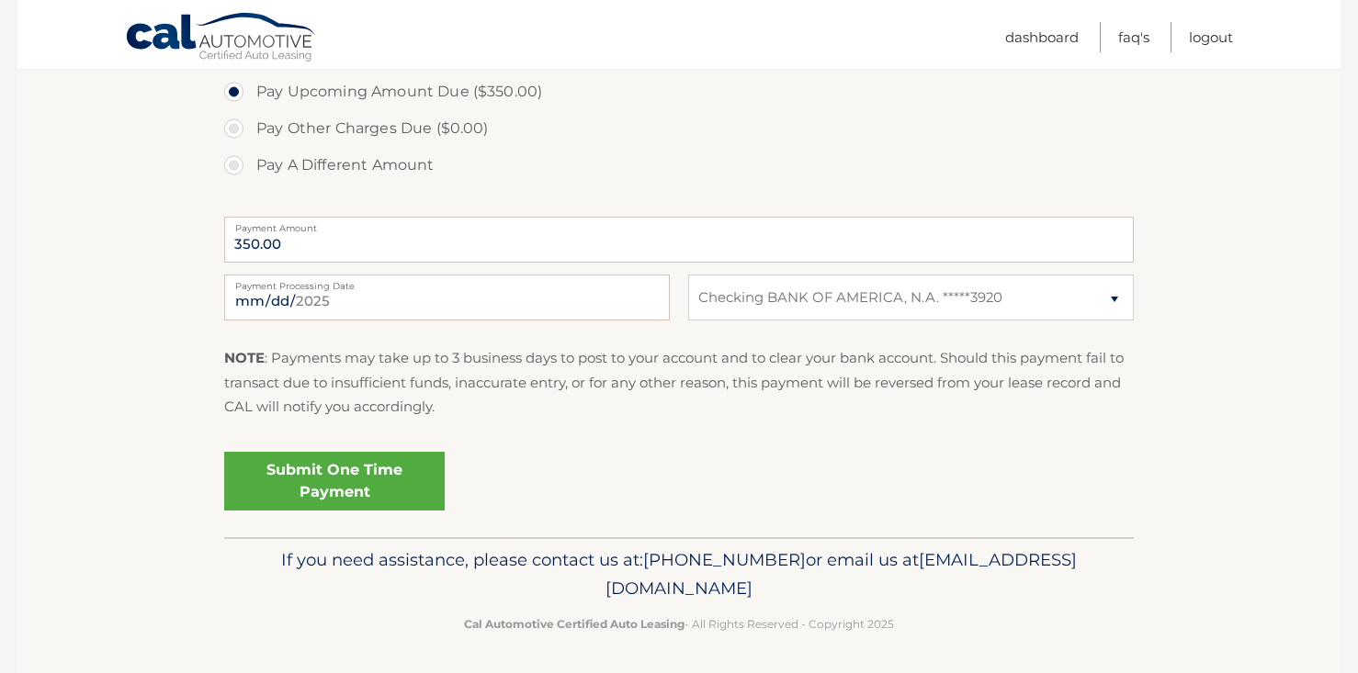
scroll to position [635, 0]
click at [377, 477] on link "Submit One Time Payment" at bounding box center [334, 482] width 220 height 59
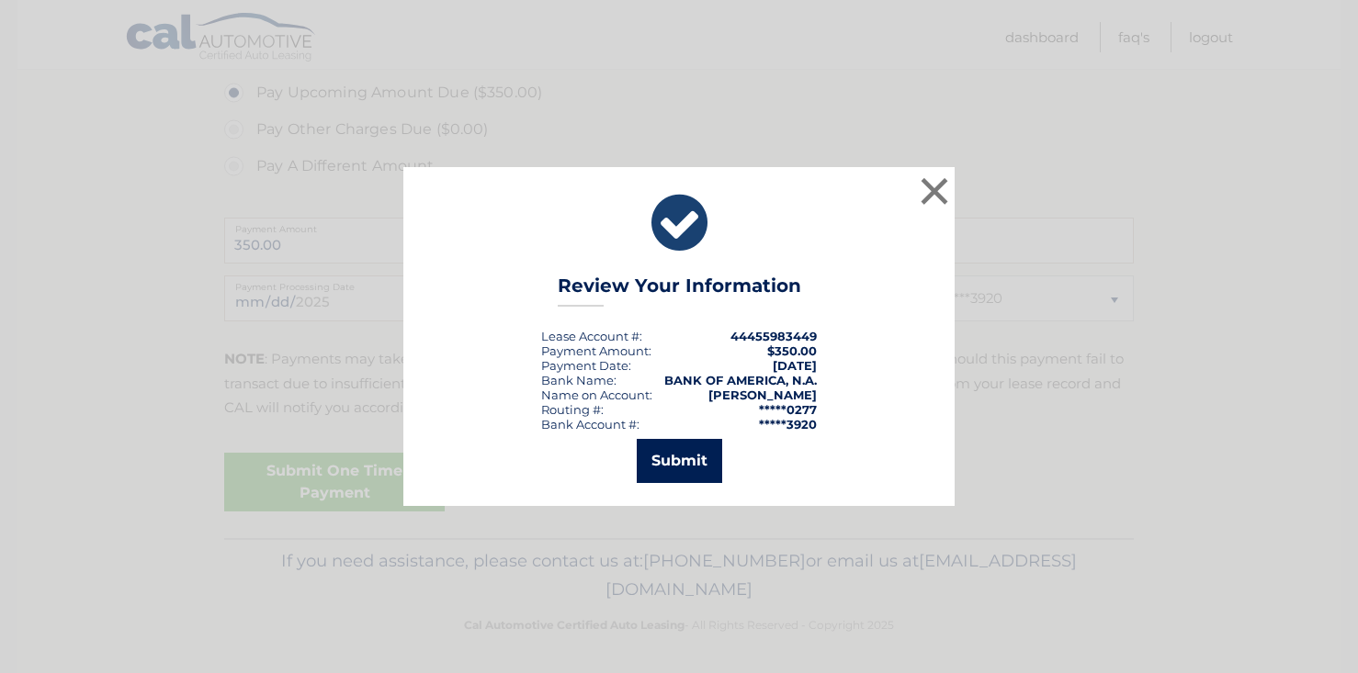
click at [660, 472] on button "Submit" at bounding box center [679, 461] width 85 height 44
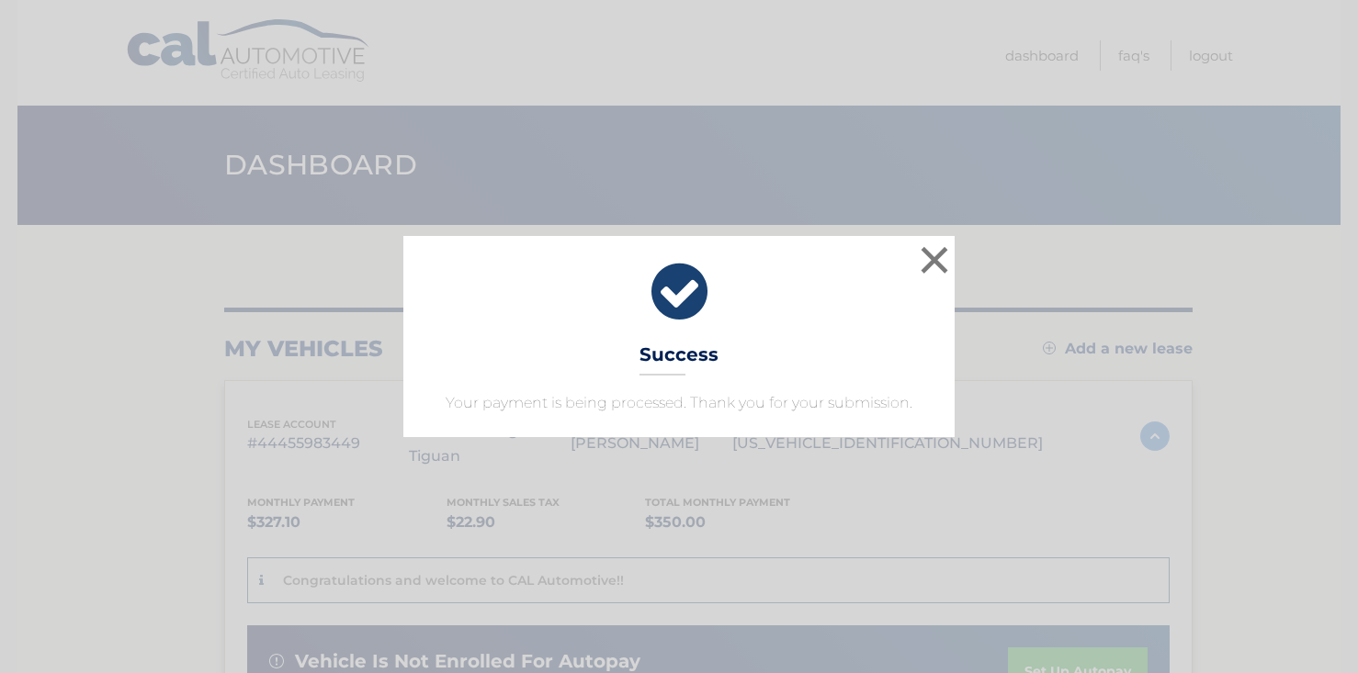
drag, startPoint x: 931, startPoint y: 263, endPoint x: 924, endPoint y: 276, distance: 14.4
click at [931, 263] on button "×" at bounding box center [934, 260] width 37 height 37
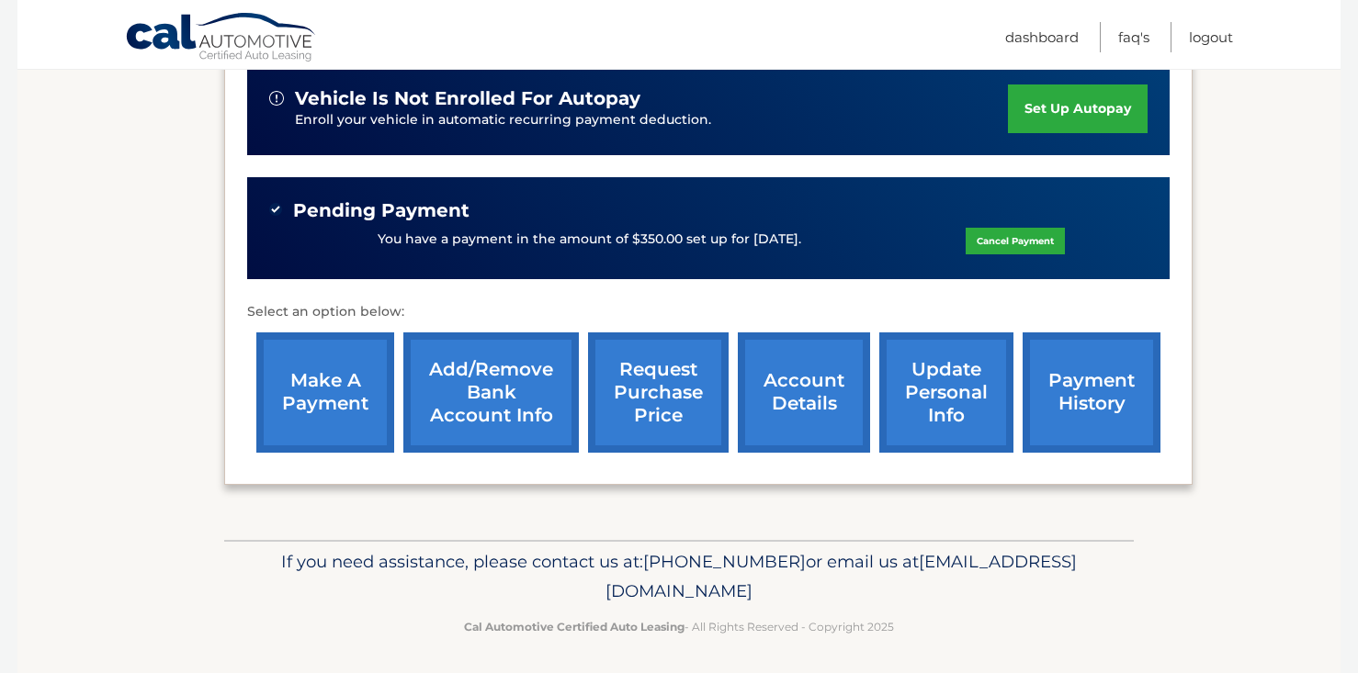
scroll to position [540, 0]
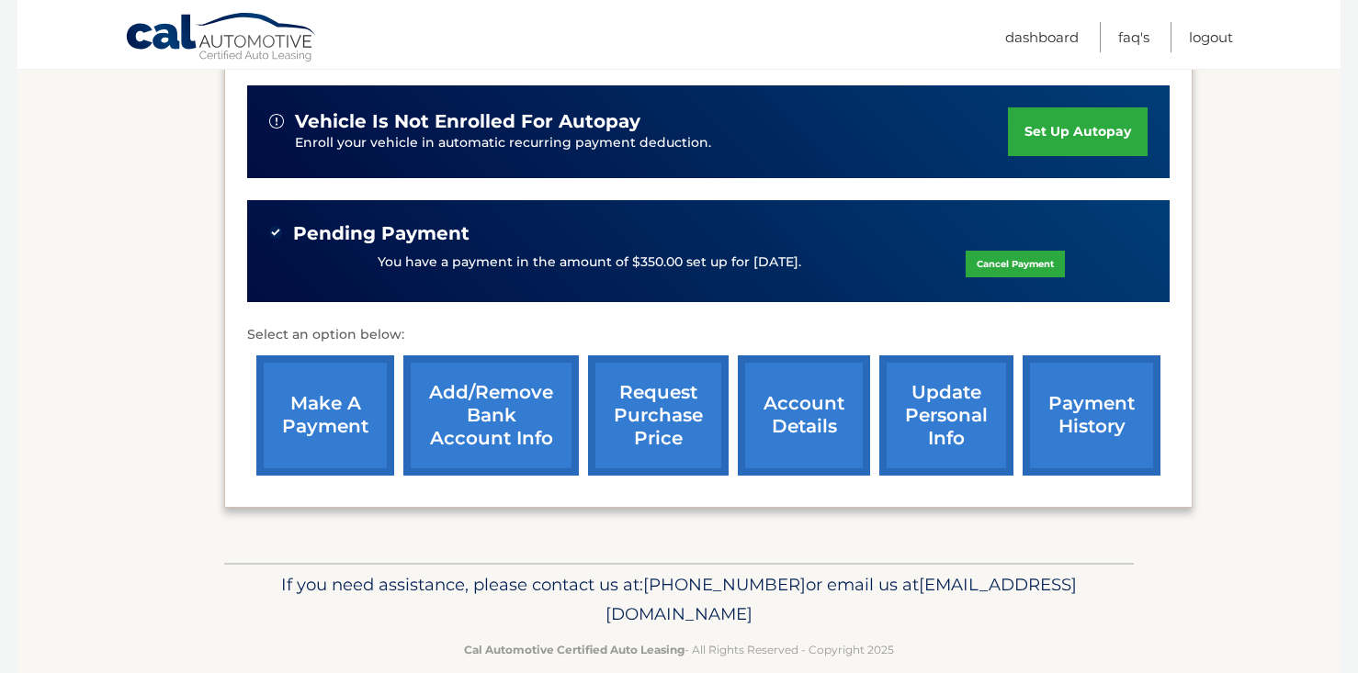
click at [1092, 443] on link "payment history" at bounding box center [1091, 416] width 138 height 120
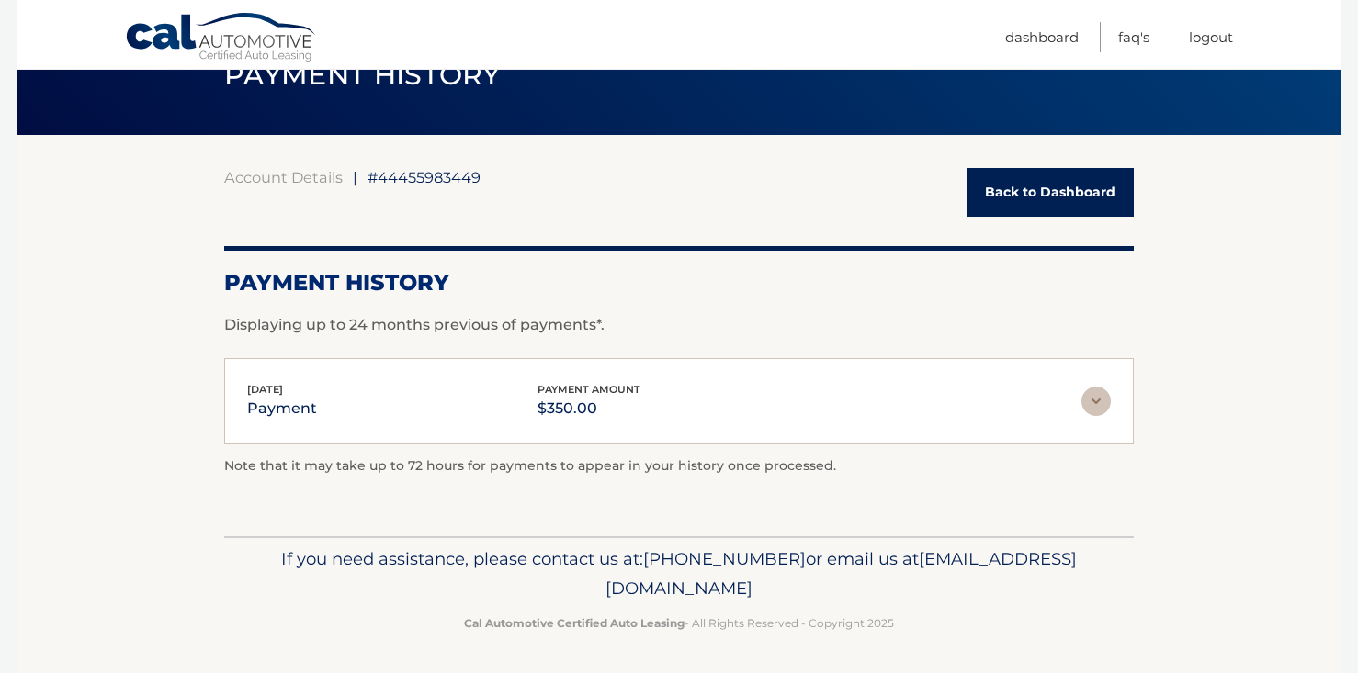
scroll to position [89, 0]
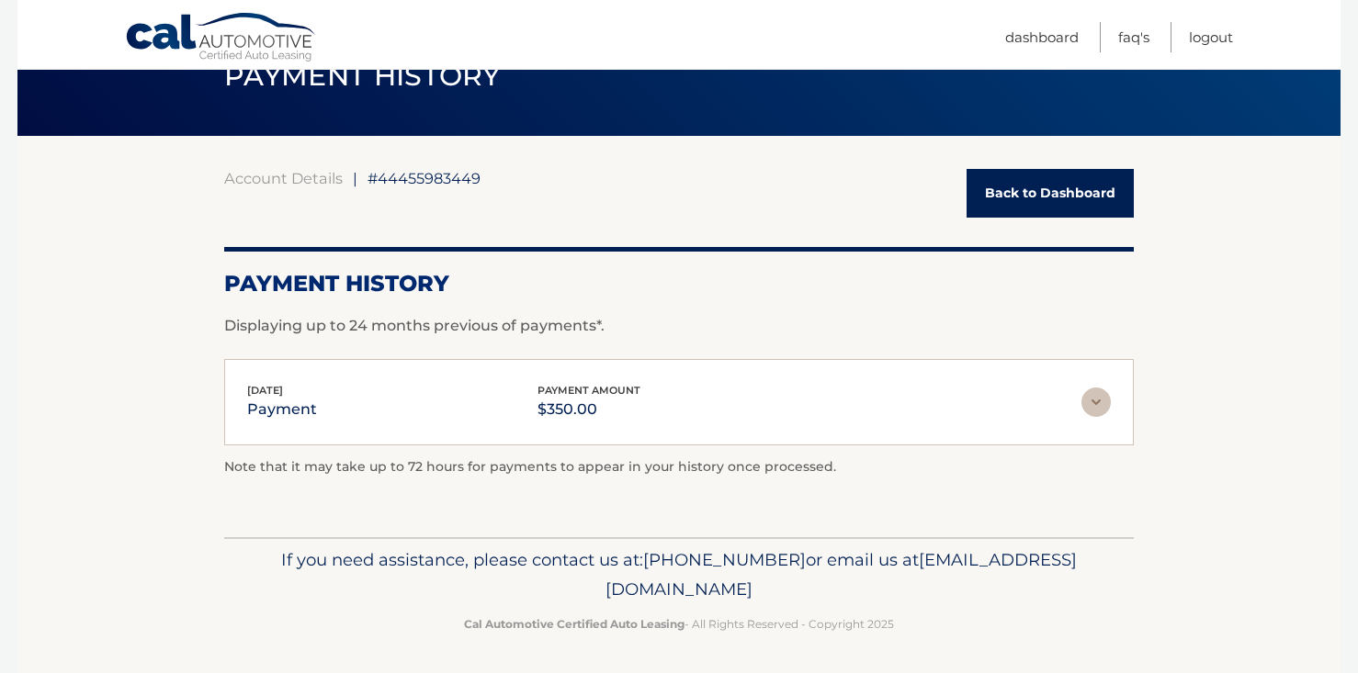
click at [1101, 407] on img at bounding box center [1095, 402] width 29 height 29
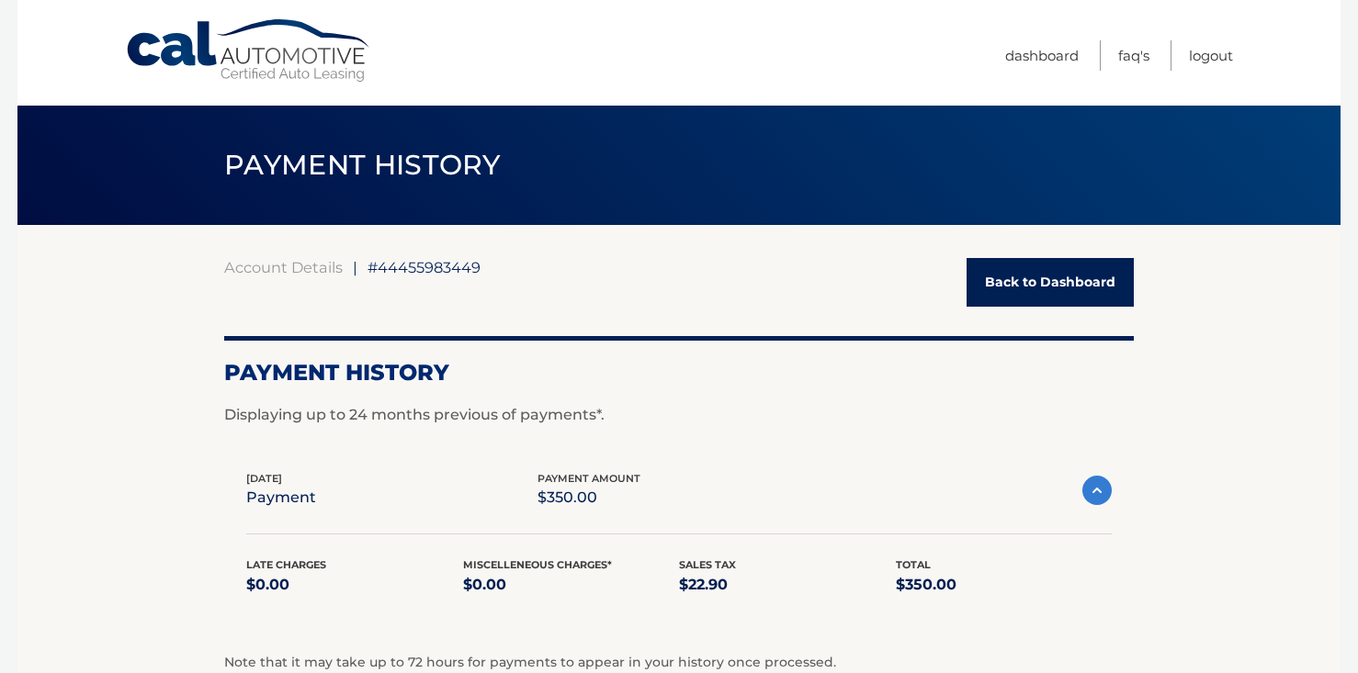
scroll to position [0, 0]
click at [1072, 288] on link "Back to Dashboard" at bounding box center [1049, 282] width 167 height 49
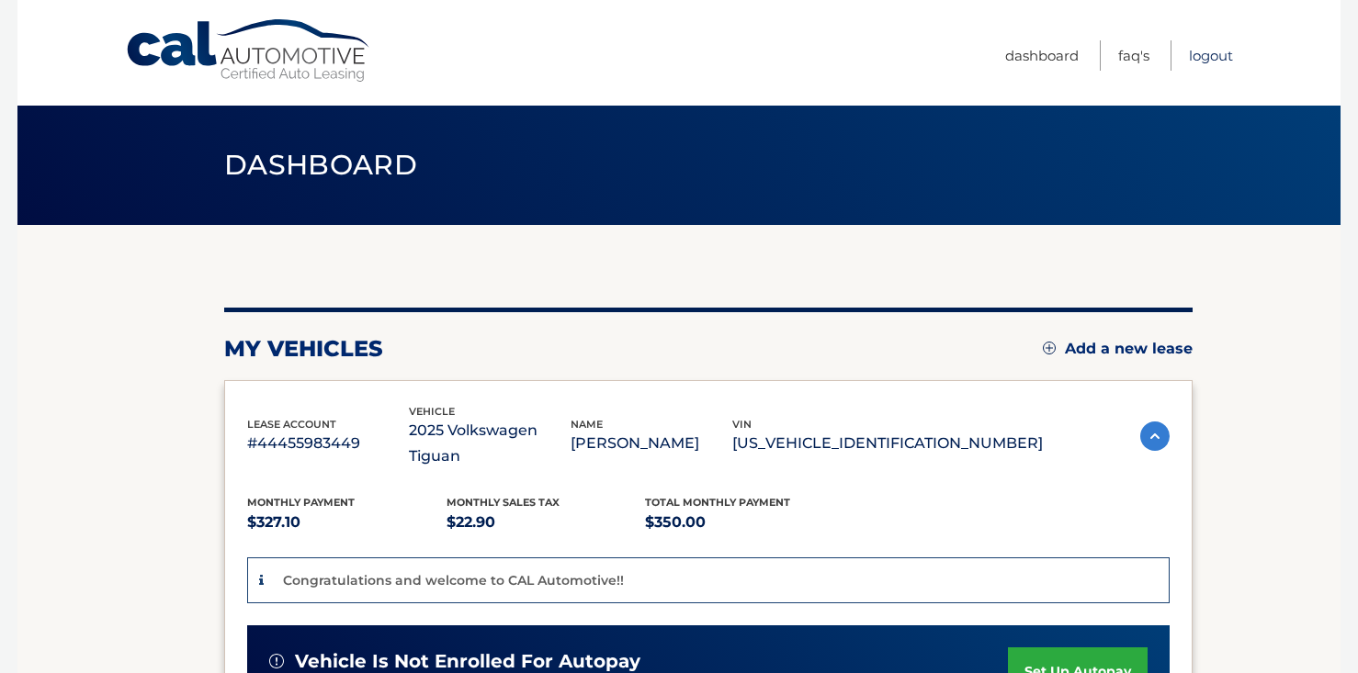
click at [1208, 58] on link "Logout" at bounding box center [1211, 55] width 44 height 30
